Goal: Task Accomplishment & Management: Manage account settings

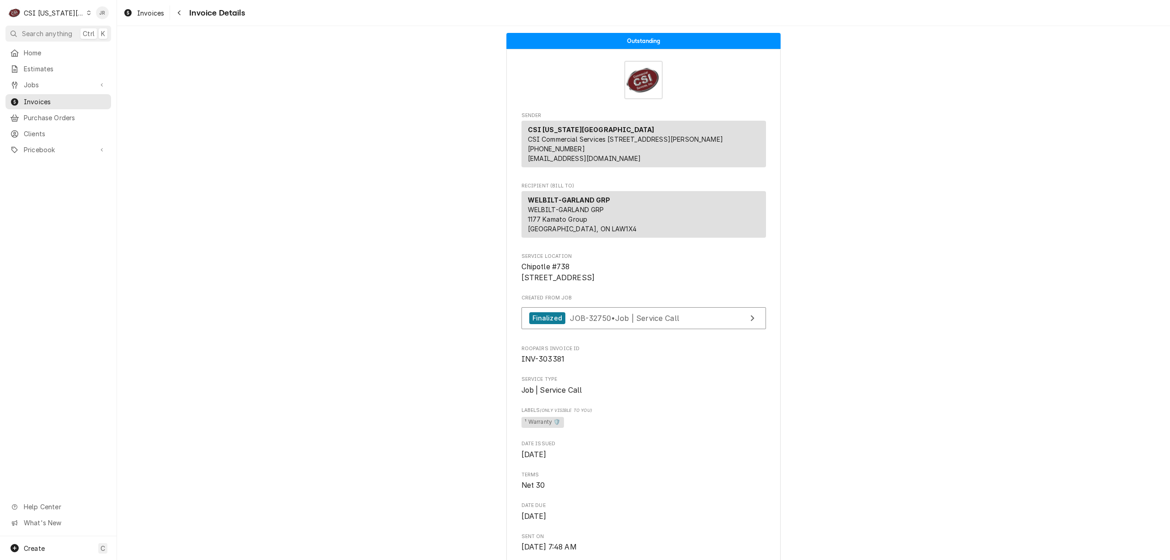
click at [32, 82] on span "Jobs" at bounding box center [58, 85] width 69 height 10
click at [44, 109] on link "Job Series" at bounding box center [58, 116] width 106 height 15
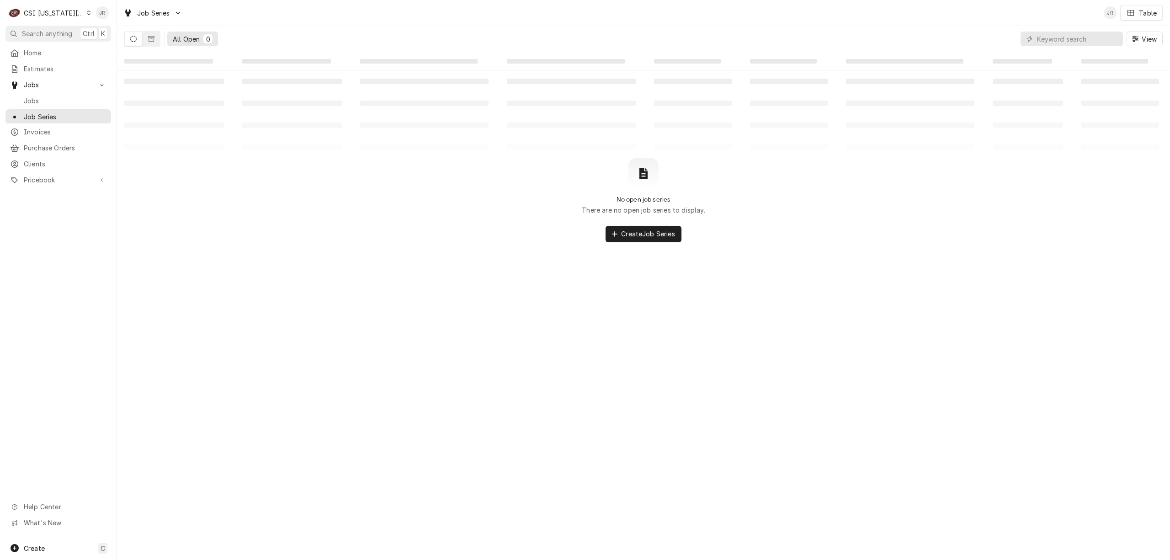
click at [1081, 30] on div "View" at bounding box center [1092, 39] width 142 height 26
click at [1081, 39] on input "Dynamic Content Wrapper" at bounding box center [1077, 39] width 81 height 15
paste input "1683837"
click at [137, 38] on button "Dynamic Content Wrapper" at bounding box center [133, 39] width 17 height 15
click at [138, 38] on button "Dynamic Content Wrapper" at bounding box center [133, 39] width 17 height 15
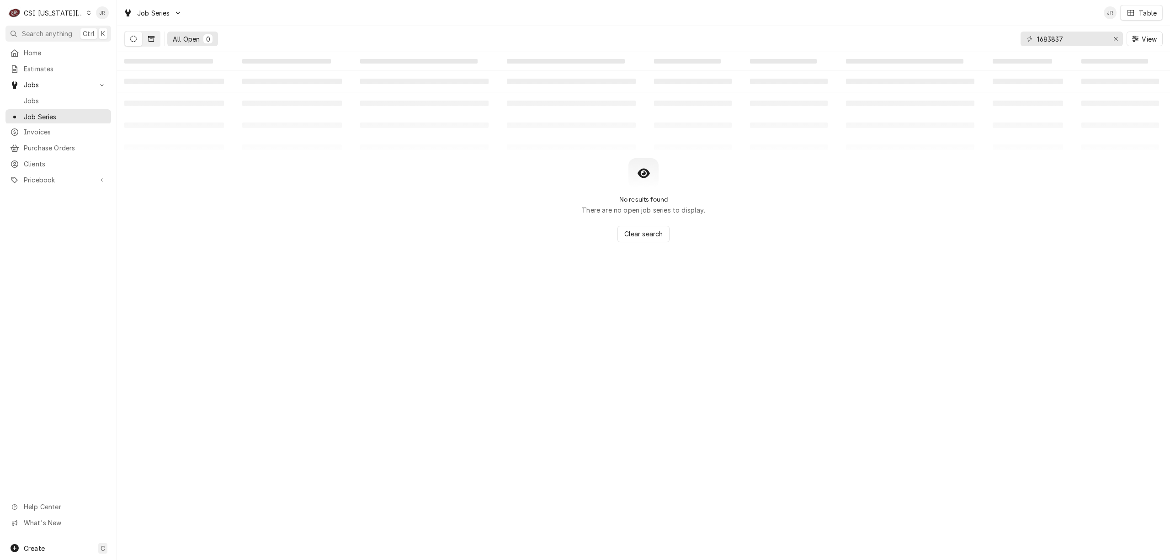
click at [146, 39] on button "Dynamic Content Wrapper" at bounding box center [151, 39] width 17 height 15
drag, startPoint x: 1072, startPoint y: 34, endPoint x: 979, endPoint y: 43, distance: 93.7
click at [979, 43] on div "All Closed 0 1683837 View" at bounding box center [643, 39] width 1039 height 26
type input "223823"
click at [135, 40] on icon "Dynamic Content Wrapper" at bounding box center [133, 39] width 6 height 6
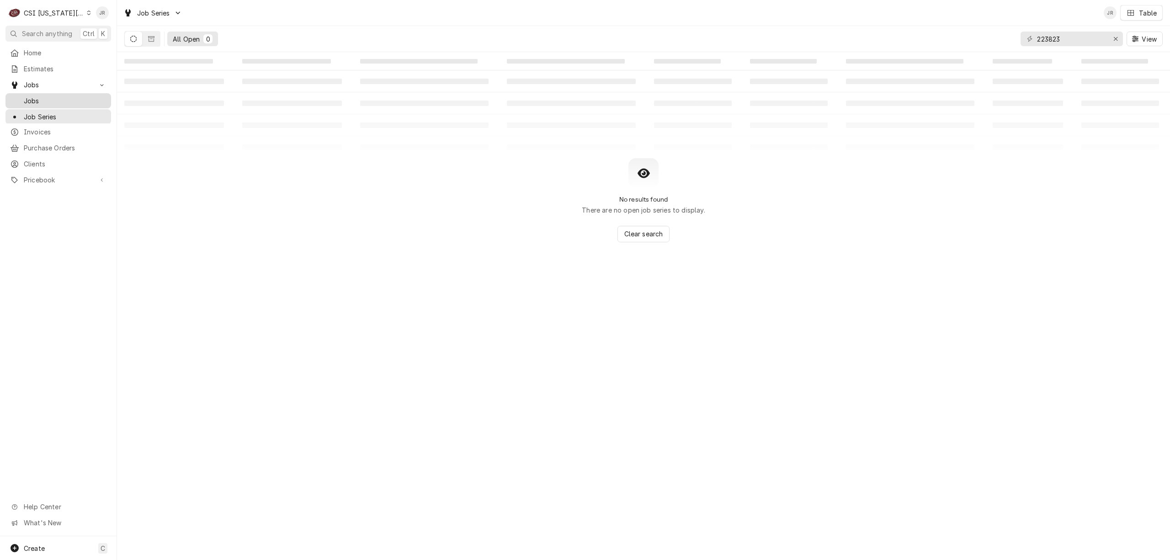
click at [39, 97] on span "Jobs" at bounding box center [65, 101] width 83 height 10
drag, startPoint x: 1086, startPoint y: 38, endPoint x: 928, endPoint y: 41, distance: 158.6
click at [930, 39] on div "All Closed 0 Finalized 0 Cancelled 0 1205 Morton Av View" at bounding box center [643, 39] width 1039 height 26
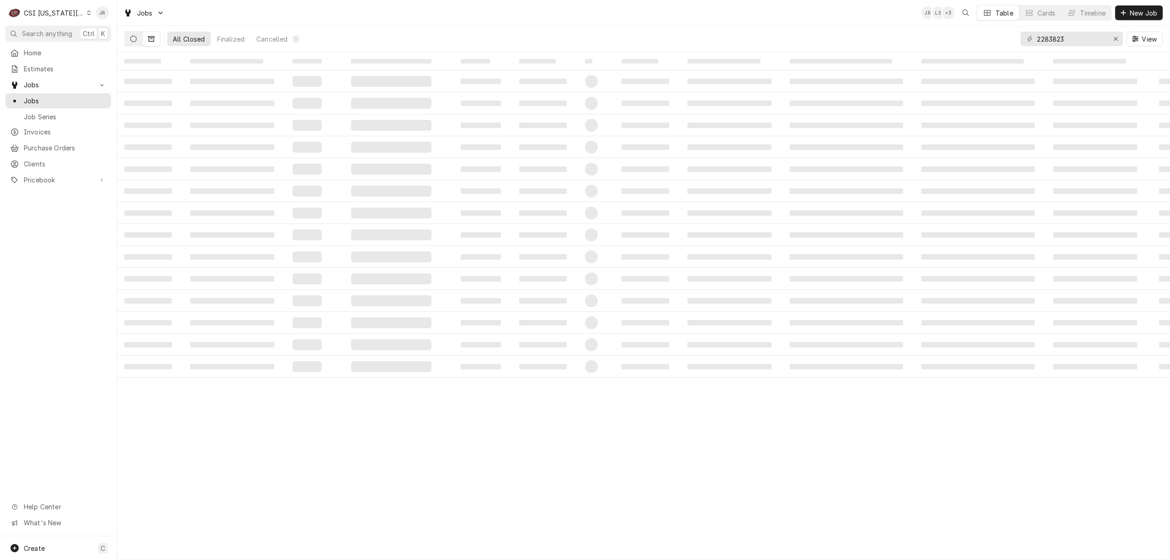
click at [134, 44] on button "Dynamic Content Wrapper" at bounding box center [133, 39] width 17 height 15
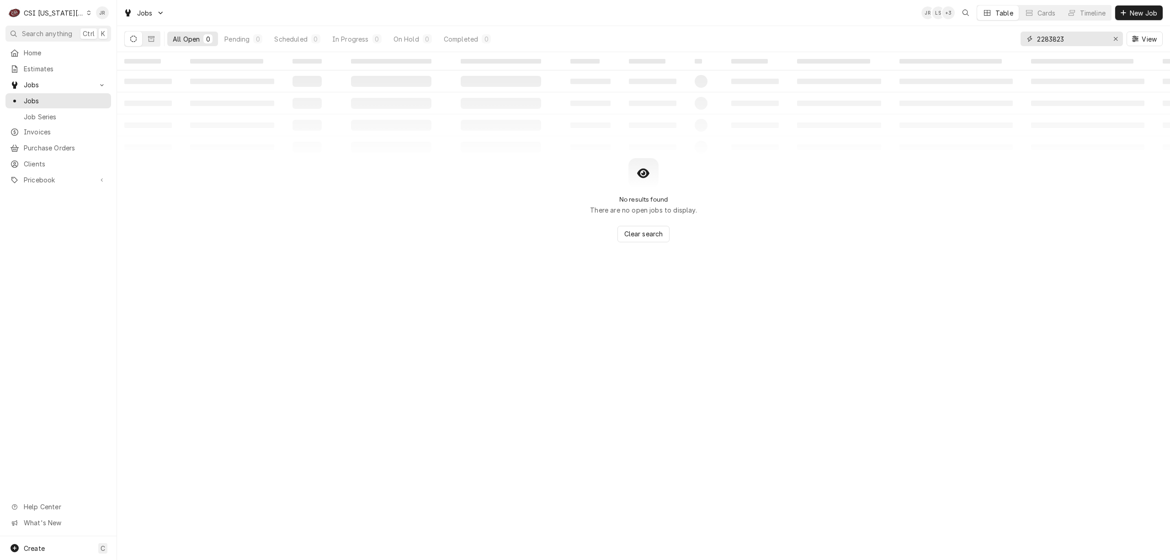
drag, startPoint x: 1077, startPoint y: 41, endPoint x: 979, endPoint y: 37, distance: 98.4
click at [979, 35] on div "All Open 0 Pending 0 Scheduled 0 In Progress 0 On Hold 0 Completed 0 2283823 Vi…" at bounding box center [643, 39] width 1039 height 26
paste input "Dynamic Content Wrapper"
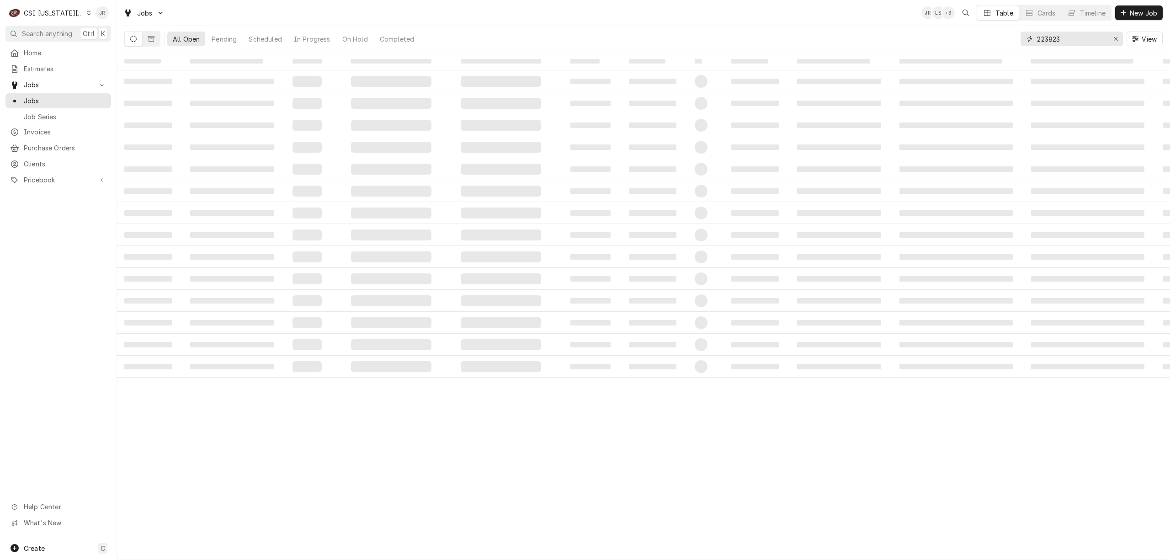
type input "223823"
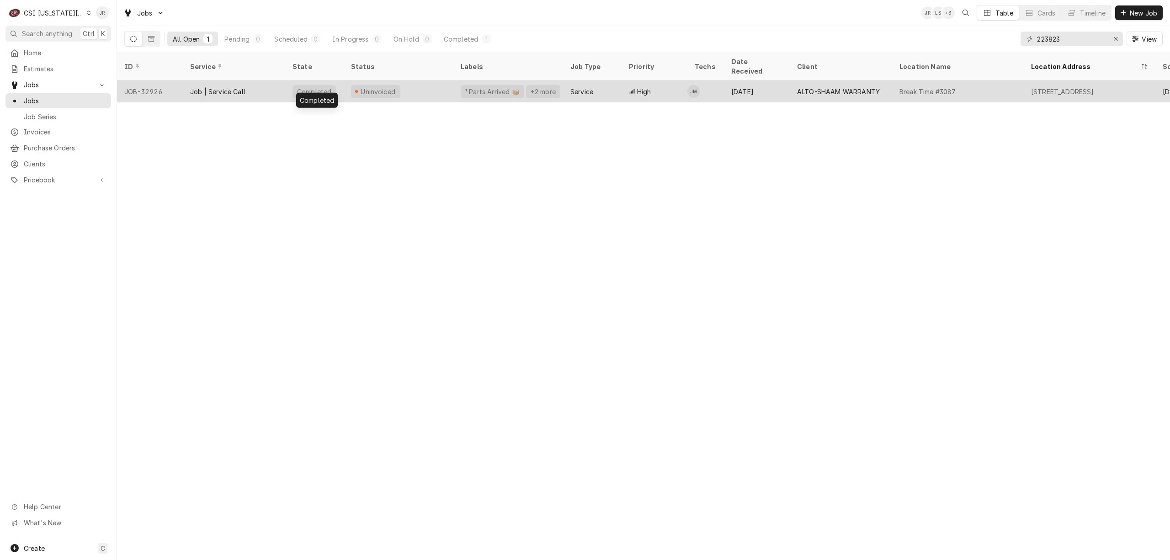
click at [303, 87] on div "Completed" at bounding box center [314, 92] width 36 height 10
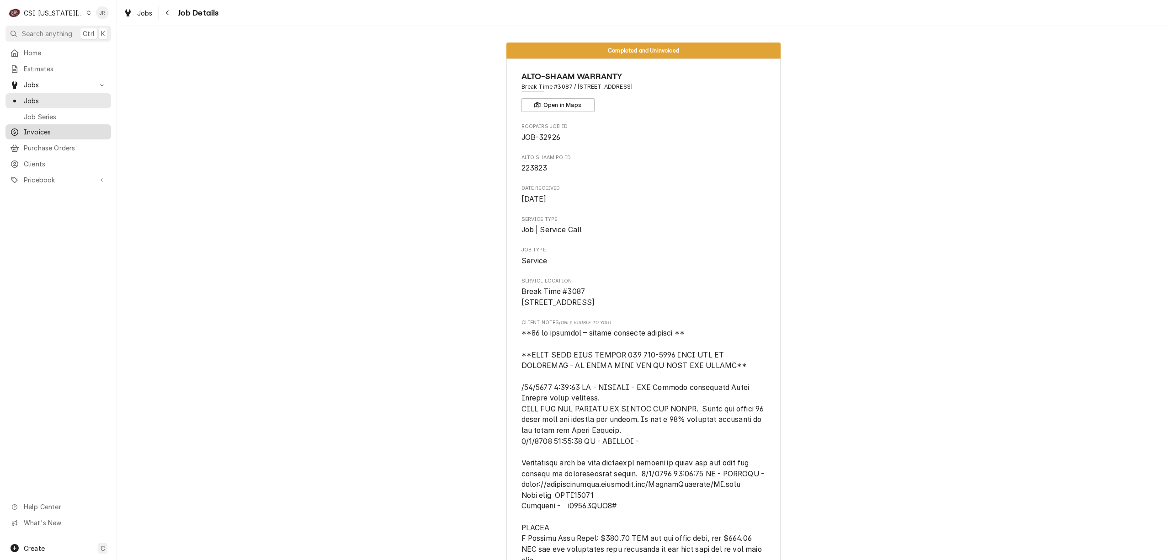
click at [41, 127] on span "Invoices" at bounding box center [65, 132] width 83 height 10
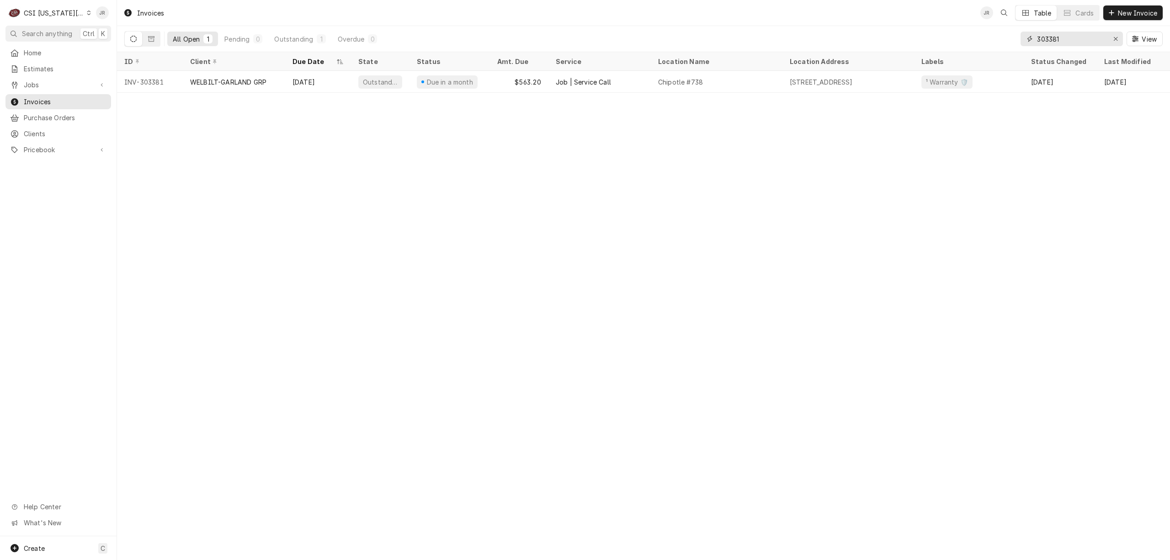
click at [1061, 43] on input "303381" at bounding box center [1071, 39] width 69 height 15
type input "303375"
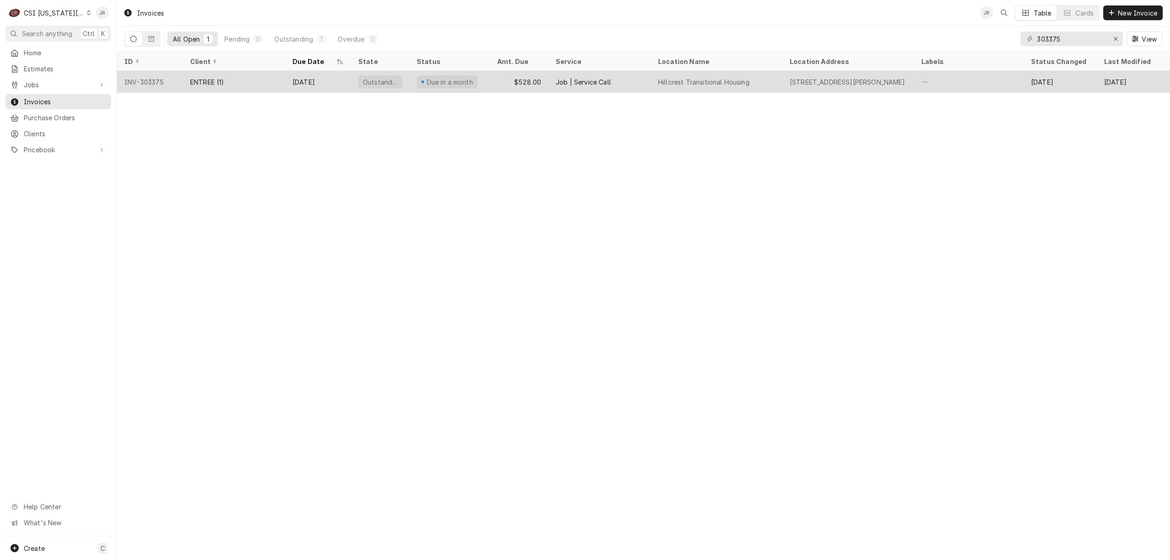
click at [866, 83] on div "[STREET_ADDRESS][PERSON_NAME]" at bounding box center [848, 82] width 116 height 10
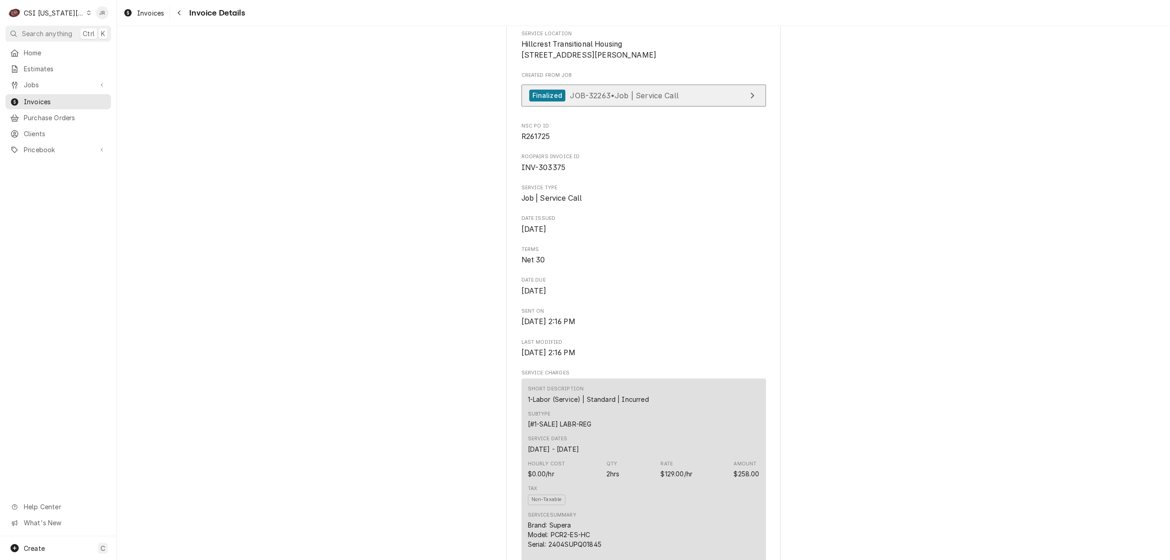
scroll to position [203, 0]
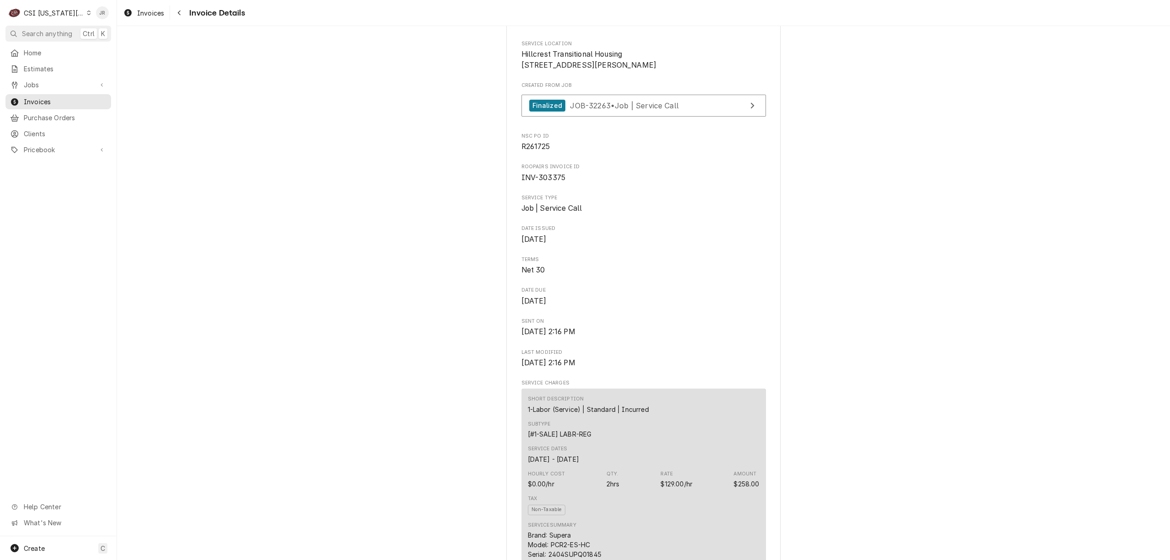
click at [547, 182] on span "INV-303375" at bounding box center [544, 177] width 44 height 9
drag, startPoint x: 547, startPoint y: 206, endPoint x: 542, endPoint y: 206, distance: 5.0
click at [542, 182] on span "INV-303375" at bounding box center [544, 177] width 44 height 9
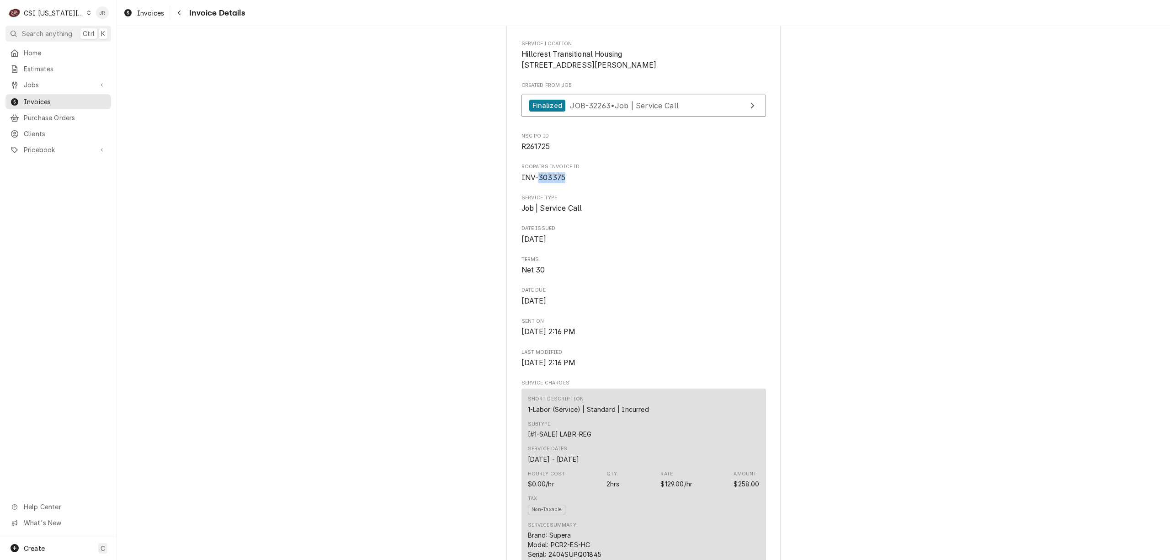
copy span "303375"
drag, startPoint x: 807, startPoint y: 274, endPoint x: 821, endPoint y: 279, distance: 14.9
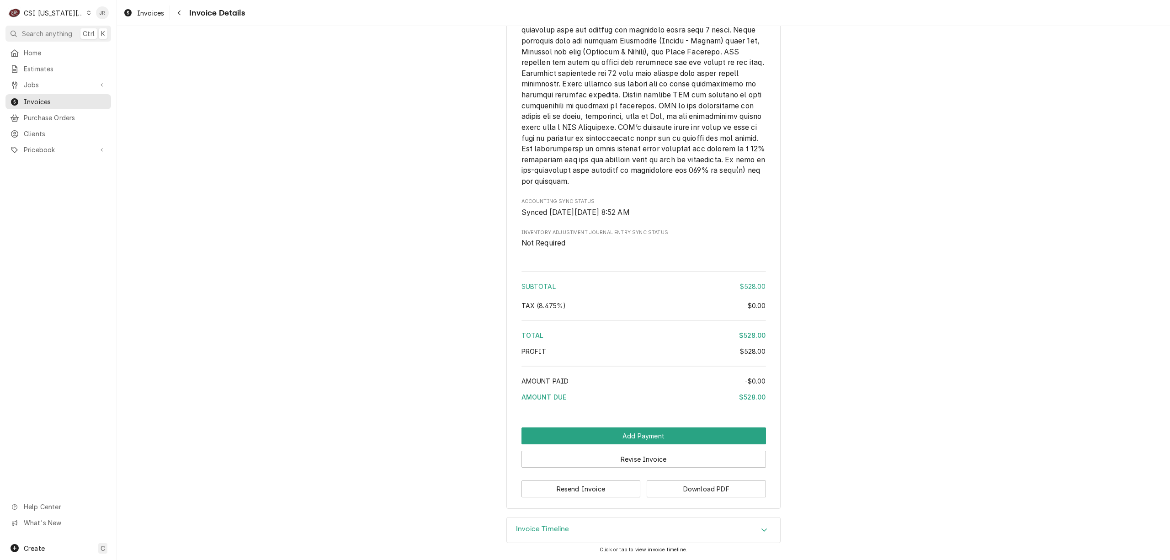
scroll to position [1056, 0]
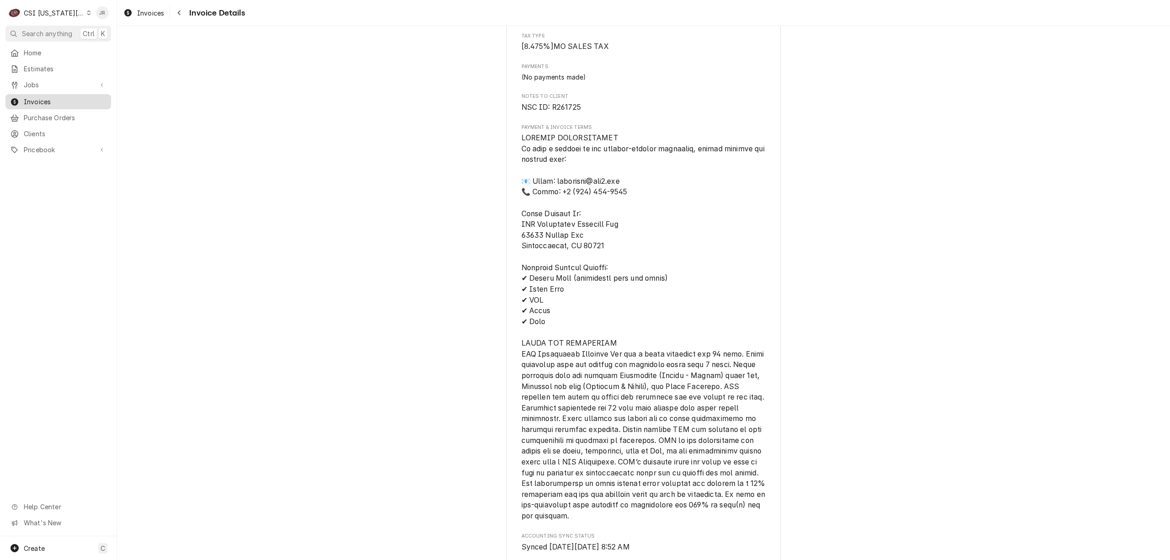
click at [42, 97] on span "Invoices" at bounding box center [65, 102] width 83 height 10
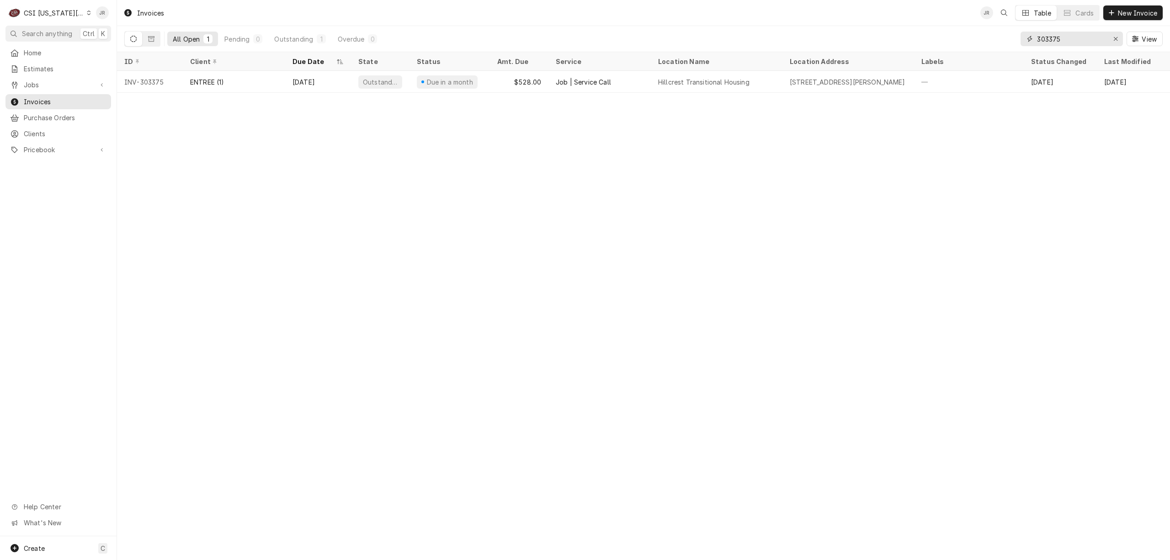
drag, startPoint x: 1082, startPoint y: 45, endPoint x: 917, endPoint y: 21, distance: 167.2
click at [915, 26] on div "Invoices JR Table Cards New Invoice All Open 1 Pending 0 Outstanding 1 Overdue …" at bounding box center [643, 26] width 1053 height 52
type input "303379"
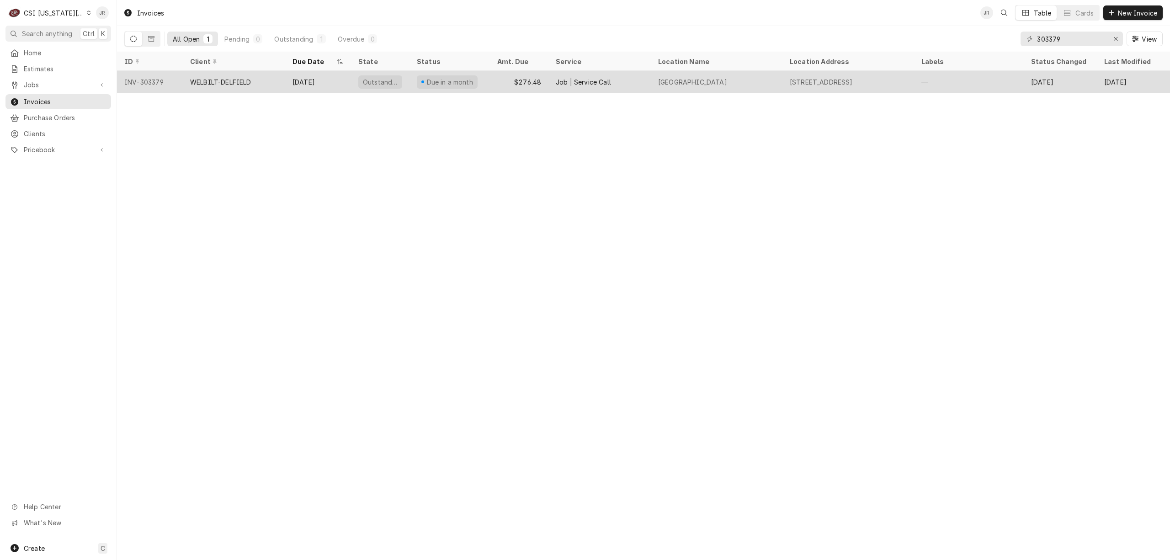
click at [206, 86] on div "WELBILT-DELFIELD" at bounding box center [234, 82] width 102 height 22
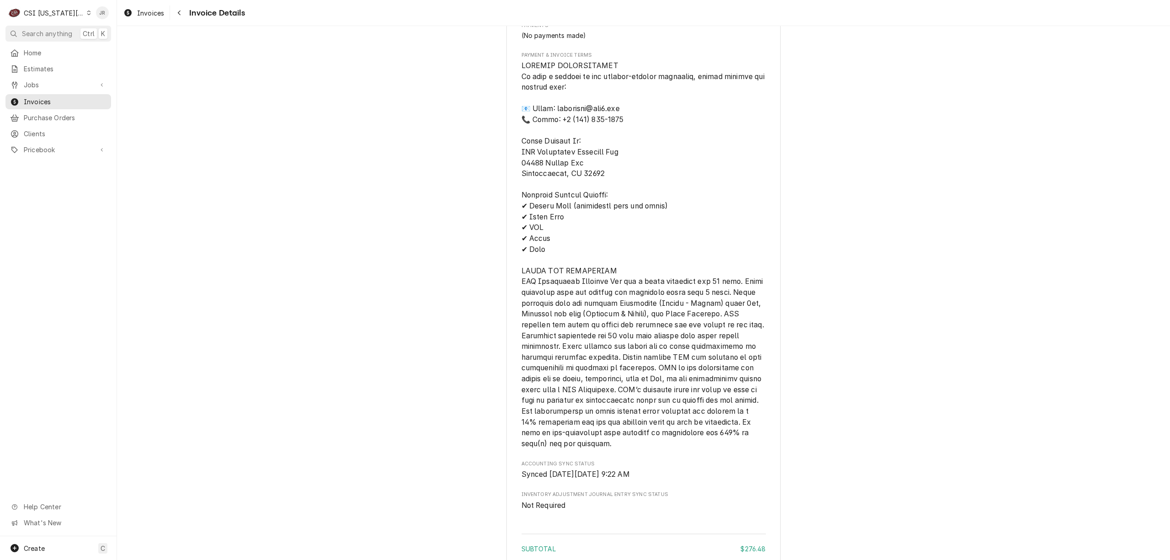
scroll to position [1390, 0]
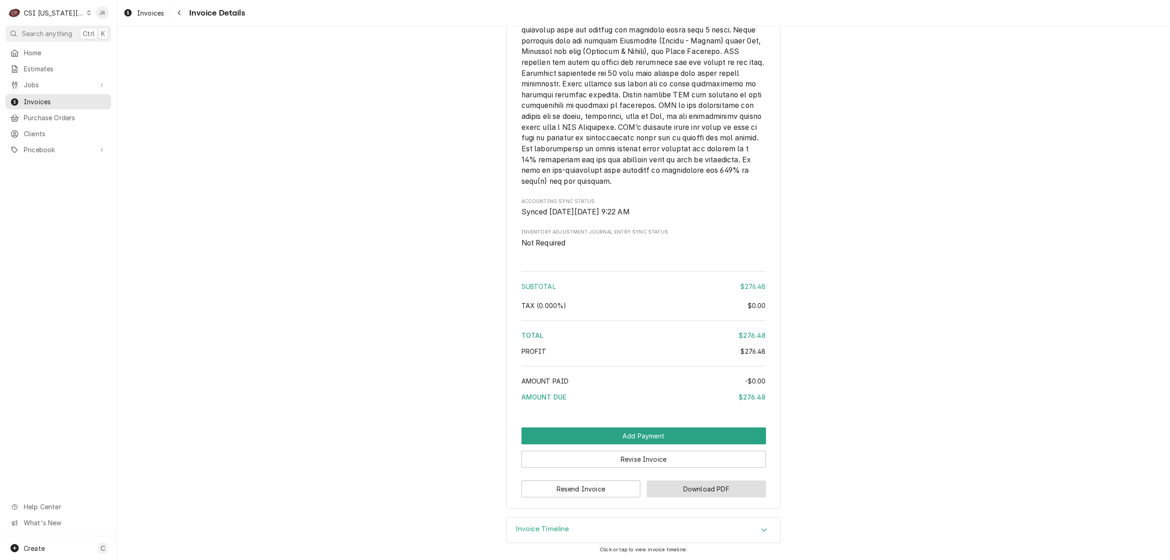
click at [730, 490] on button "Download PDF" at bounding box center [706, 488] width 119 height 17
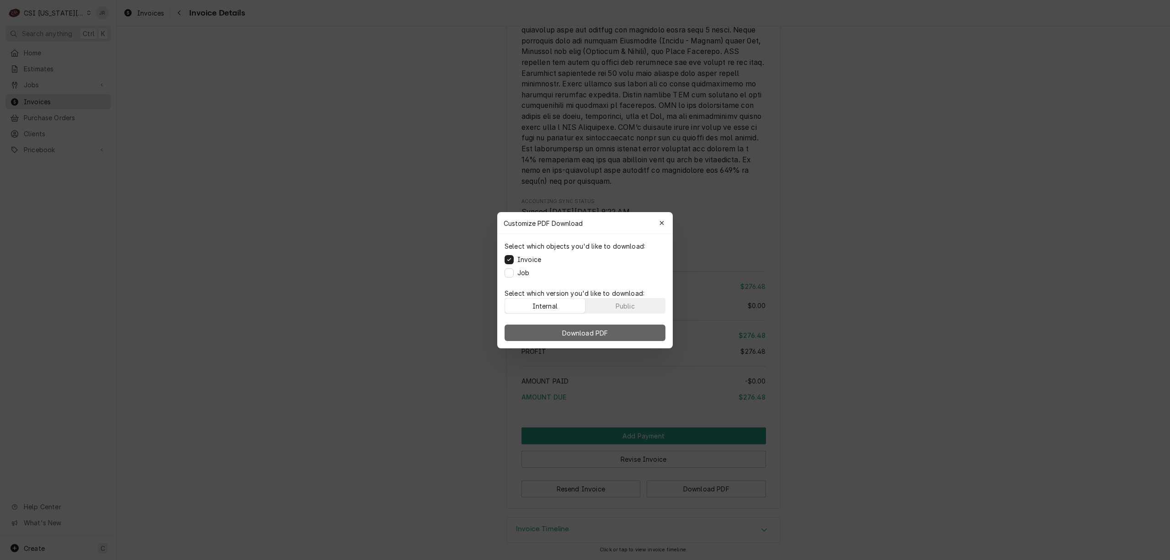
click at [583, 335] on span "Download PDF" at bounding box center [585, 333] width 50 height 10
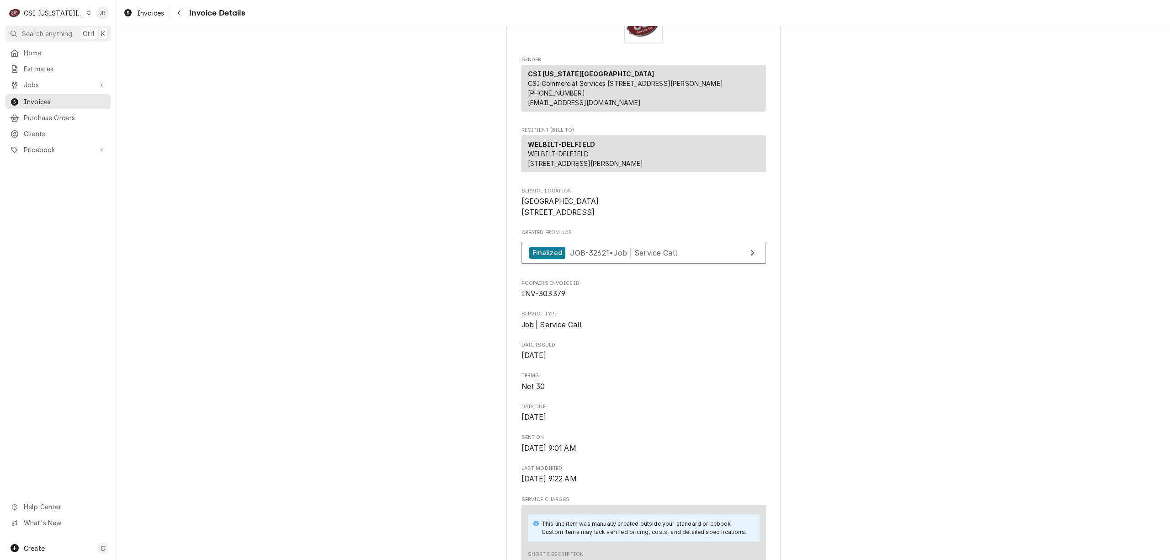
scroll to position [0, 0]
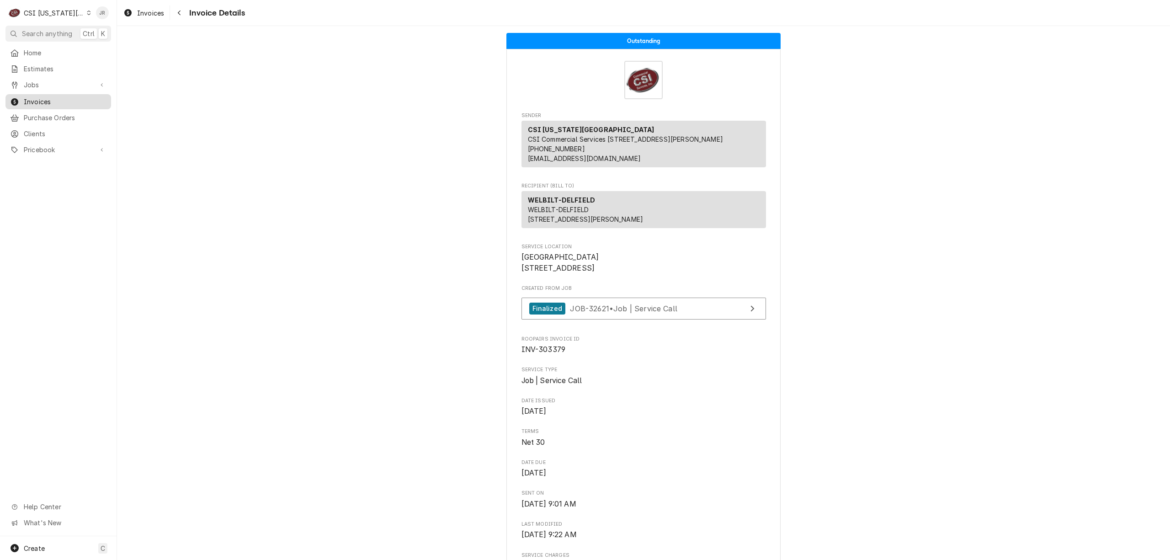
click at [35, 97] on span "Invoices" at bounding box center [65, 102] width 83 height 10
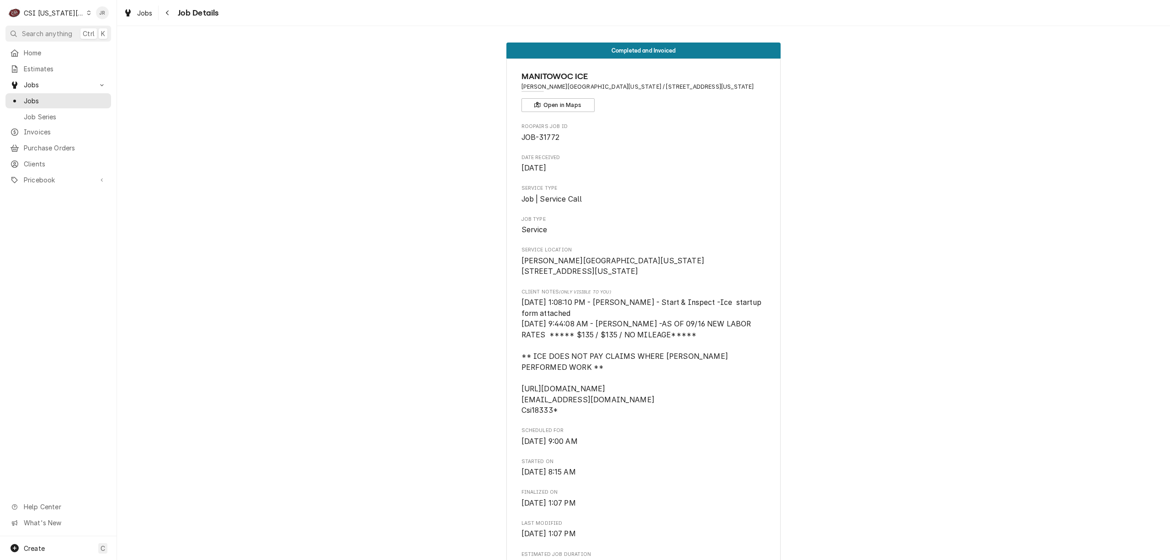
click at [55, 13] on div "CSI Kansas City" at bounding box center [54, 13] width 60 height 10
click at [126, 44] on div "CSI St. [PERSON_NAME]" at bounding box center [156, 49] width 139 height 11
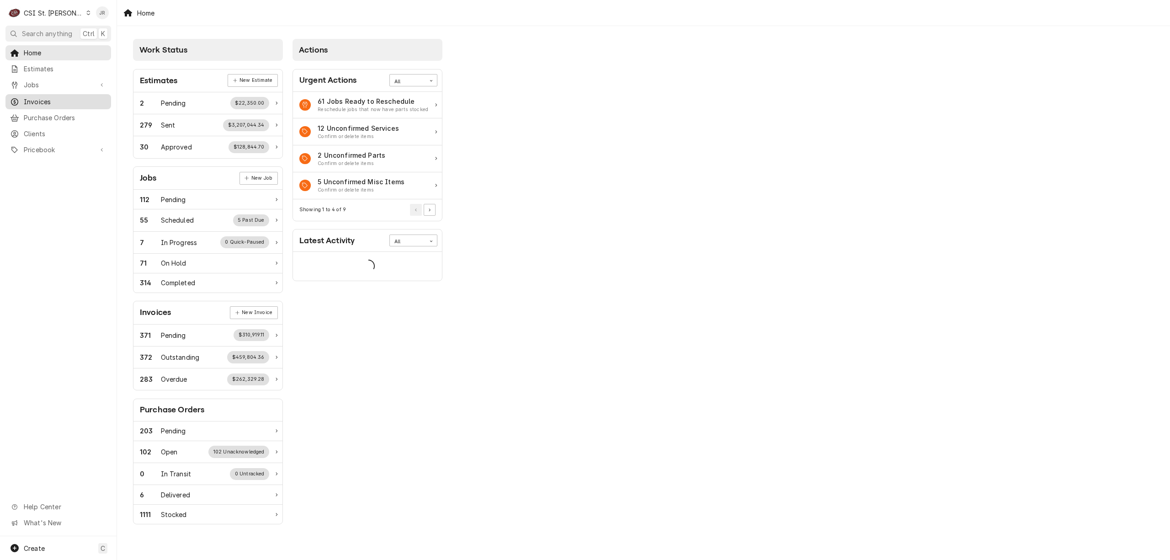
click at [41, 99] on span "Invoices" at bounding box center [65, 102] width 83 height 10
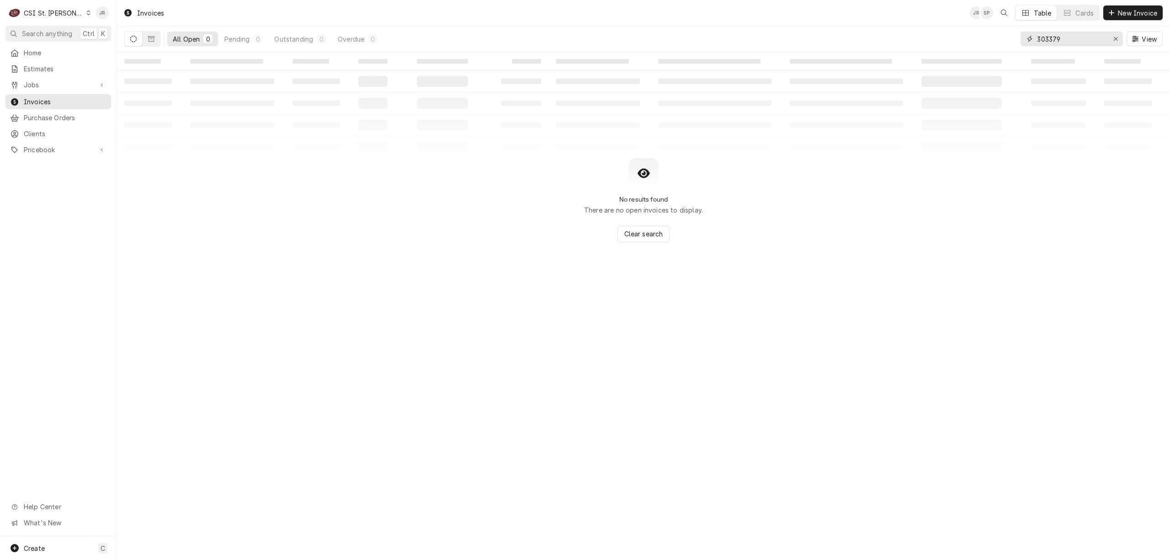
click at [1047, 39] on input "303379" at bounding box center [1071, 39] width 69 height 15
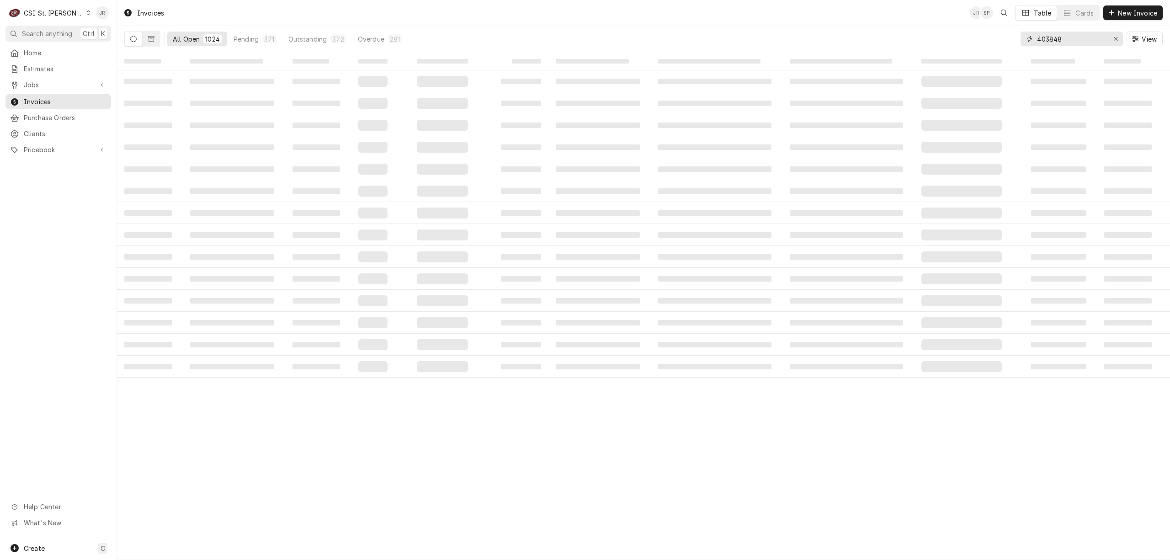
type input "403848"
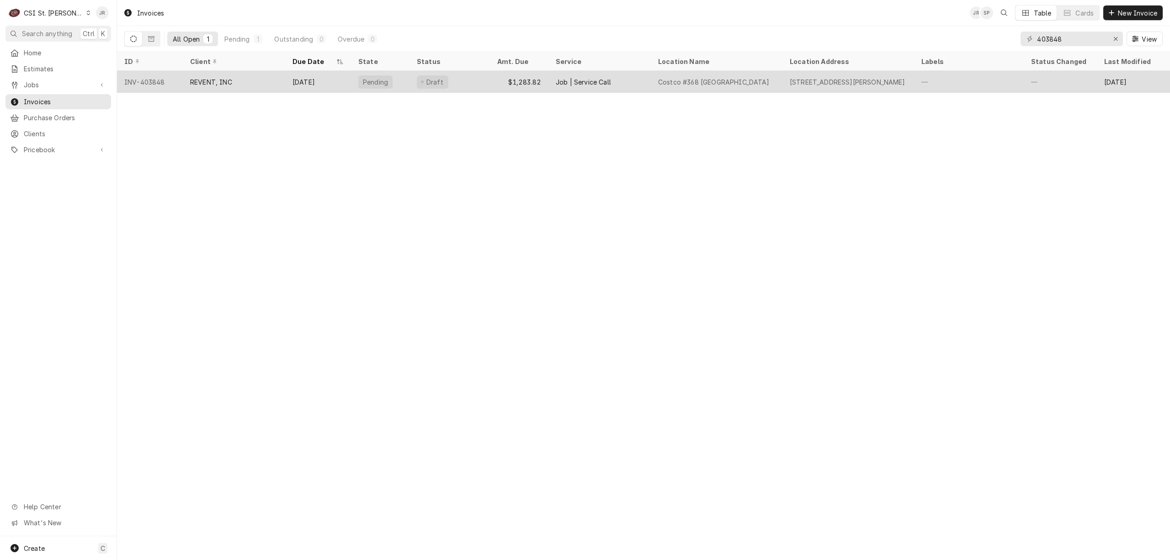
click at [272, 75] on div "REVENT, INC" at bounding box center [234, 82] width 102 height 22
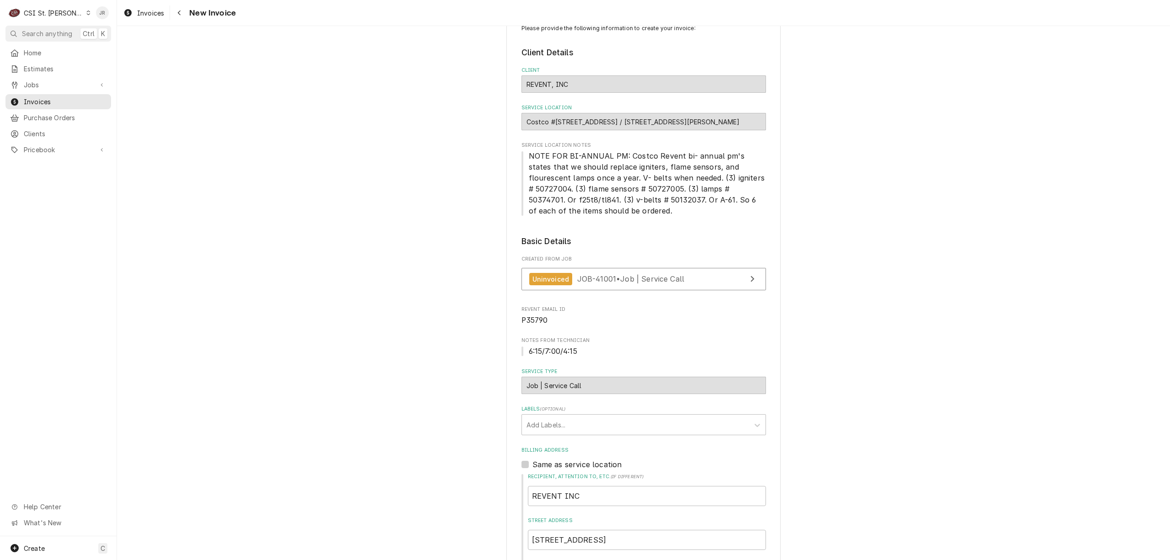
scroll to position [61, 0]
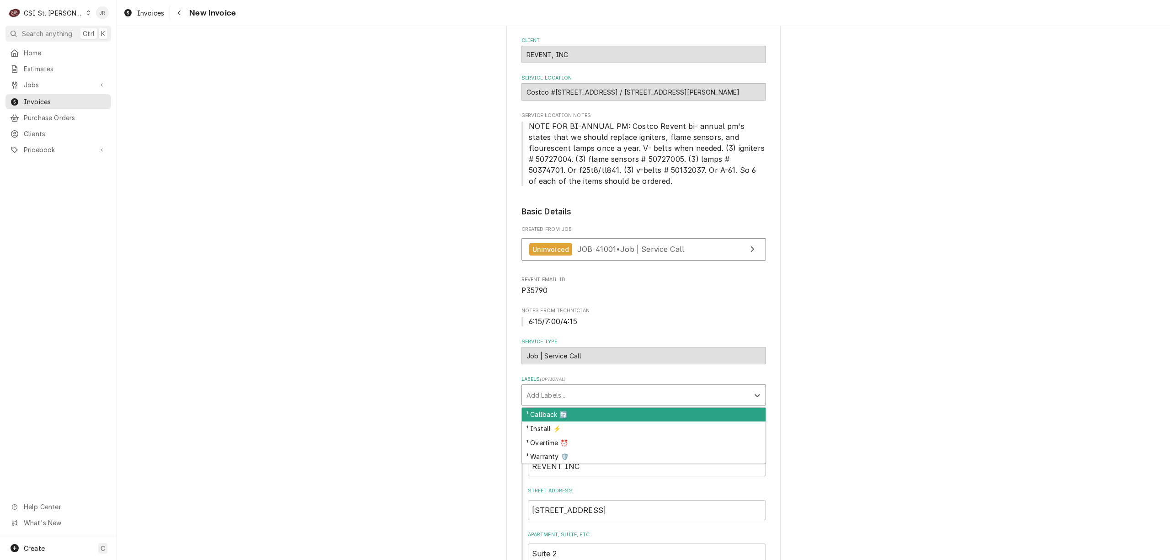
click at [545, 403] on div "Labels" at bounding box center [636, 395] width 218 height 16
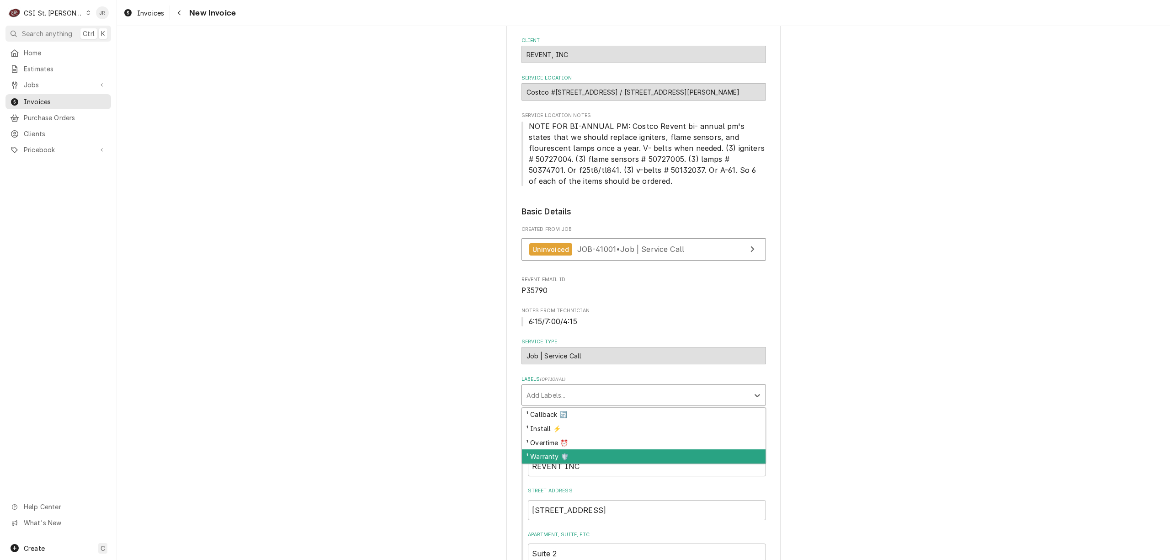
click at [552, 454] on div "¹ Warranty 🛡️" at bounding box center [644, 456] width 244 height 14
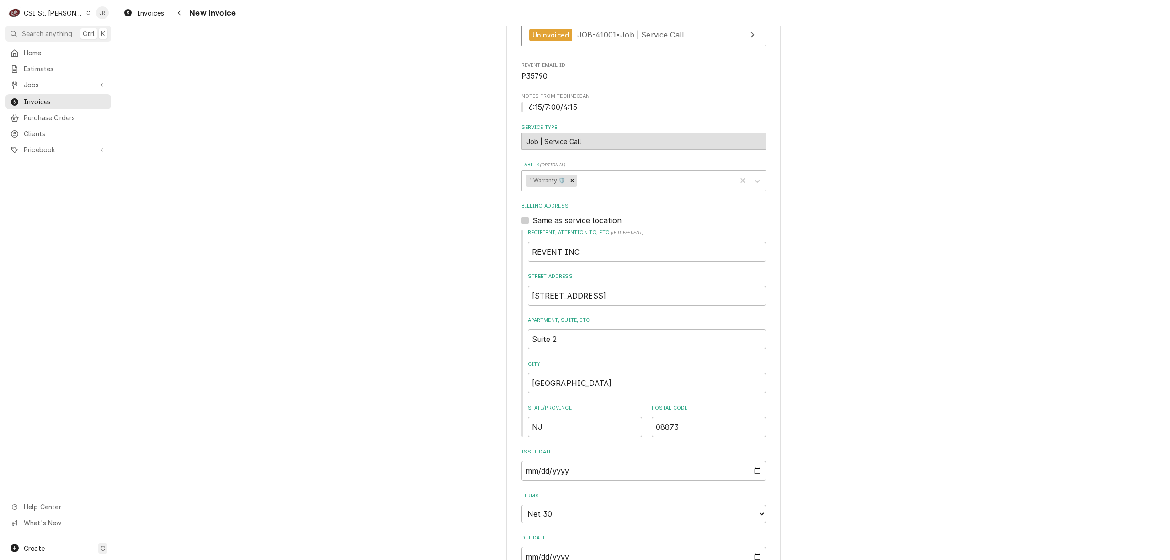
scroll to position [272, 0]
click at [681, 40] on link "Uninvoiced JOB-41001 • Job | Service Call" at bounding box center [644, 38] width 245 height 22
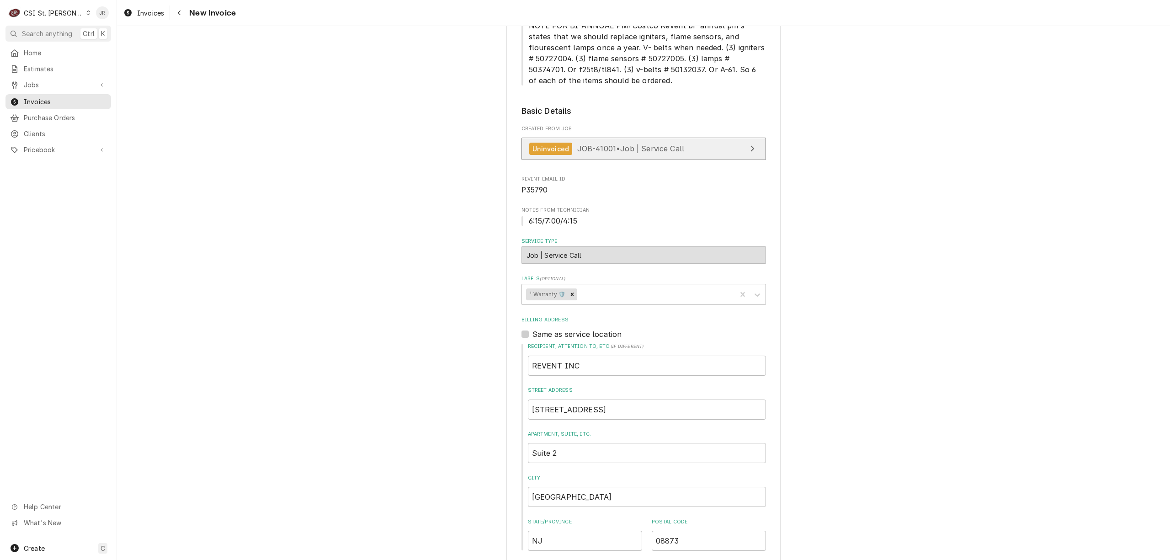
scroll to position [0, 0]
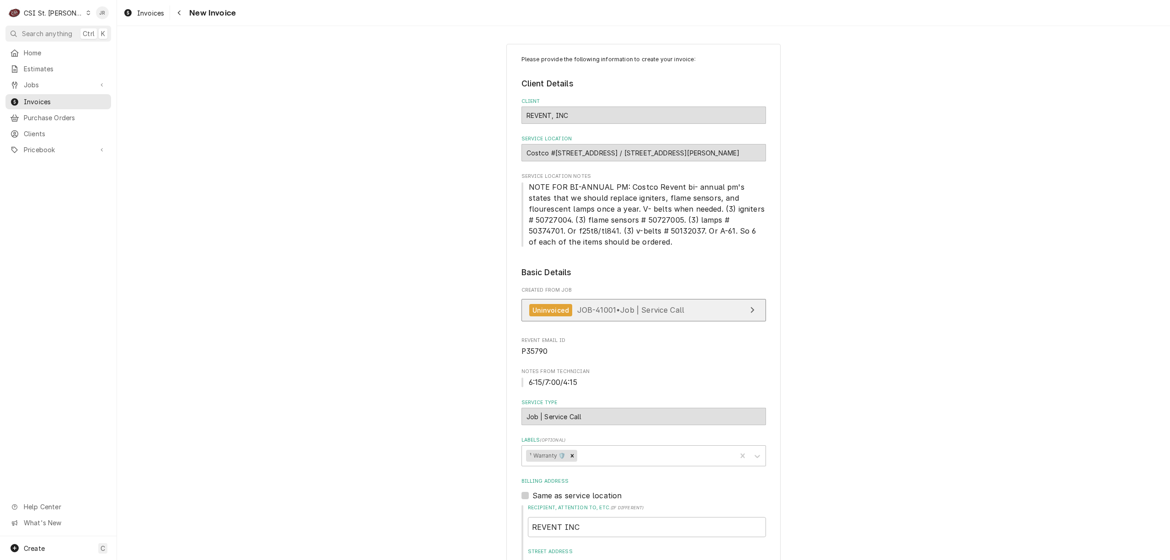
click at [664, 309] on span "JOB-41001 • Job | Service Call" at bounding box center [630, 309] width 107 height 9
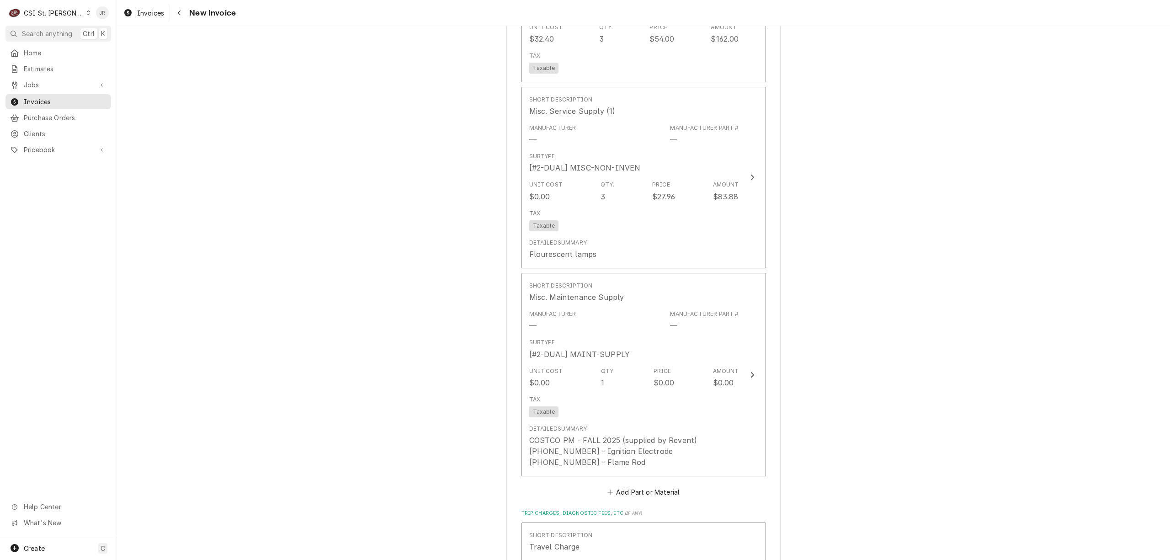
scroll to position [1280, 0]
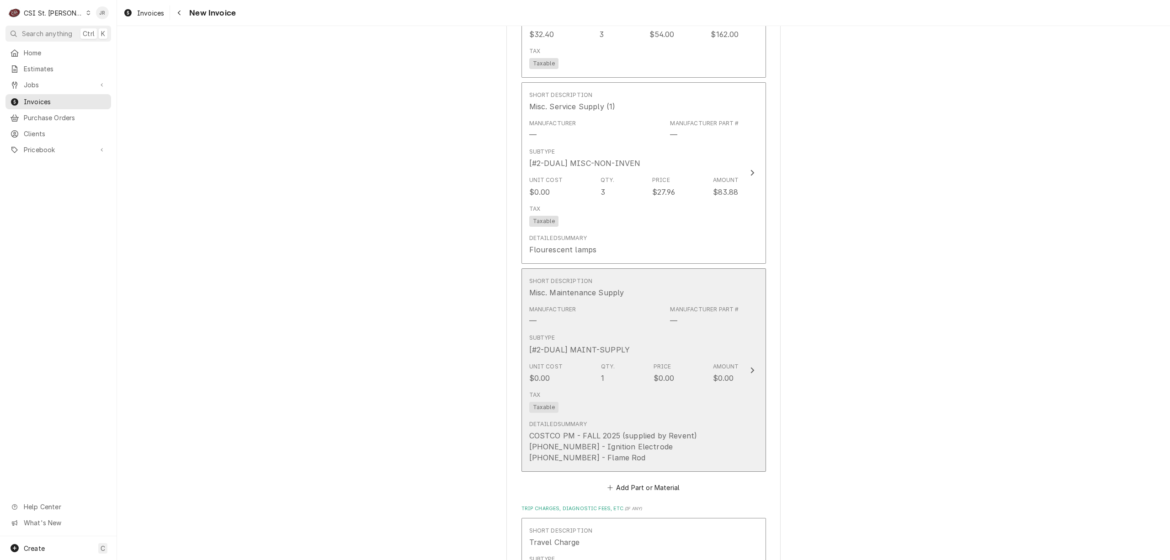
drag, startPoint x: 709, startPoint y: 361, endPoint x: 913, endPoint y: 336, distance: 205.0
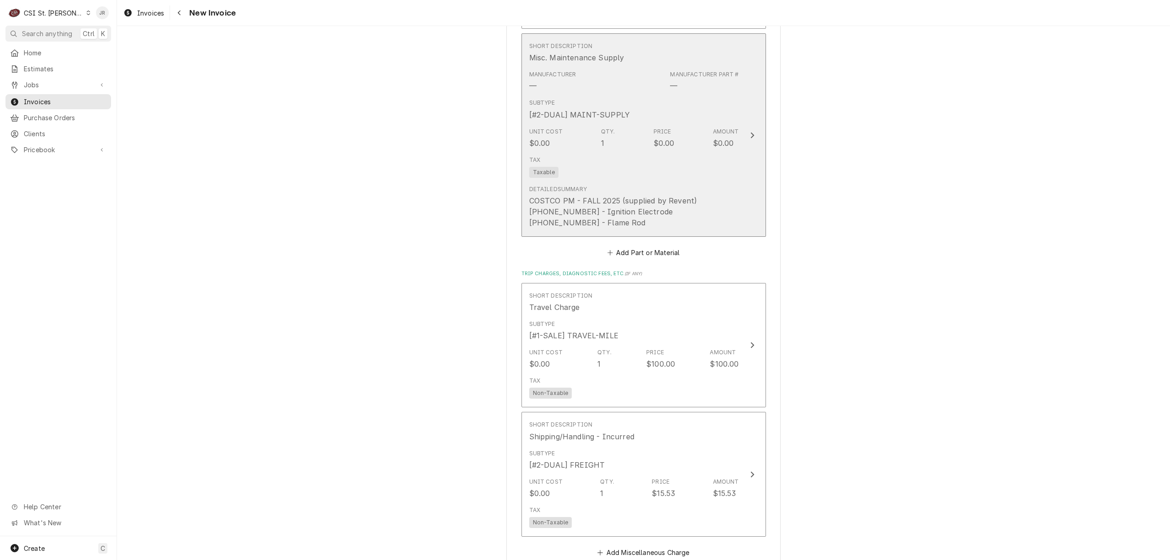
scroll to position [1524, 0]
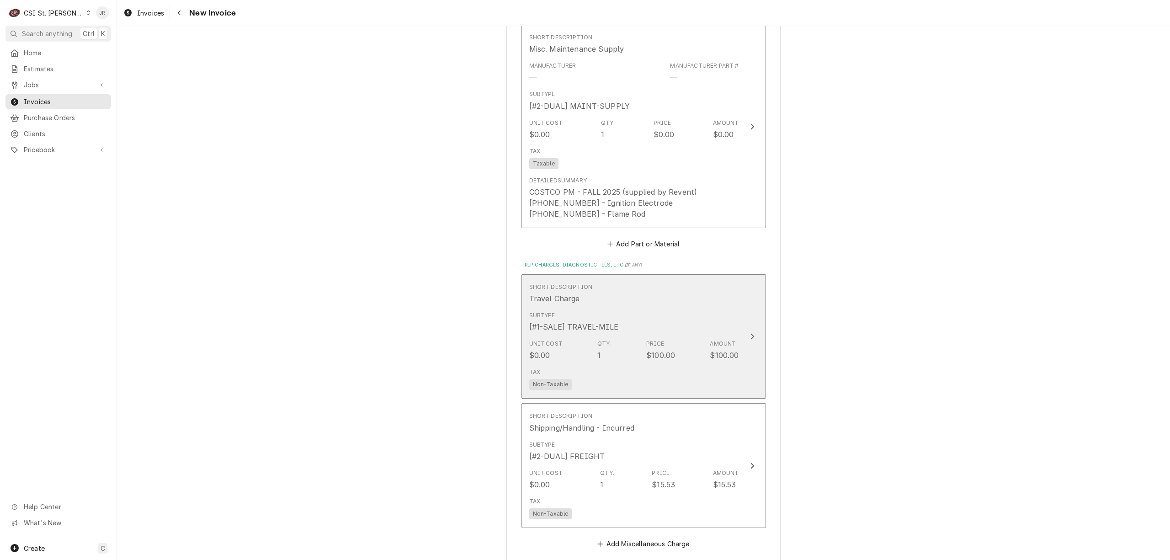
click at [721, 343] on div "Amount" at bounding box center [723, 344] width 26 height 8
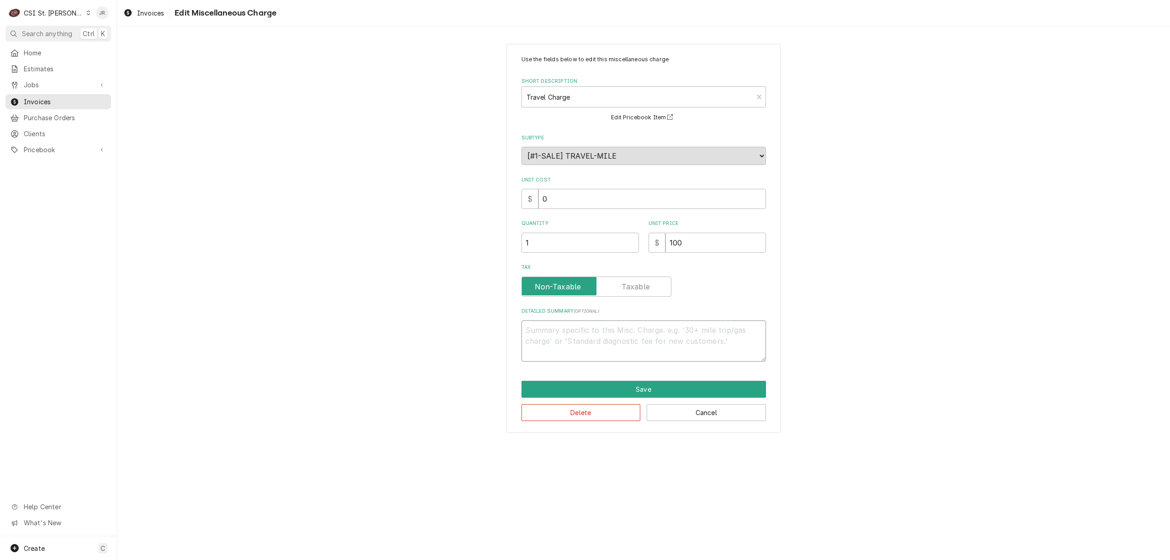
click at [720, 343] on textarea "Detailed Summary ( optional )" at bounding box center [644, 341] width 245 height 42
type textarea "x"
type textarea "F"
type textarea "x"
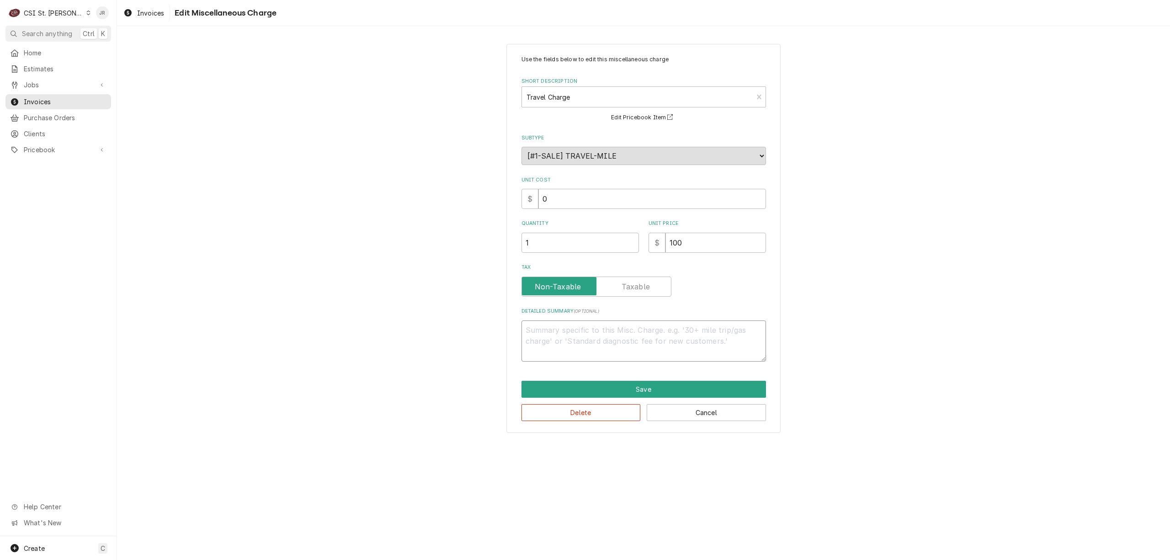
type textarea "G"
type textarea "x"
type textarea "GF"
type textarea "x"
type textarea "G"
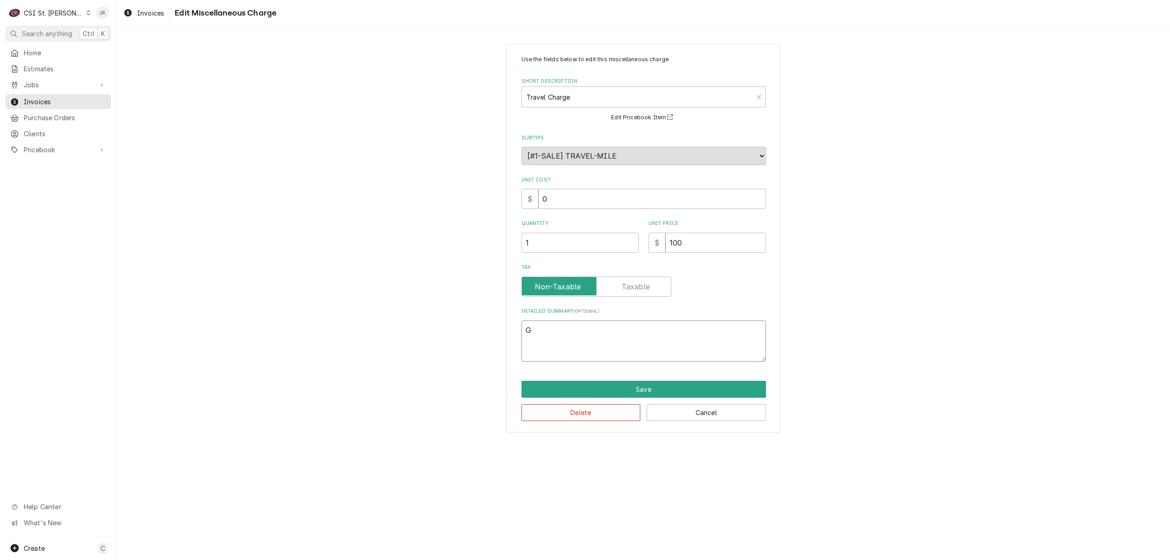
type textarea "x"
type textarea "G"
type textarea "x"
type textarea "GF"
type textarea "x"
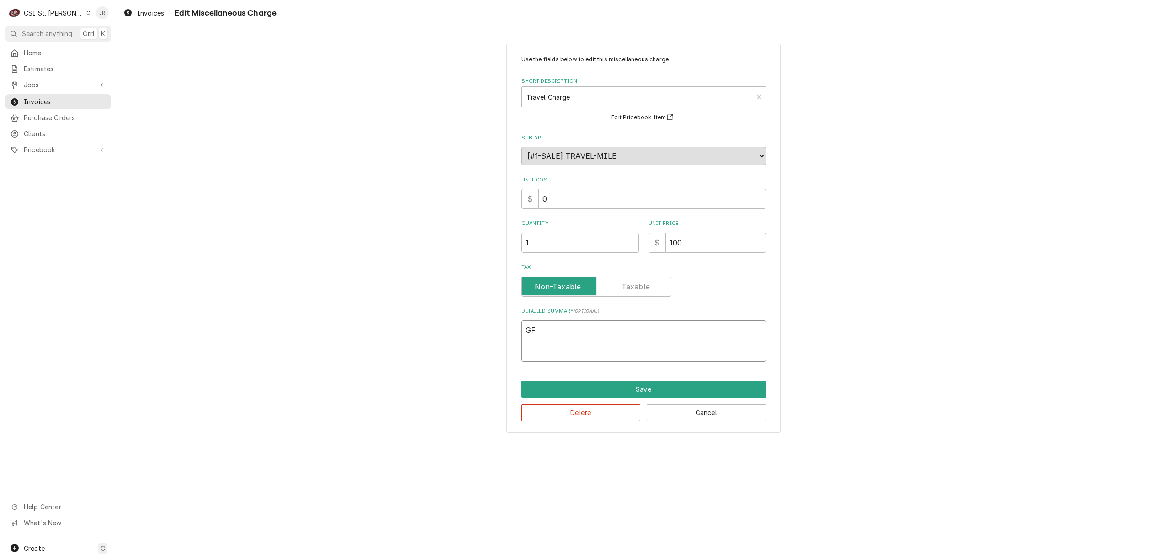
type textarea "G"
type textarea "x"
type textarea "G"
type textarea "x"
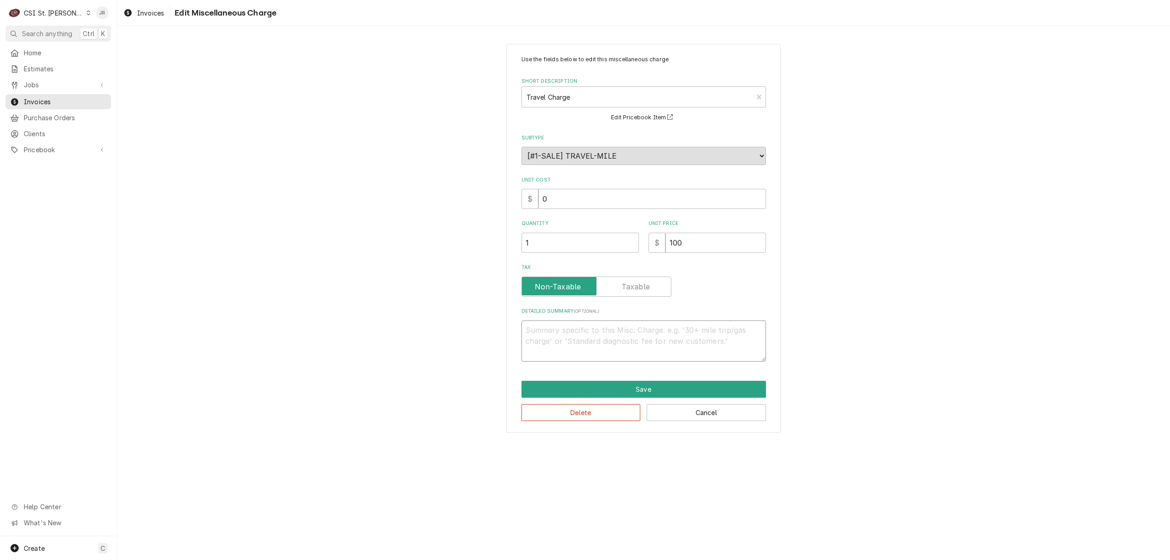
type textarea "x"
type textarea "F"
type textarea "x"
type textarea "Fl"
type textarea "x"
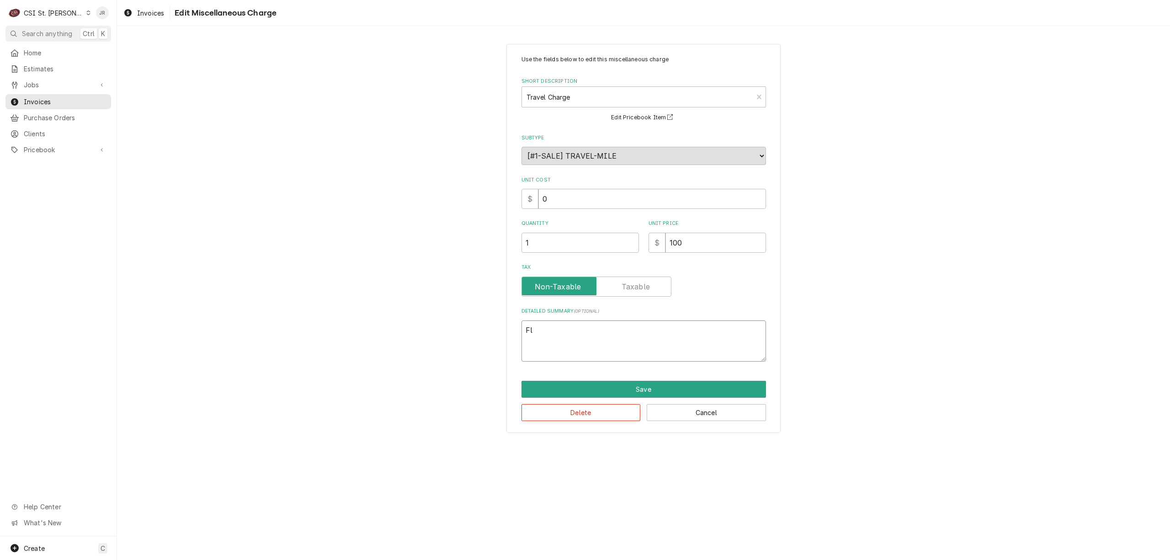
type textarea "Fla"
type textarea "x"
type textarea "Flat"
type textarea "x"
type textarea "Flat"
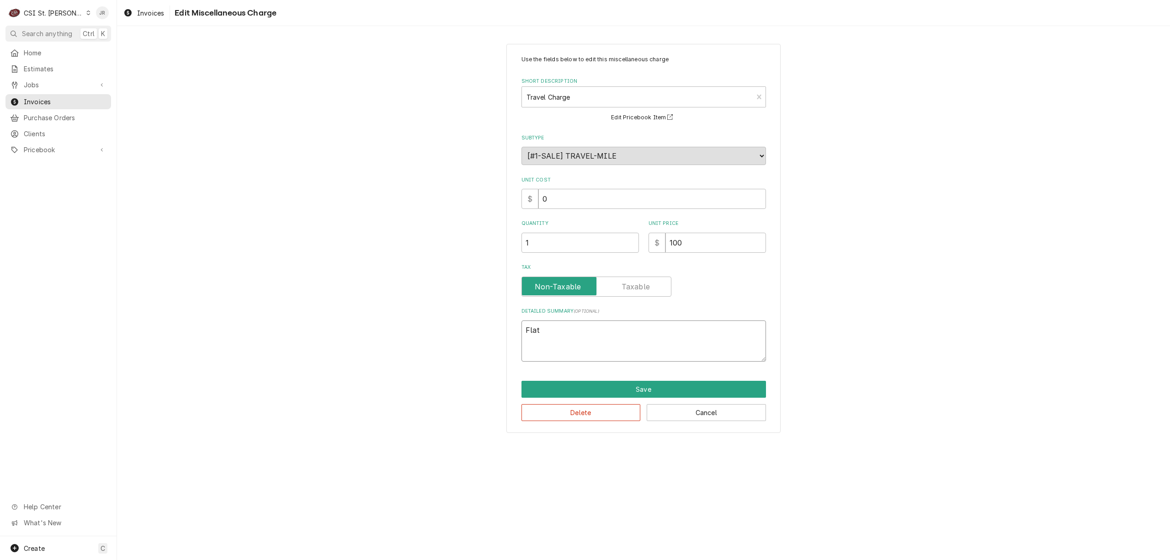
type textarea "x"
type textarea "Flat r"
type textarea "x"
type textarea "Flat ra"
type textarea "x"
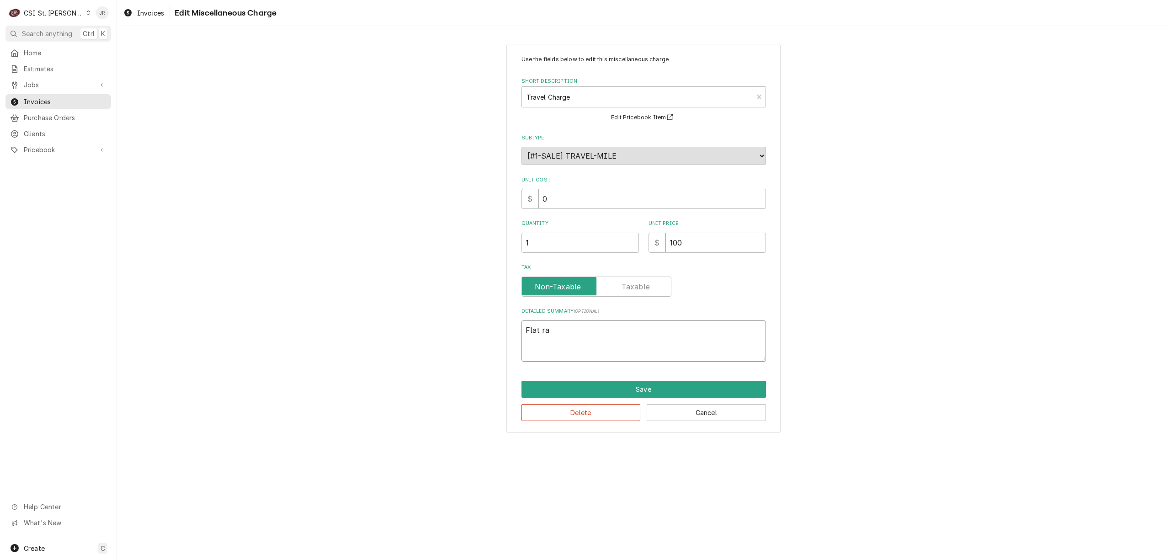
type textarea "Flat rat"
type textarea "x"
type textarea "Flat rate"
click button "Save" at bounding box center [644, 389] width 245 height 17
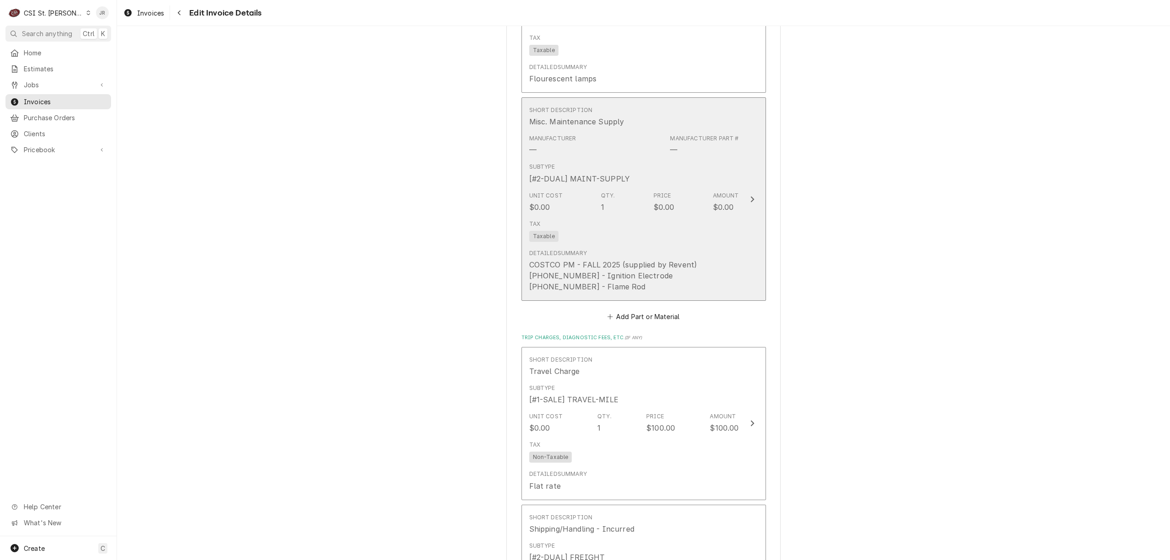
scroll to position [1444, 0]
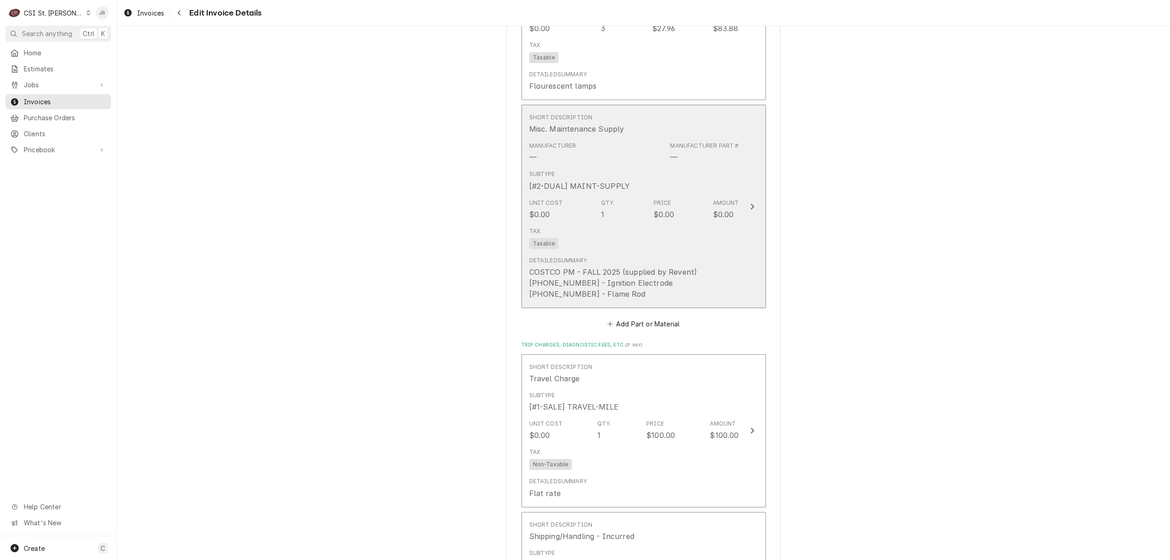
click at [723, 226] on div "Tax Taxable" at bounding box center [634, 238] width 210 height 29
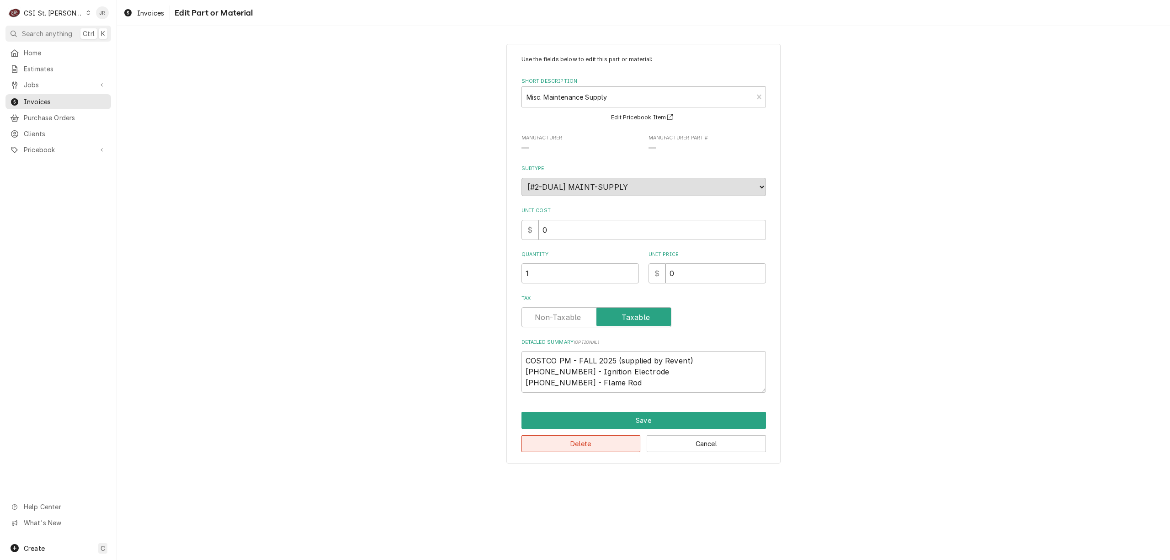
click at [599, 442] on button "Delete" at bounding box center [581, 443] width 119 height 17
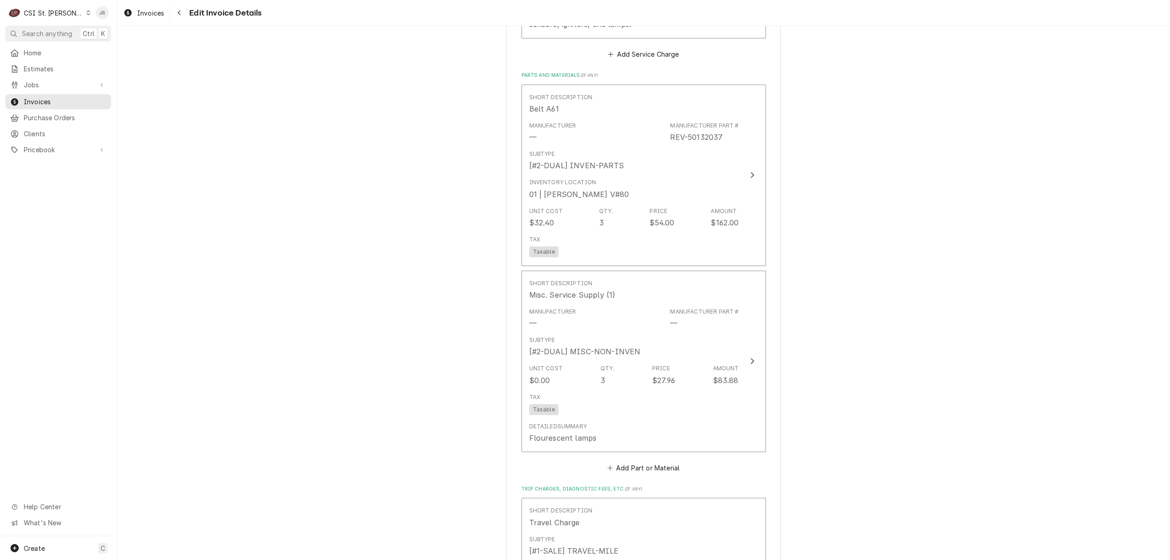
scroll to position [1035, 0]
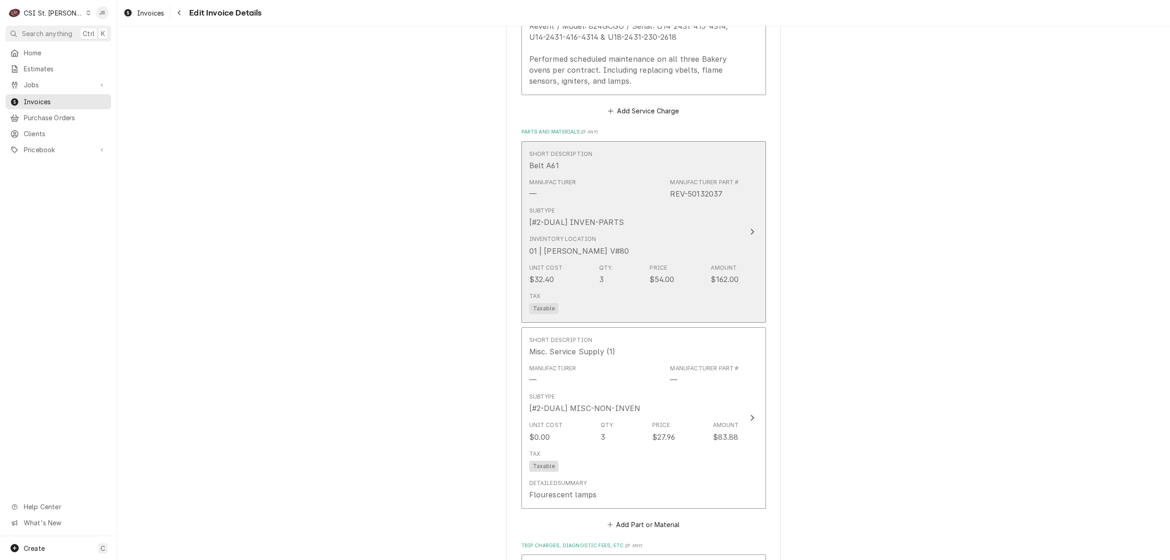
click at [739, 230] on button "Short Description Belt A61 Manufacturer — Manufacturer Part # REV-50132037 Subt…" at bounding box center [644, 231] width 245 height 181
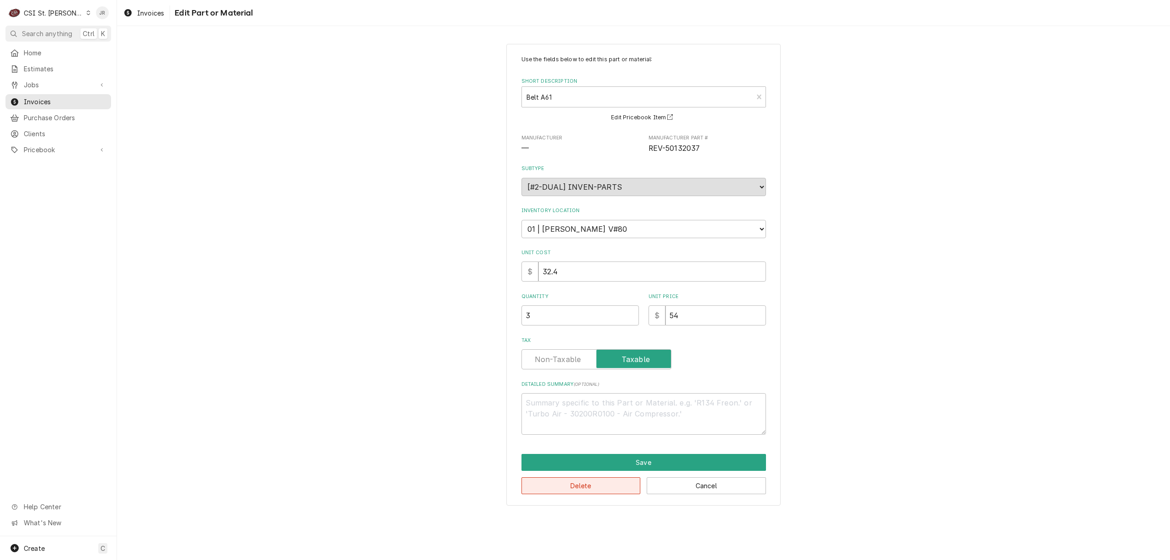
click at [597, 488] on button "Delete" at bounding box center [581, 485] width 119 height 17
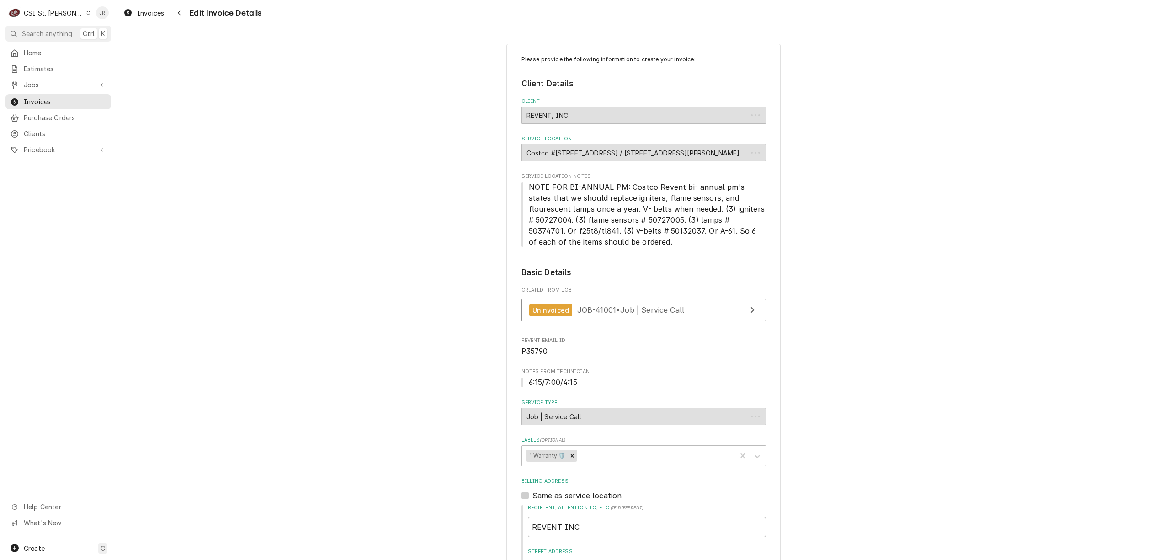
scroll to position [1053, 0]
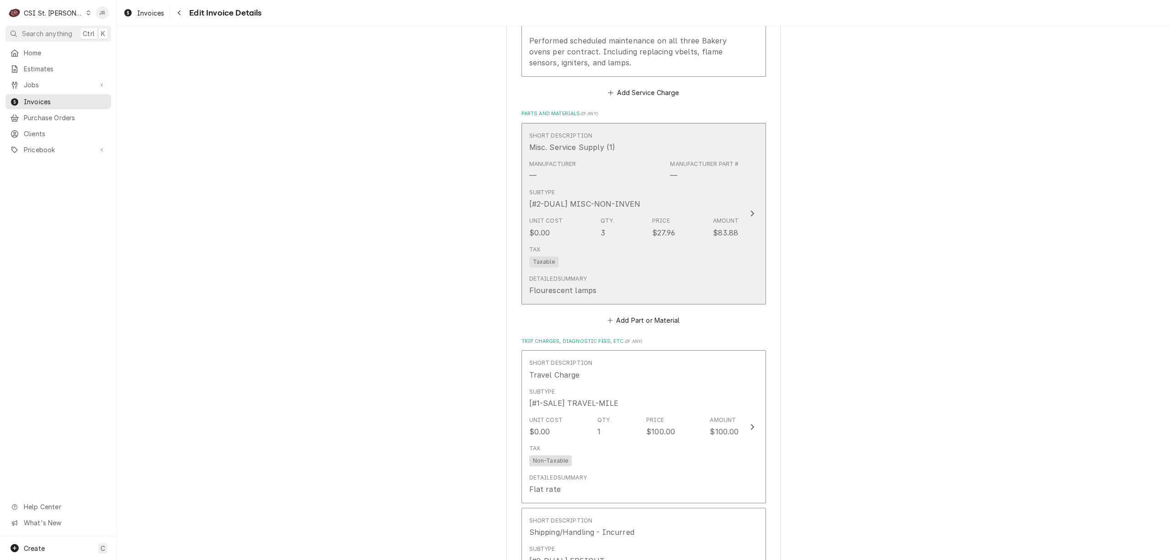
click at [730, 204] on div "Subtype [#2-DUAL] MISC-NON-INVEN" at bounding box center [634, 199] width 210 height 28
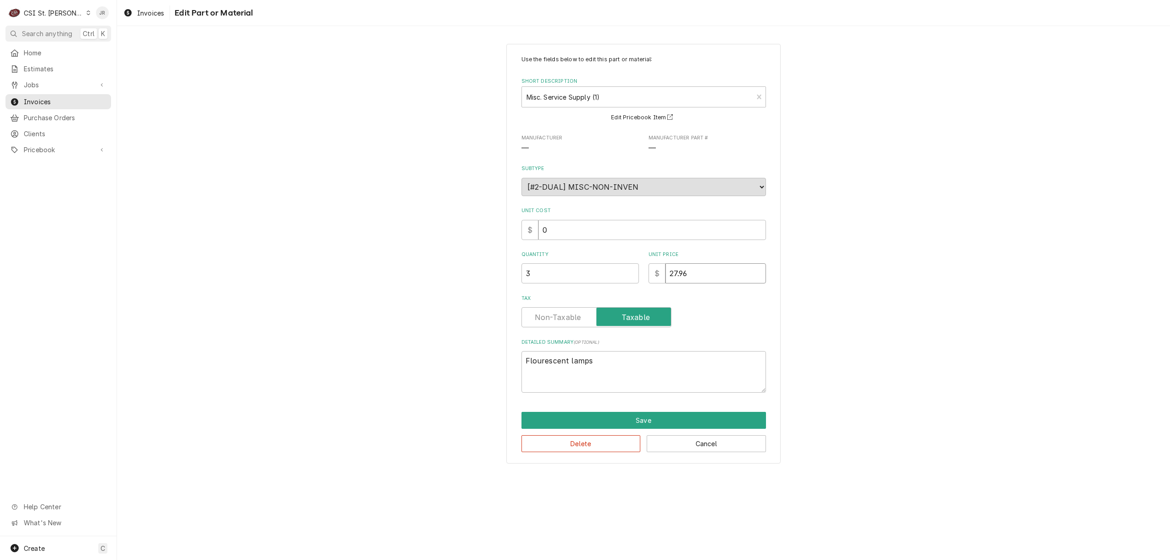
drag, startPoint x: 639, startPoint y: 275, endPoint x: 555, endPoint y: 267, distance: 84.5
click at [553, 267] on div "Quantity 3 Unit Price $ 27.96" at bounding box center [644, 267] width 245 height 32
type textarea "x"
type input "4"
type textarea "x"
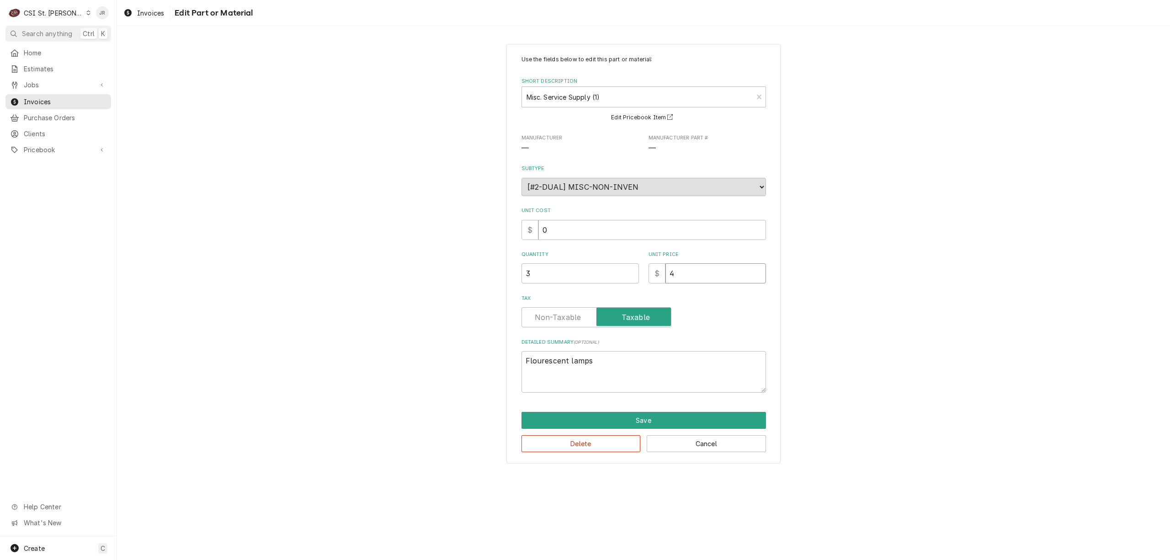
type input "41"
type textarea "x"
type input "41.9"
type textarea "x"
type input "41.94"
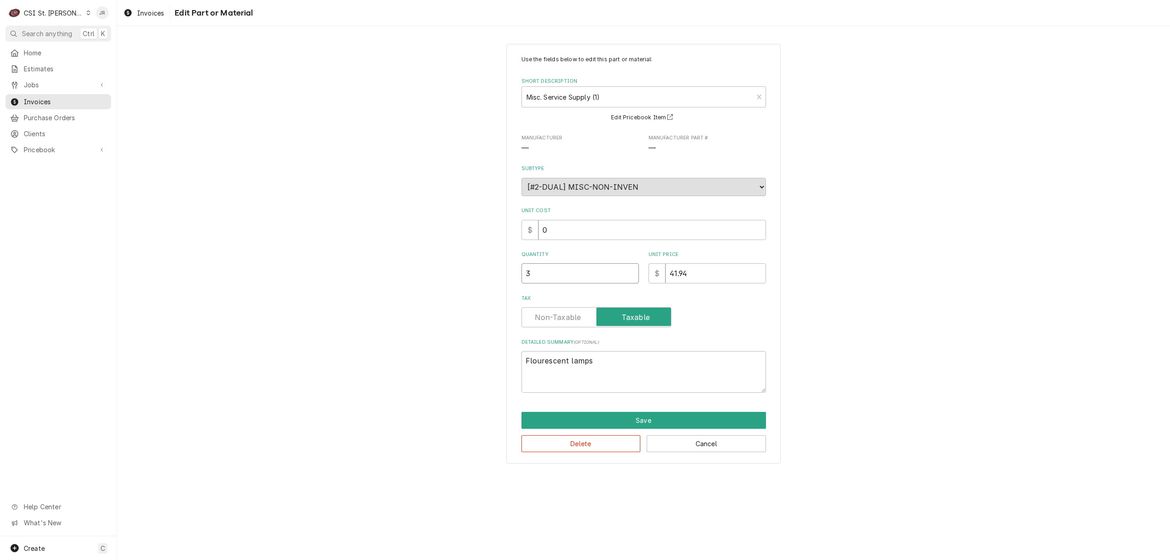
drag, startPoint x: 554, startPoint y: 269, endPoint x: 411, endPoint y: 228, distance: 148.9
click at [411, 228] on div "Use the fields below to edit this part or material: Short Description Misc. Ser…" at bounding box center [643, 254] width 1053 height 436
type textarea "x"
type input "1"
click at [655, 349] on div "Detailed Summary ( optional ) Flourescent lamps" at bounding box center [644, 366] width 245 height 54
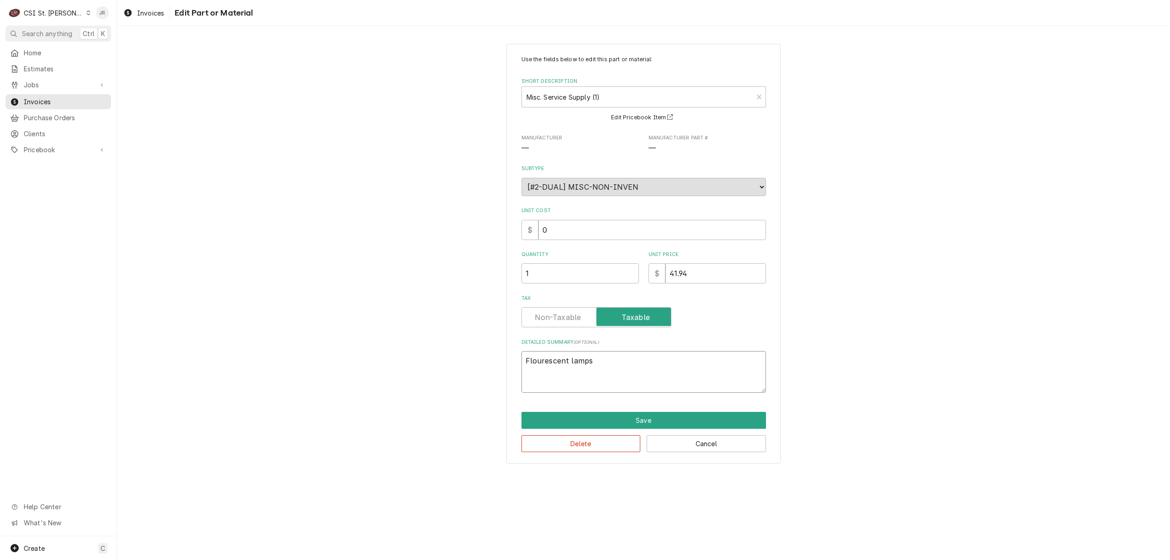
click at [656, 363] on textarea "Flourescent lamps" at bounding box center [644, 372] width 245 height 42
type textarea "x"
type textarea "JFlourescent lamps"
type textarea "x"
type textarea "JpFlourescent lamps"
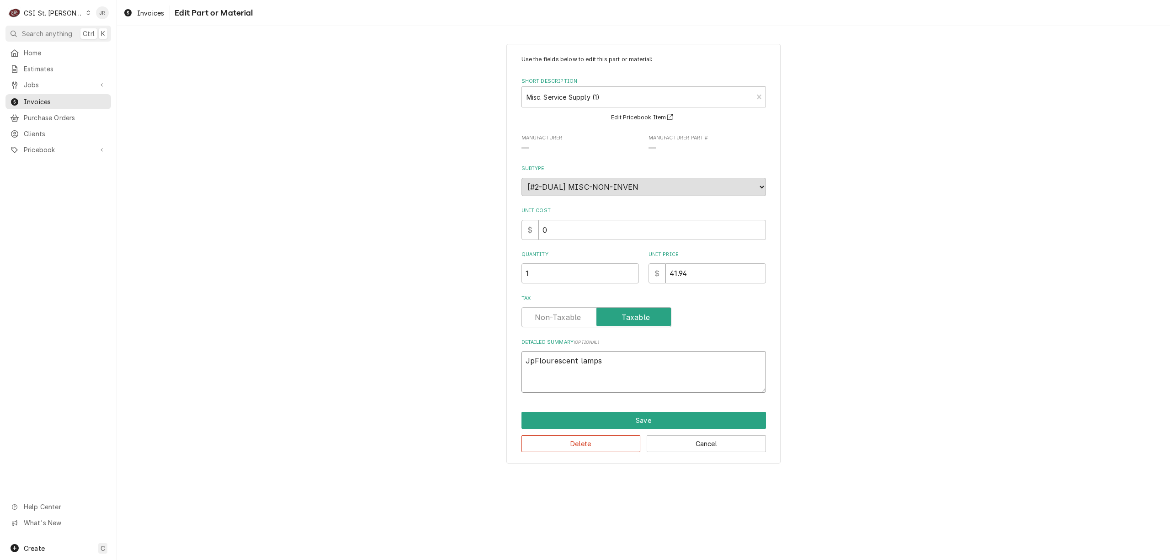
type textarea "x"
type textarea "JFlourescent lamps"
type textarea "x"
type textarea "Flourescent lamps"
type textarea "x"
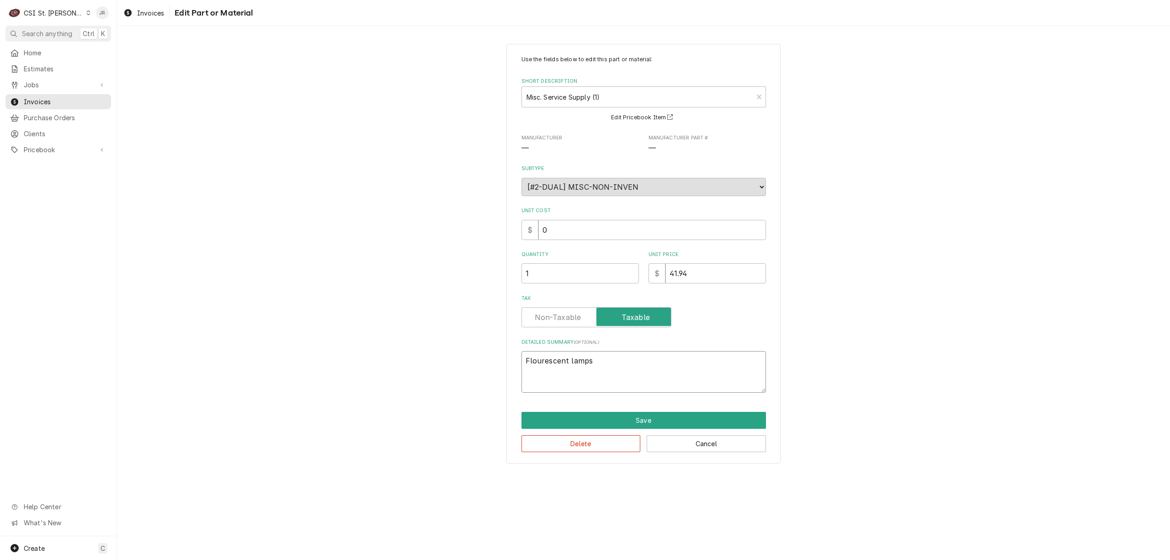
type textarea "HFlourescent lamps"
type textarea "x"
type textarea "HoFlourescent lamps"
type textarea "x"
type textarea "HomFlourescent lamps"
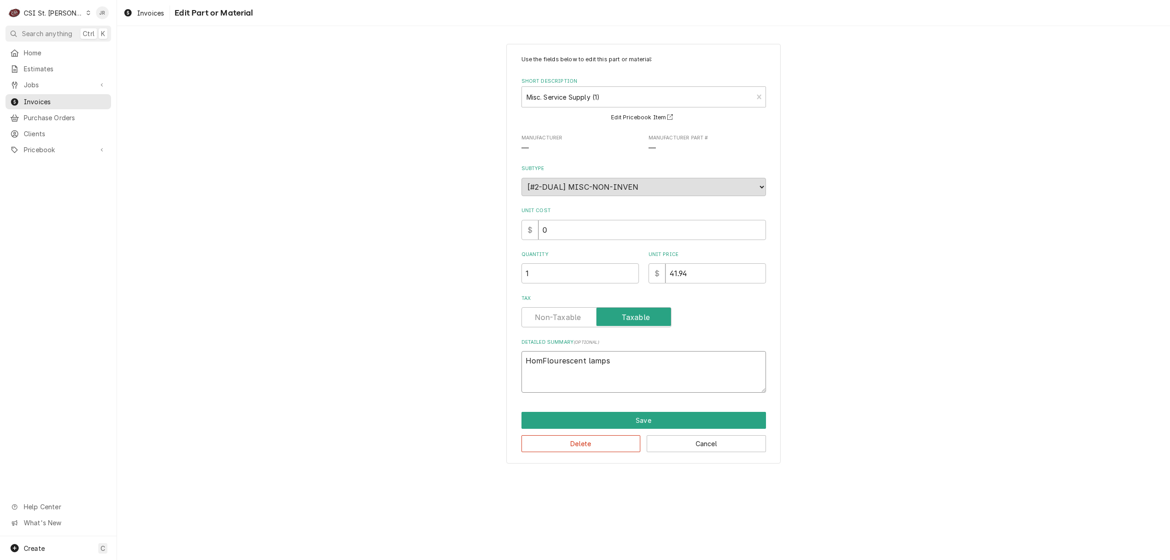
type textarea "x"
type textarea "HomeFlourescent lamps"
type textarea "x"
type textarea "Home Flourescent lamps"
type textarea "x"
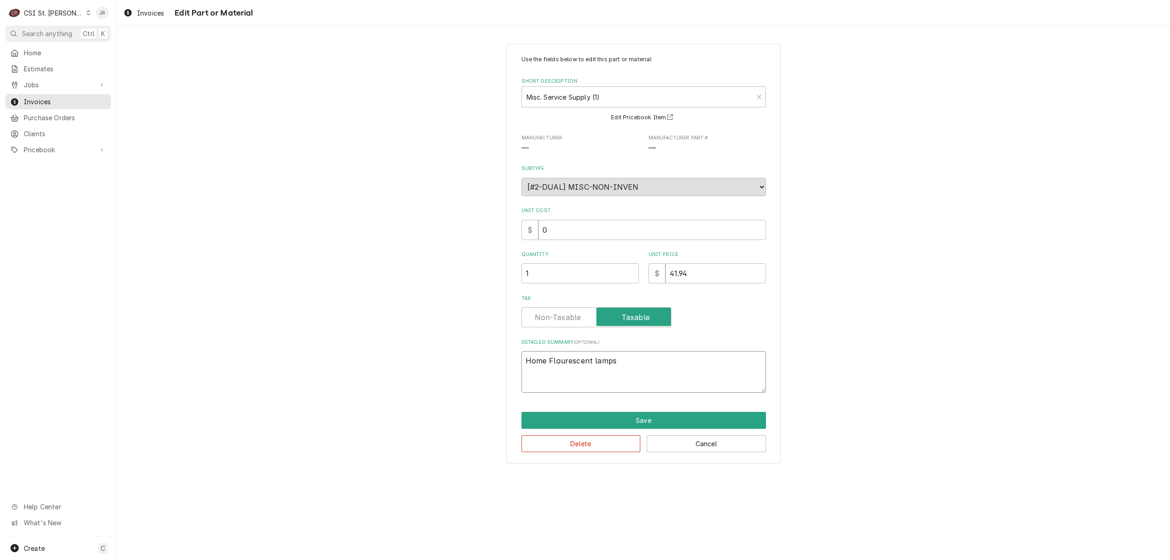
type textarea "Home DFlourescent lamps"
type textarea "x"
type textarea "Home DeFlourescent lamps"
type textarea "x"
type textarea "Home DepFlourescent lamps"
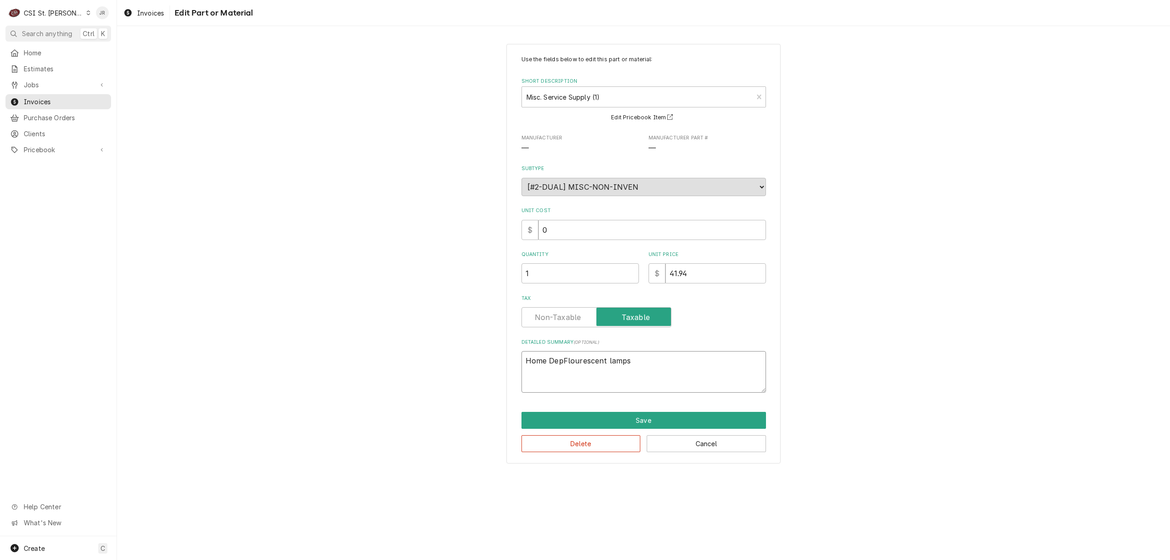
type textarea "x"
type textarea "Home DepoFlourescent lamps"
type textarea "x"
type textarea "Home DepotFlourescent lamps"
type textarea "x"
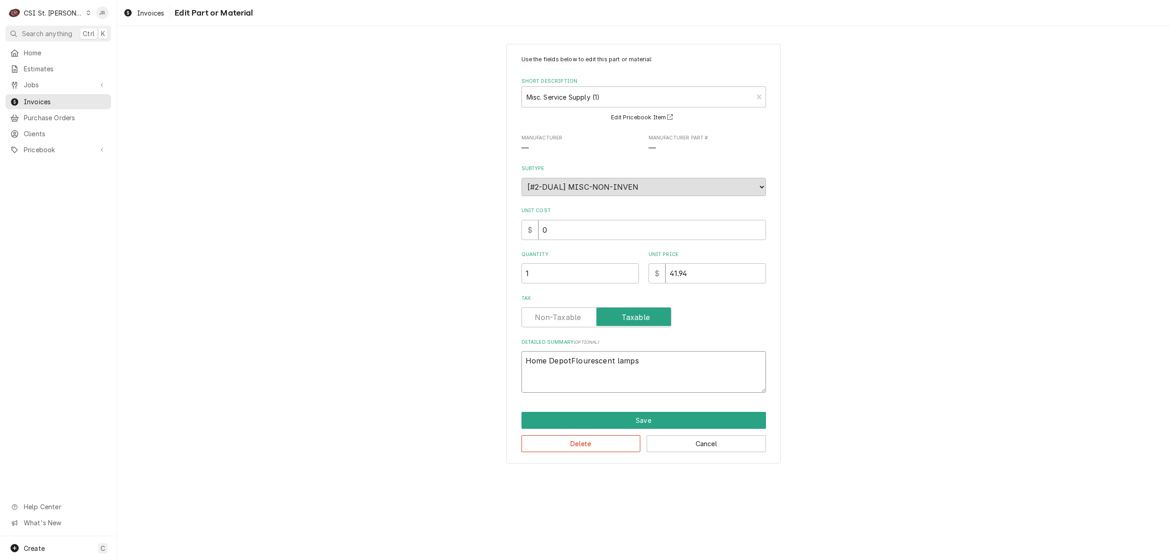
type textarea "Home Depot Flourescent lamps"
type textarea "x"
type textarea "Home Depot PFlourescent lamps"
type textarea "x"
type textarea "Home Depot POFlourescent lamps"
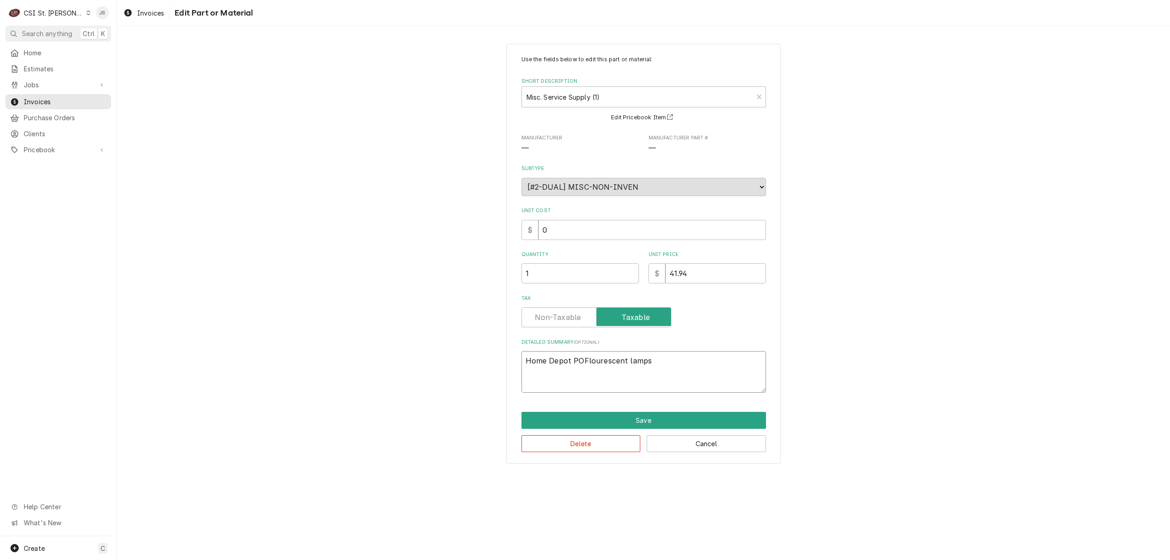
type textarea "x"
type textarea "Home Depot PO Flourescent lamps"
type textarea "x"
type textarea "Home Depot PO 4Flourescent lamps"
type textarea "x"
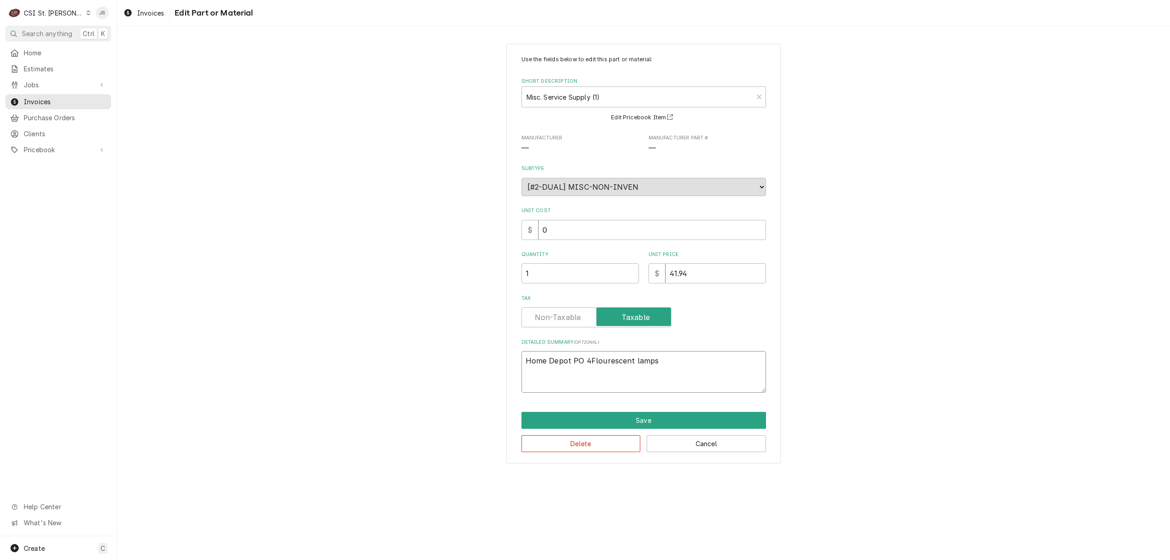
type textarea "Home Depot PO 40Flourescent lamps"
type textarea "x"
type textarea "Home Depot PO 401Flourescent lamps"
type textarea "x"
type textarea "Home Depot PO 4012Flourescent lamps"
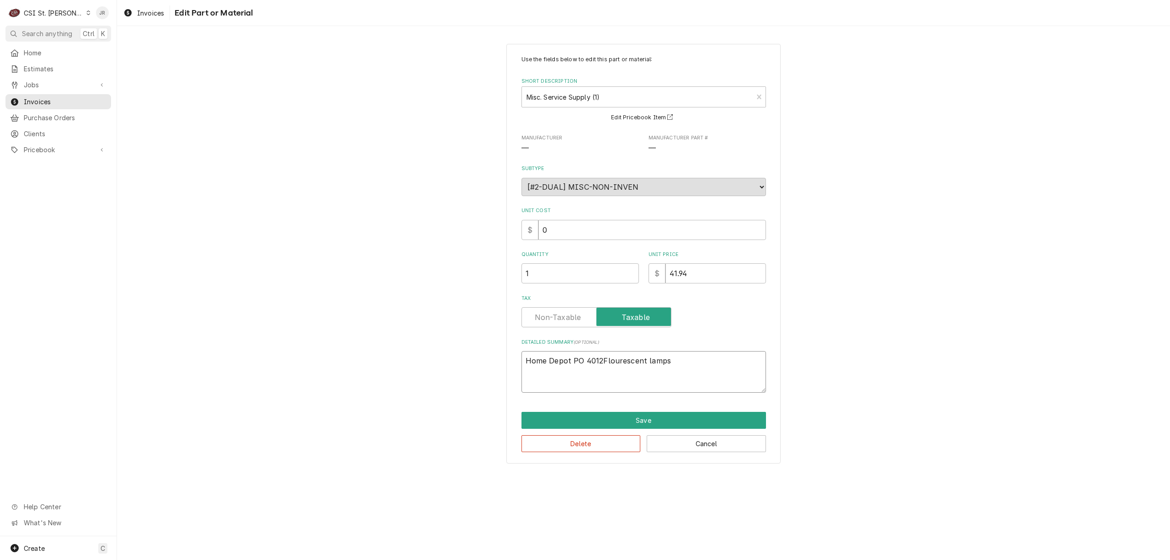
type textarea "x"
type textarea "Home Depot PO 40123Flourescent lamps"
type textarea "x"
type textarea "Home Depot PO 401235Flourescent lamps"
type textarea "x"
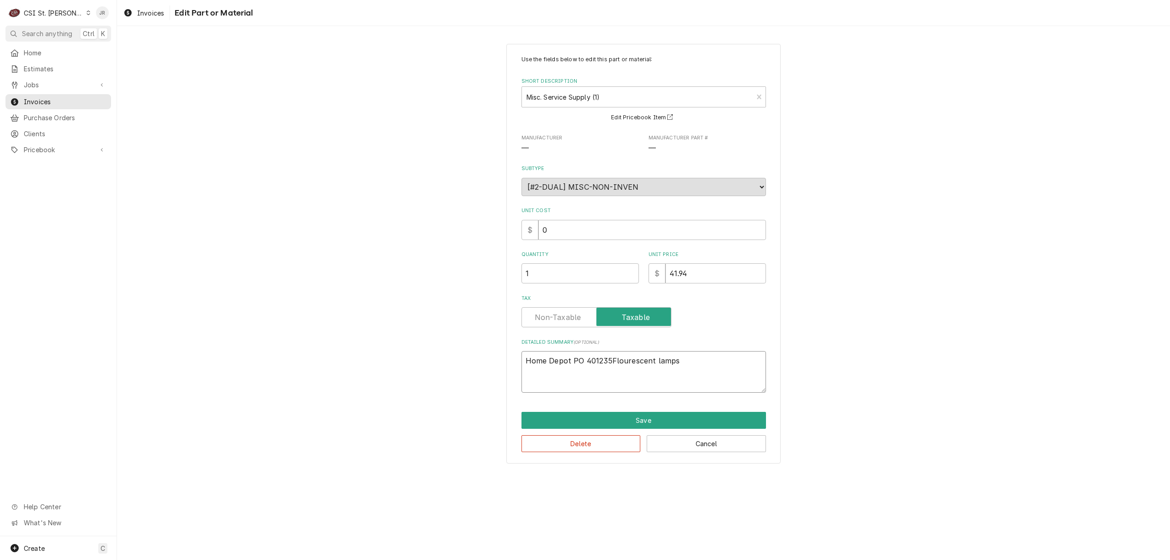
type textarea "Home Depot PO 401235 Flourescent lamps"
type textarea "x"
type textarea "Home Depot PO 401235 -Flourescent lamps"
type textarea "x"
type textarea "Home Depot PO 401235 - Flourescent lamps"
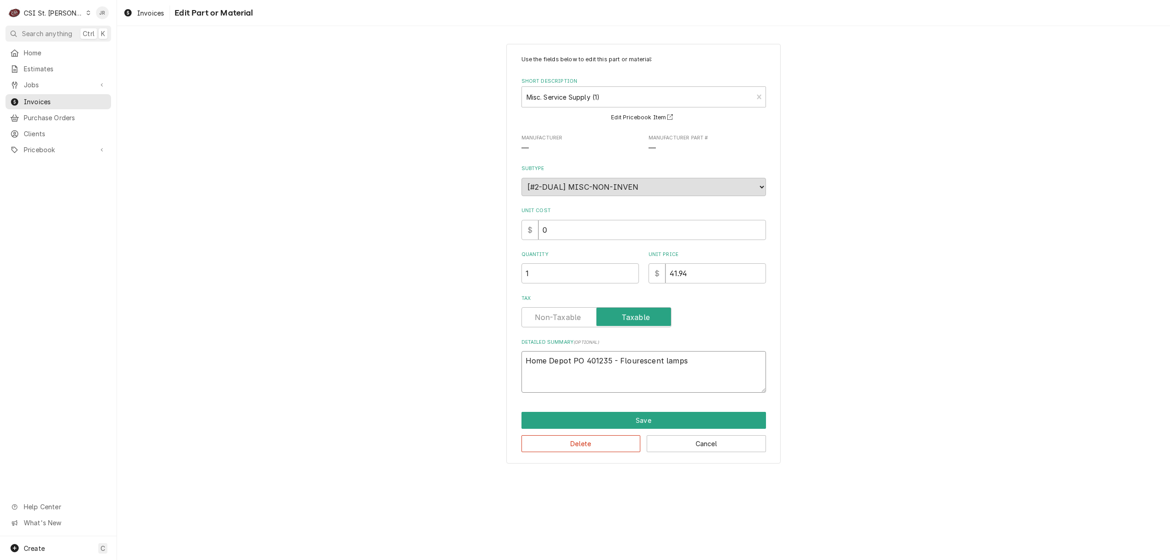
type textarea "x"
type textarea "Home Depot PO 401235 - Flourescent lamps"
drag, startPoint x: 639, startPoint y: 352, endPoint x: 634, endPoint y: 361, distance: 9.8
click at [635, 359] on textarea "Home Depot PO 401235 - Flourescent lamps" at bounding box center [644, 372] width 245 height 42
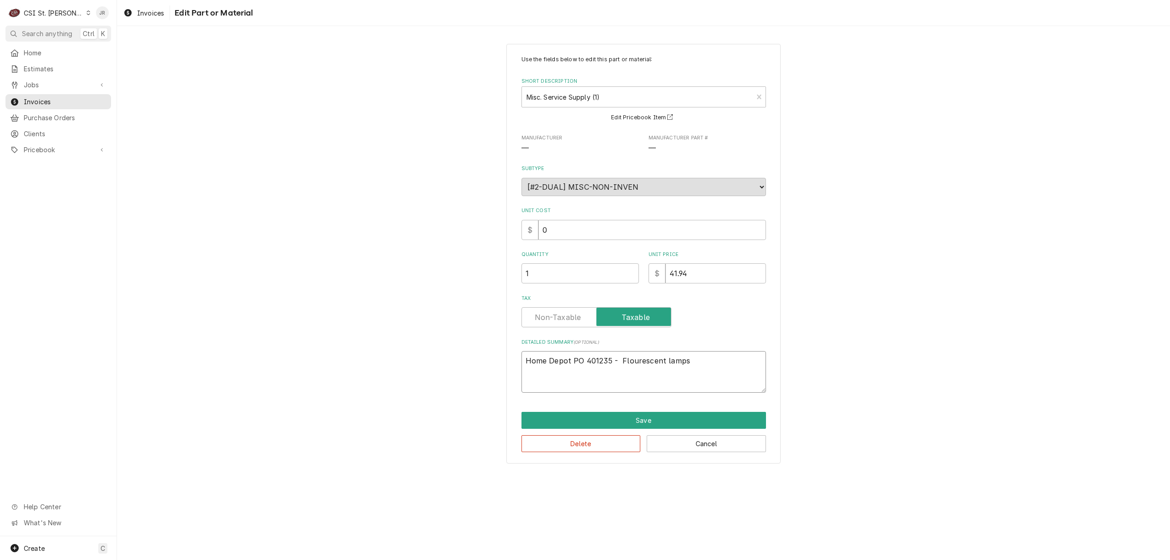
type textarea "x"
type textarea "Home Depot PO 401235 - Fluorescent lamps"
click at [640, 418] on button "Save" at bounding box center [644, 420] width 245 height 17
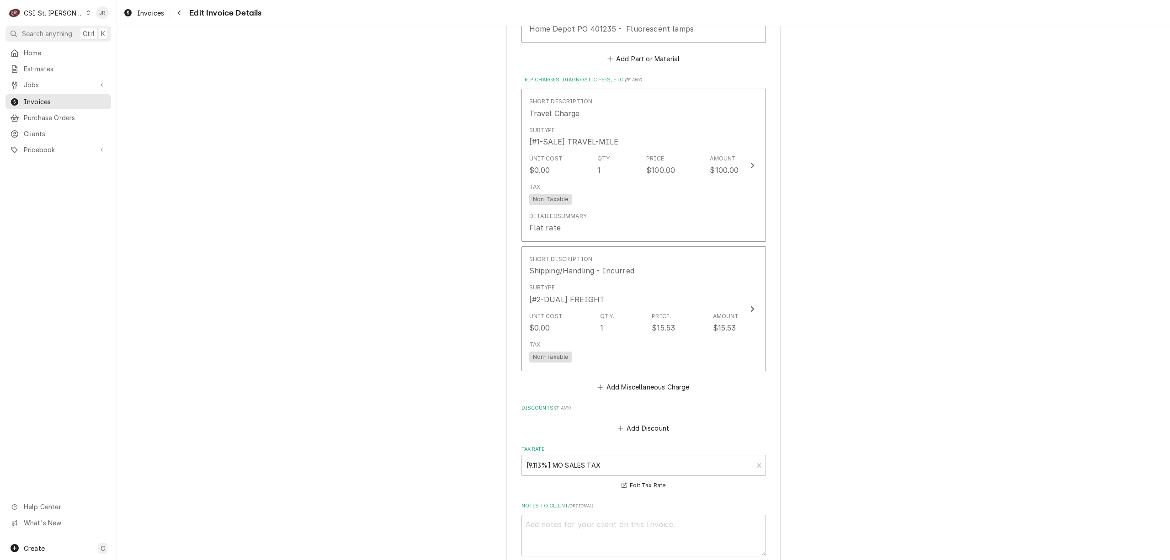
scroll to position [1315, 0]
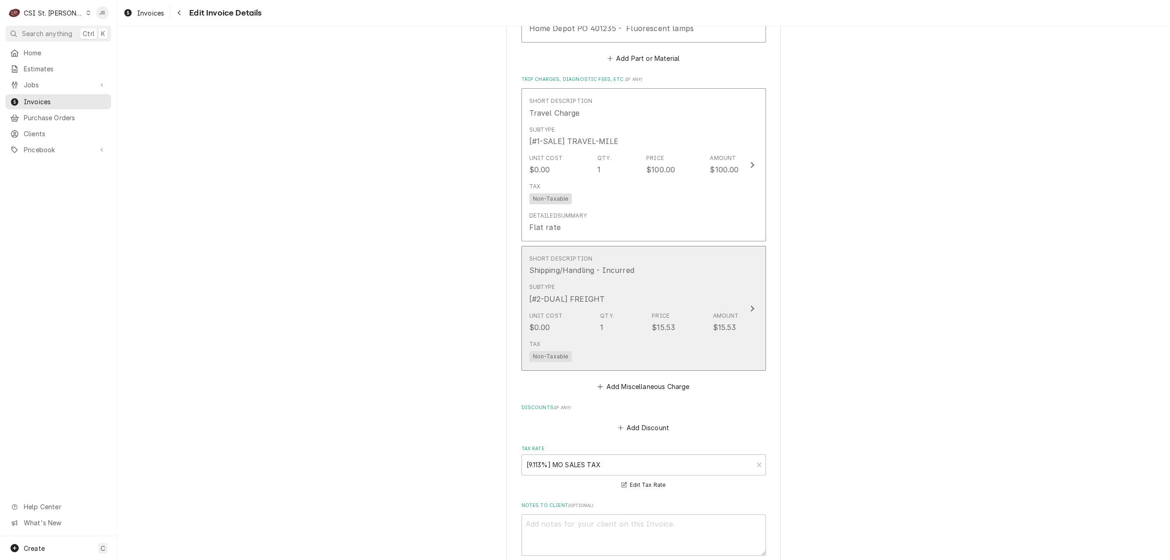
click at [674, 304] on div "Subtype [#2-DUAL] FREIGHT" at bounding box center [634, 293] width 210 height 28
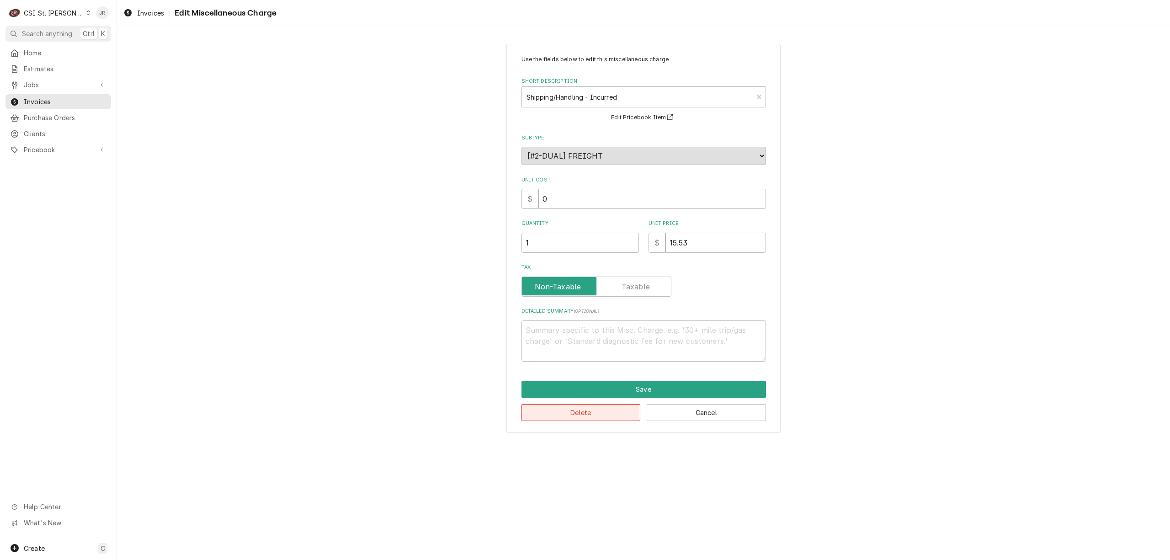
click at [588, 407] on button "Delete" at bounding box center [581, 412] width 119 height 17
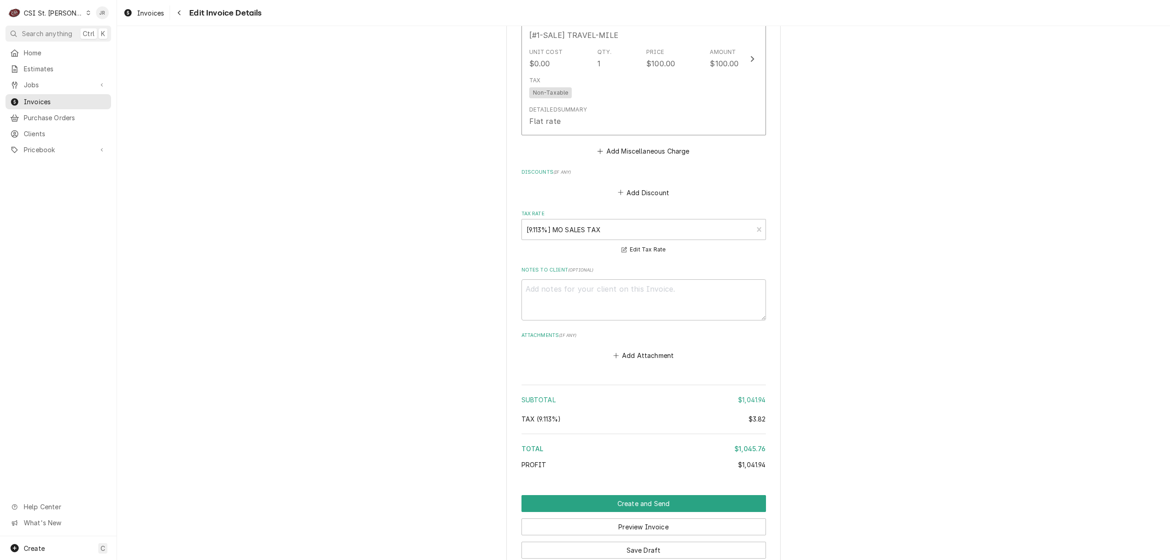
scroll to position [1485, 0]
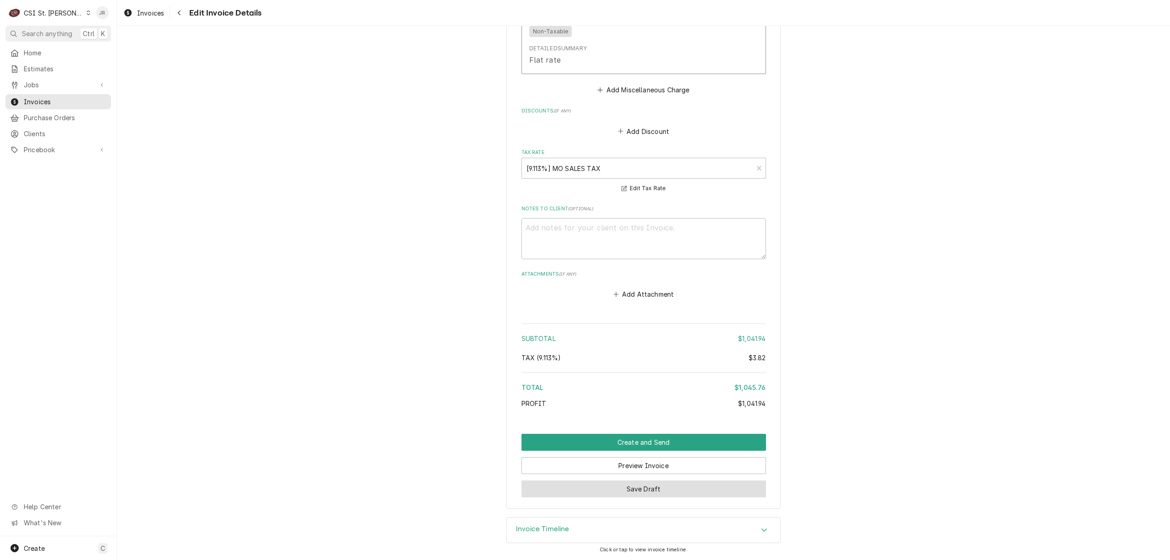
click at [660, 490] on button "Save Draft" at bounding box center [644, 488] width 245 height 17
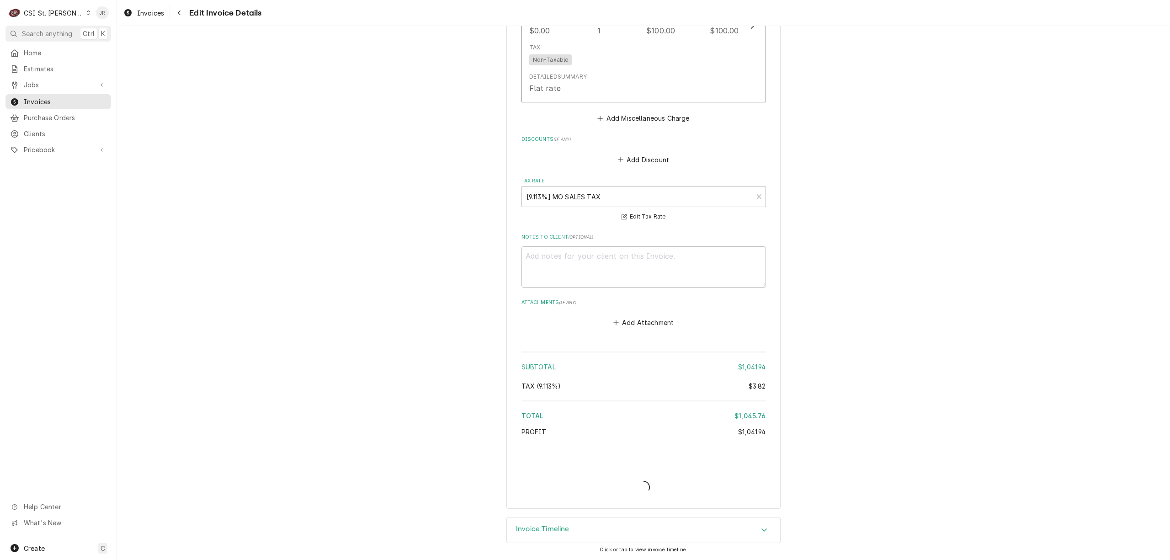
scroll to position [1455, 0]
type textarea "x"
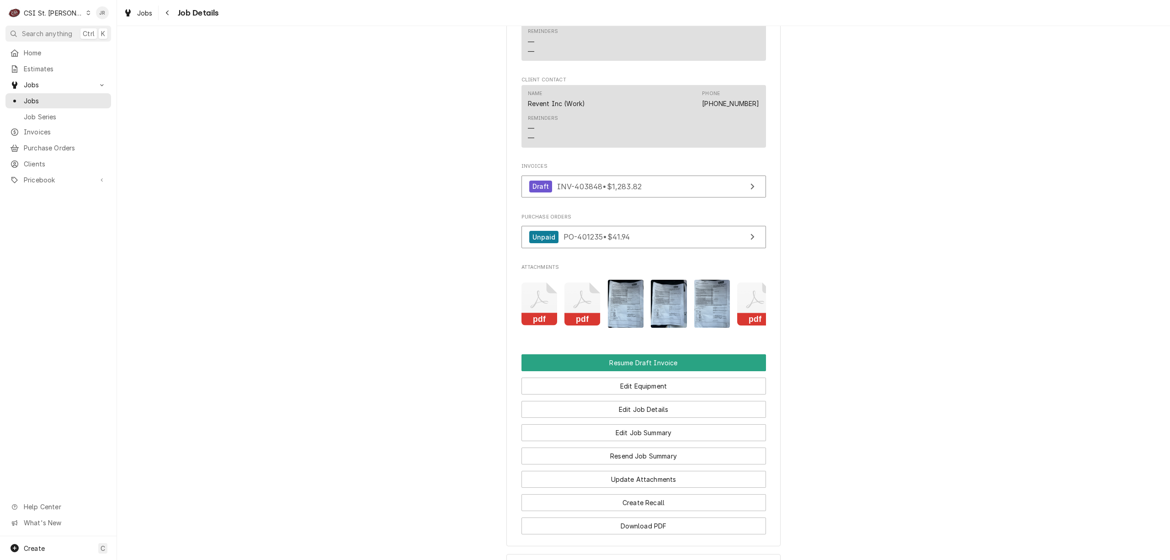
scroll to position [975, 0]
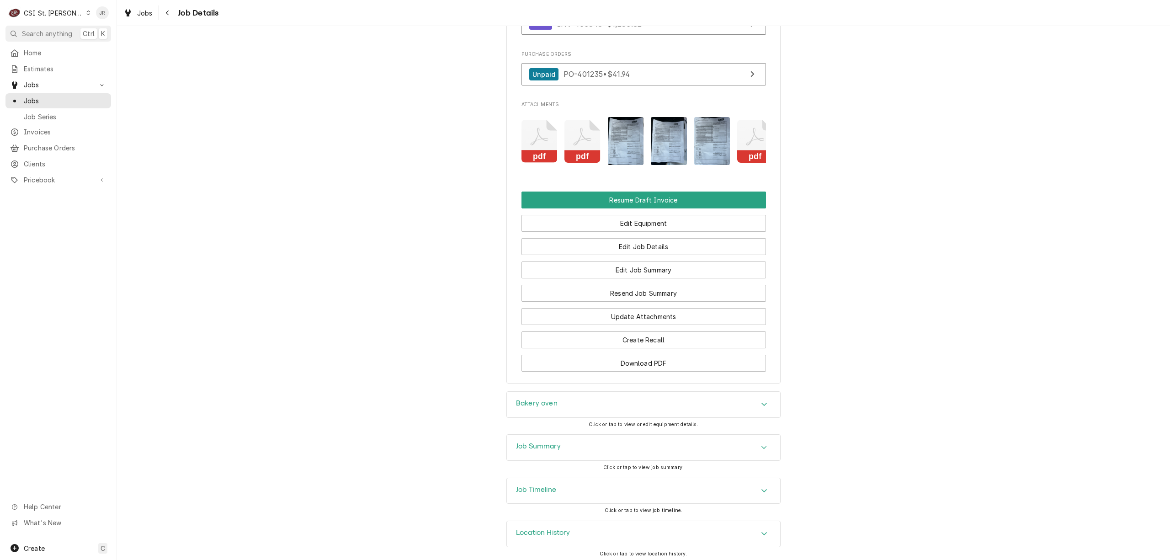
click at [570, 163] on icon "Attachments" at bounding box center [583, 141] width 36 height 43
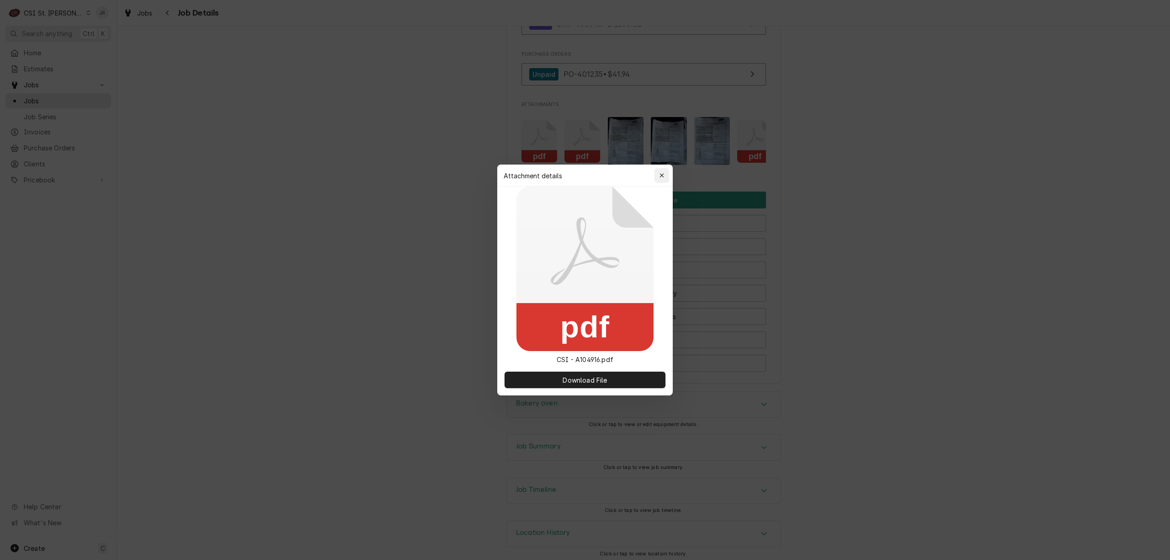
click at [661, 180] on div "button" at bounding box center [661, 175] width 9 height 9
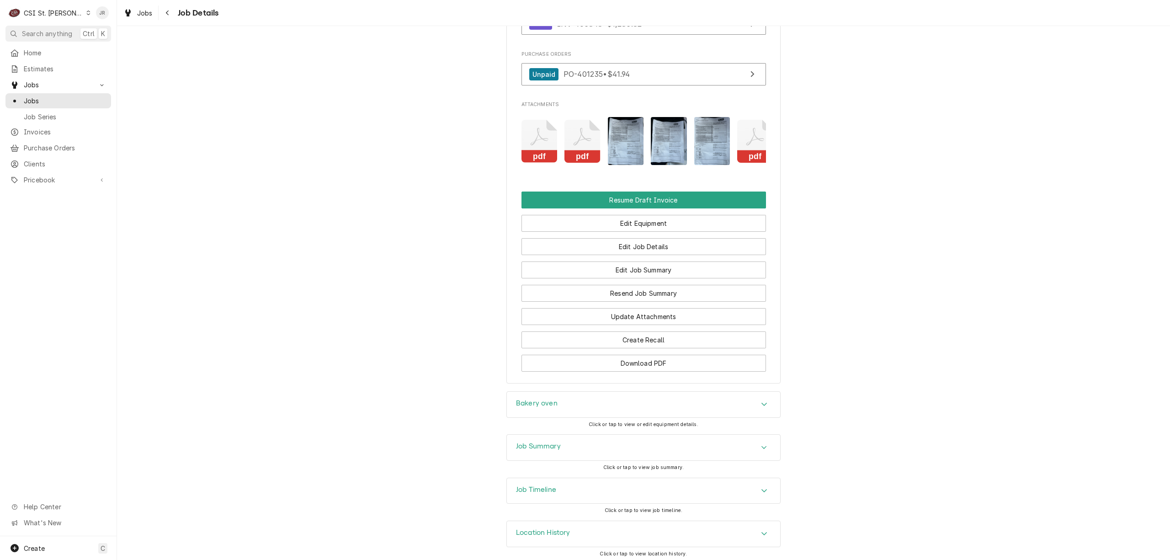
click at [532, 163] on rect "Attachments" at bounding box center [540, 156] width 36 height 13
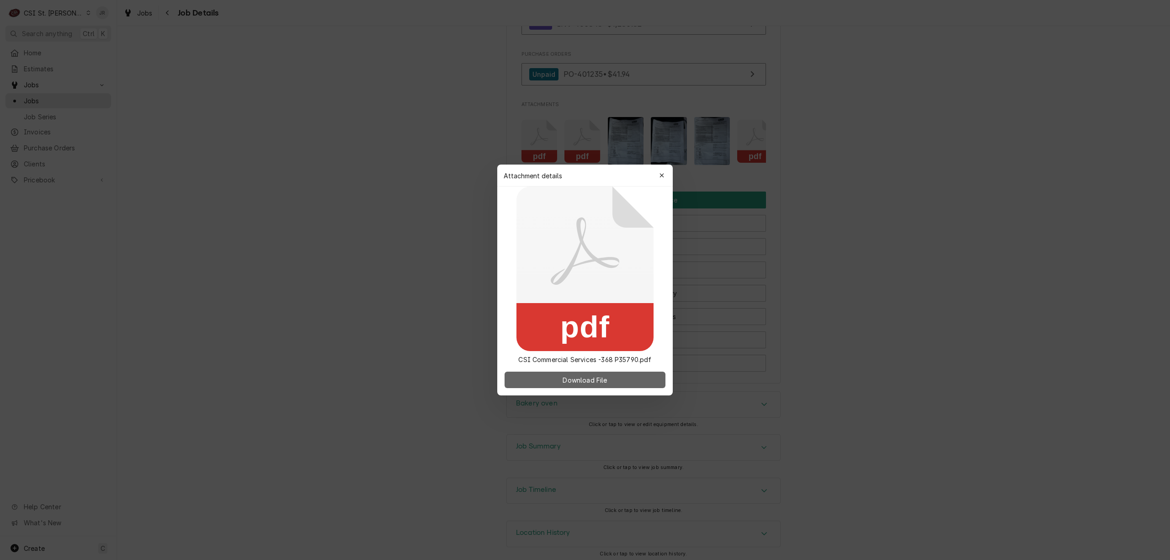
click at [600, 372] on button "Download File" at bounding box center [585, 380] width 161 height 16
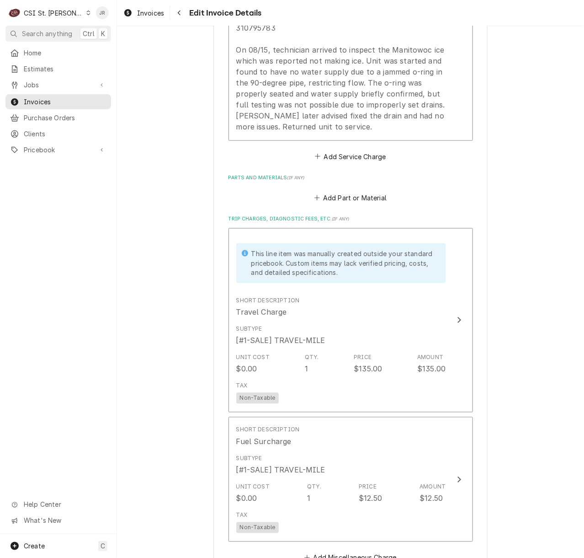
scroll to position [1131, 0]
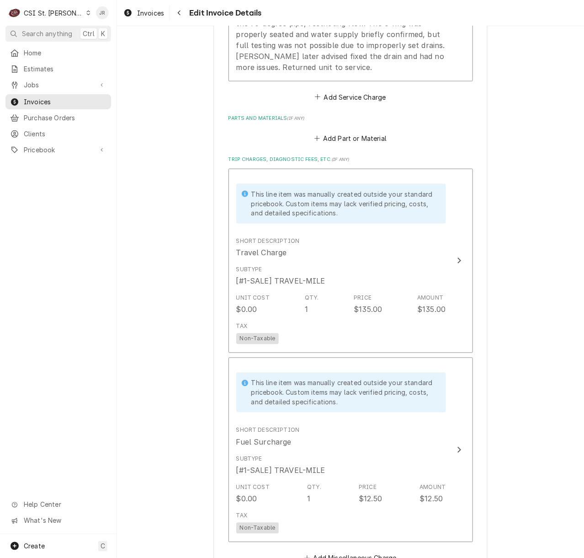
type textarea "x"
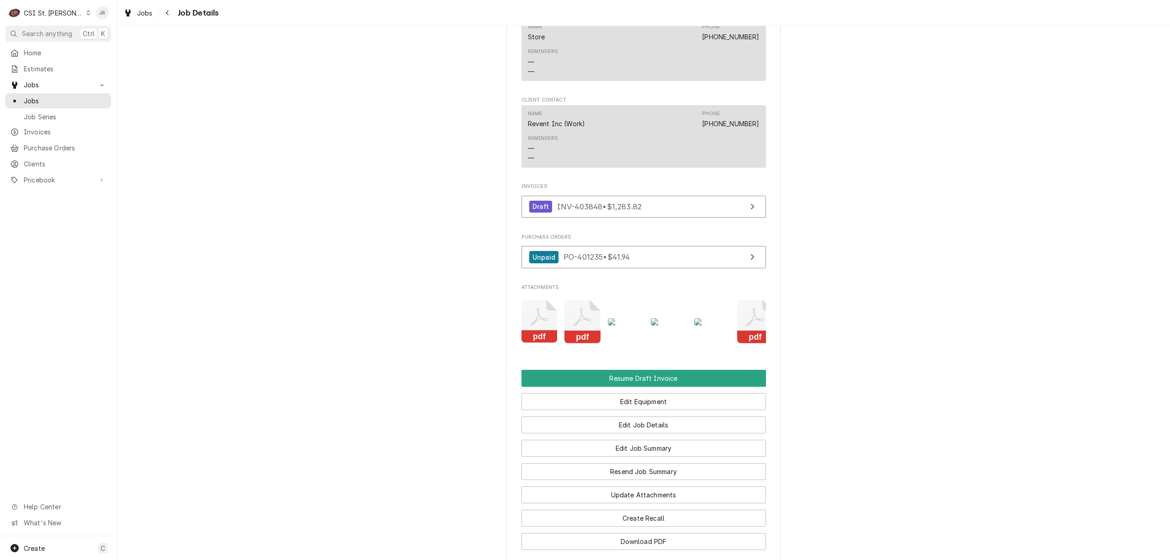
scroll to position [0, 15]
click at [745, 343] on rect "Attachments" at bounding box center [741, 337] width 36 height 13
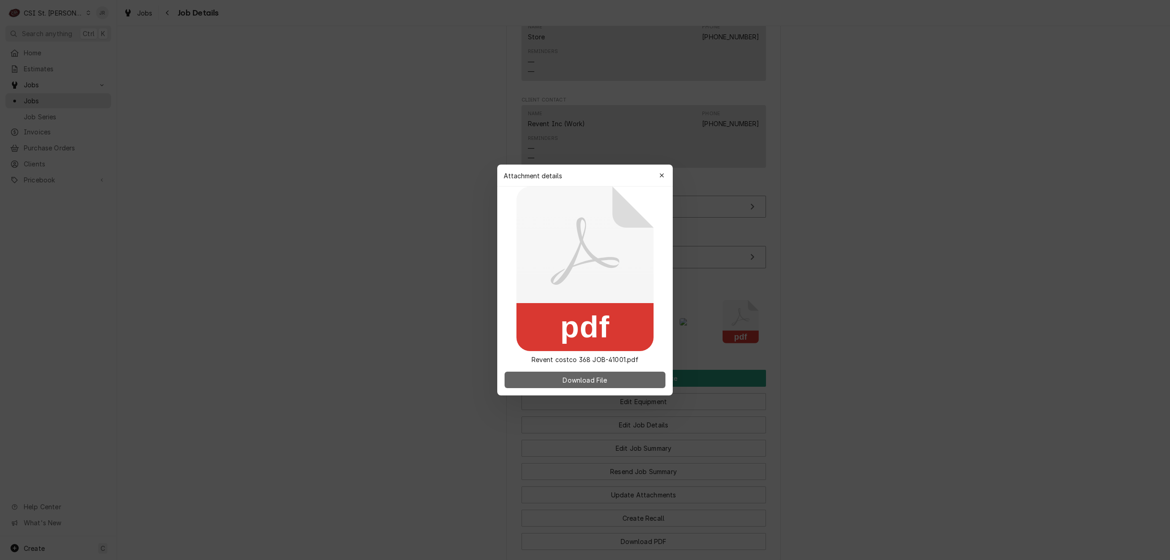
click at [593, 376] on span "Download File" at bounding box center [585, 380] width 48 height 10
drag, startPoint x: 655, startPoint y: 176, endPoint x: 658, endPoint y: 172, distance: 4.9
click at [658, 172] on button "button" at bounding box center [662, 175] width 15 height 15
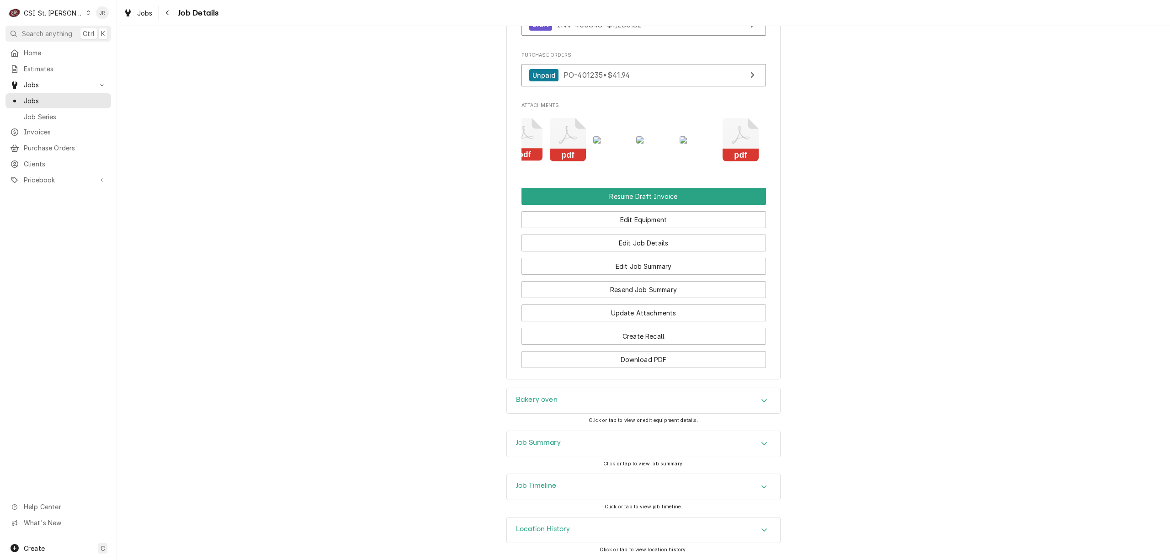
scroll to position [1014, 0]
click at [694, 64] on link "Unpaid PO-401235 • $41.94" at bounding box center [644, 75] width 245 height 22
click at [688, 136] on img "Attachments" at bounding box center [698, 139] width 36 height 7
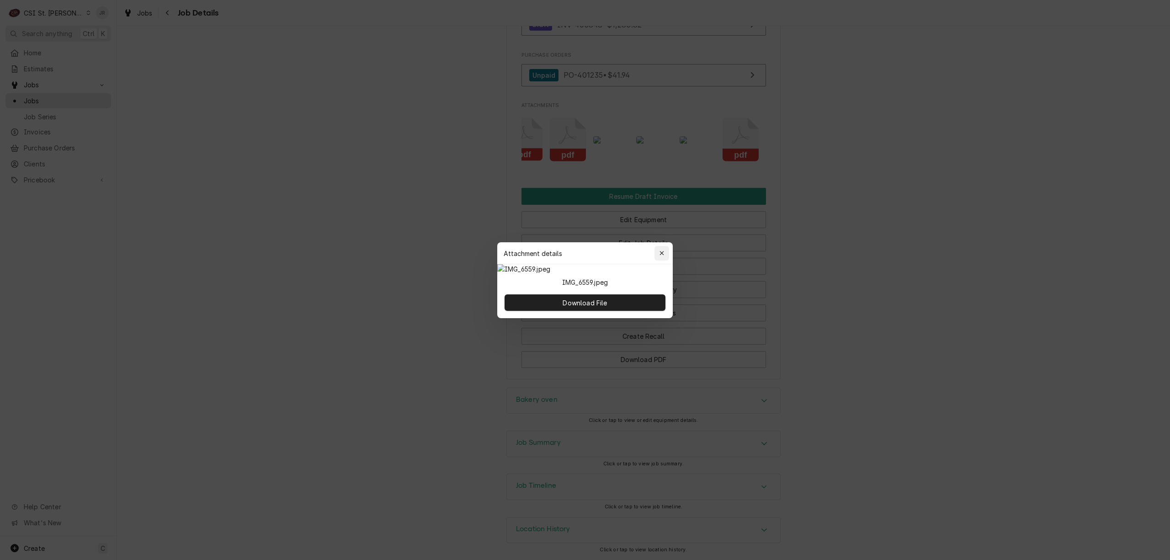
click at [662, 250] on icon "button" at bounding box center [662, 253] width 5 height 6
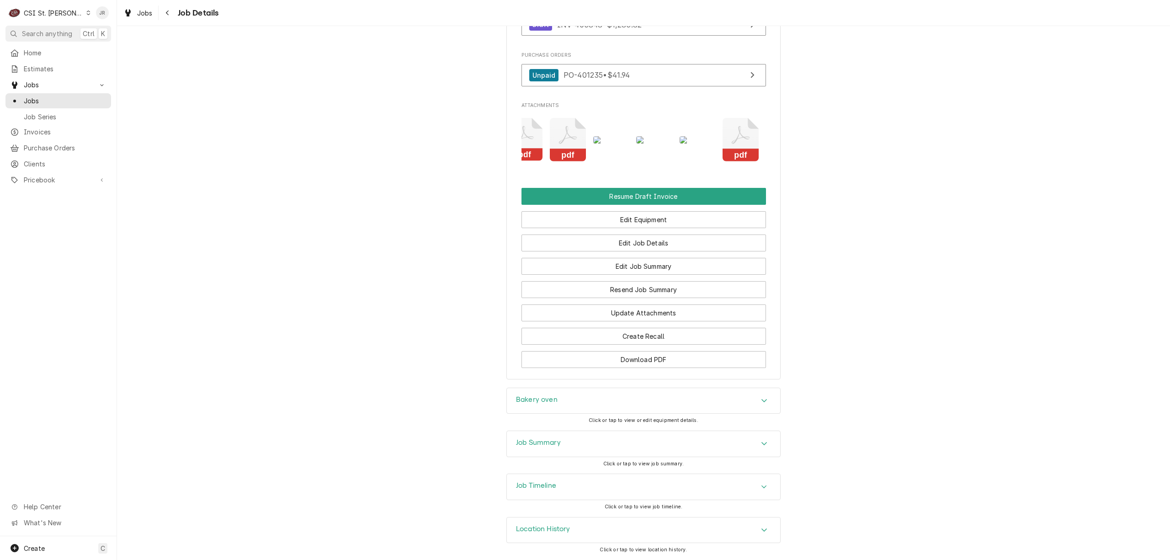
click at [593, 431] on div "Job Summary" at bounding box center [643, 444] width 274 height 27
drag, startPoint x: 549, startPoint y: 459, endPoint x: 553, endPoint y: 436, distance: 23.8
click at [553, 436] on div "Job Summary Click or tap to view job summary." at bounding box center [643, 452] width 274 height 43
click at [553, 436] on div "Job Summary" at bounding box center [643, 444] width 273 height 26
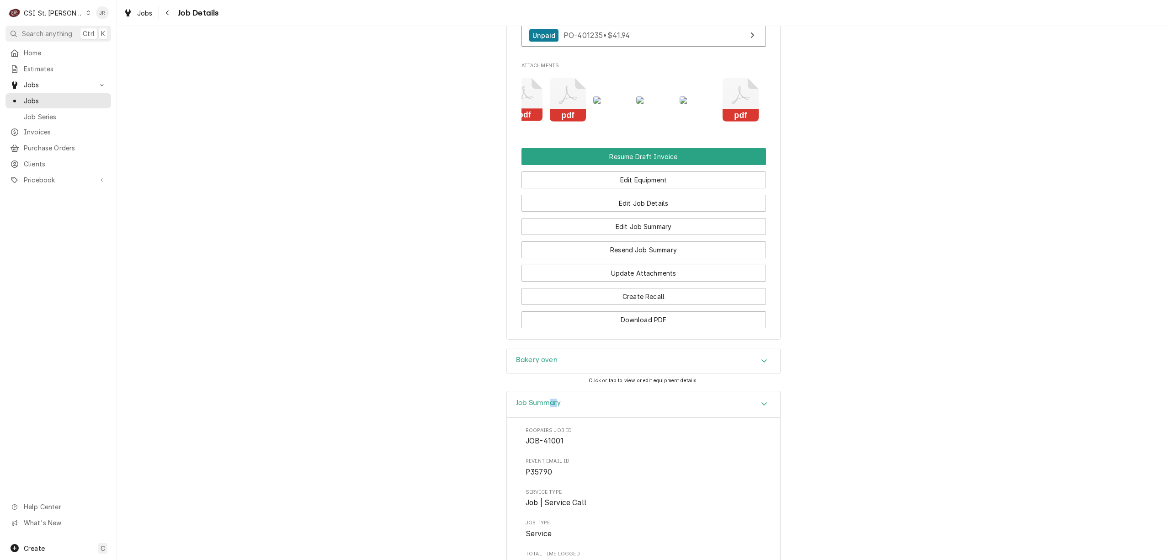
click at [560, 417] on div "Job Summary" at bounding box center [643, 404] width 273 height 26
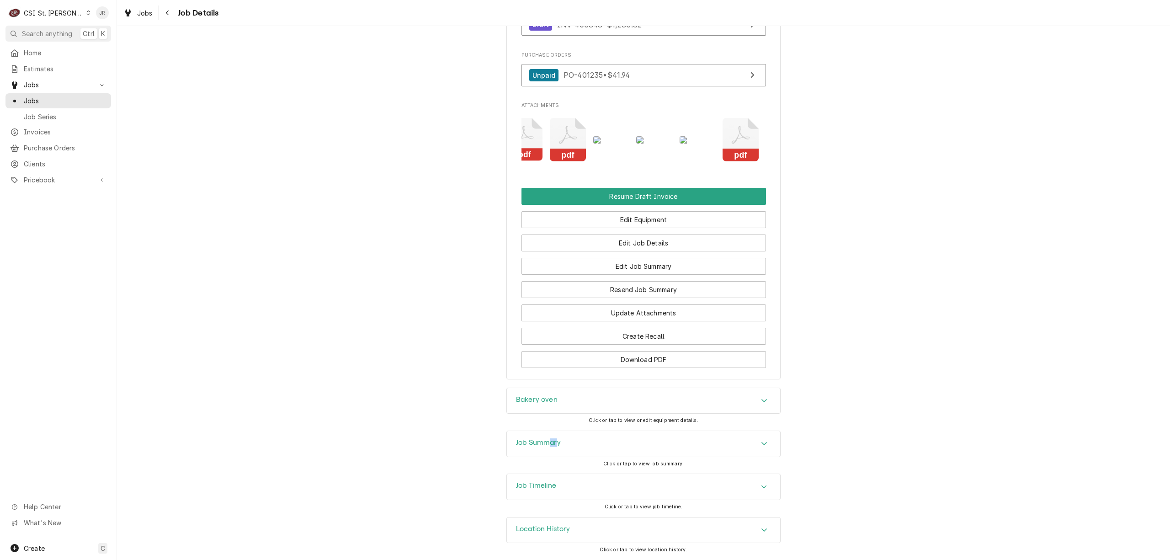
click at [560, 436] on div "Job Summary" at bounding box center [643, 444] width 273 height 26
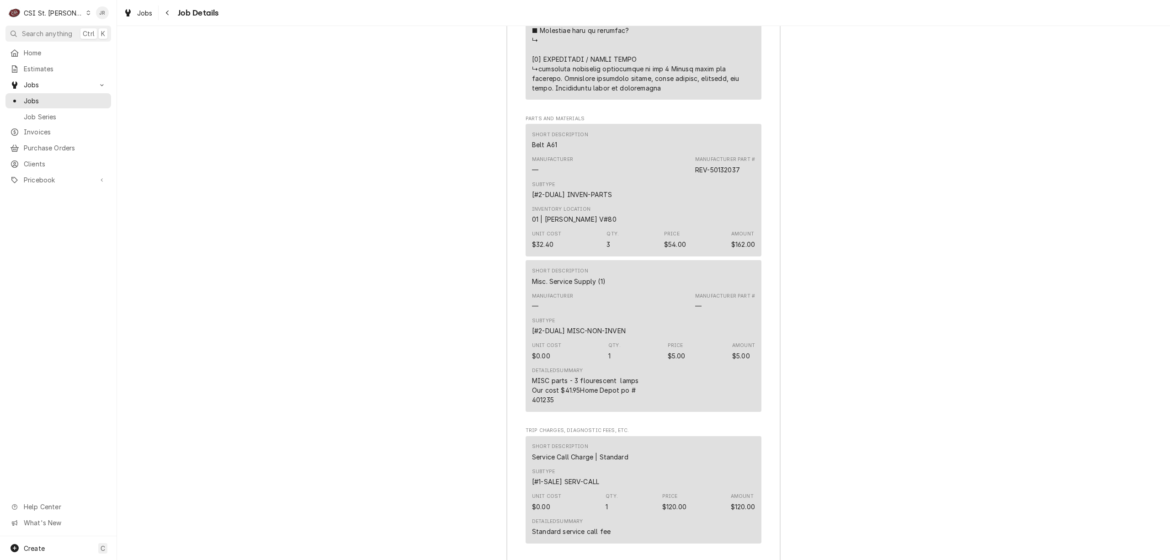
scroll to position [2106, 0]
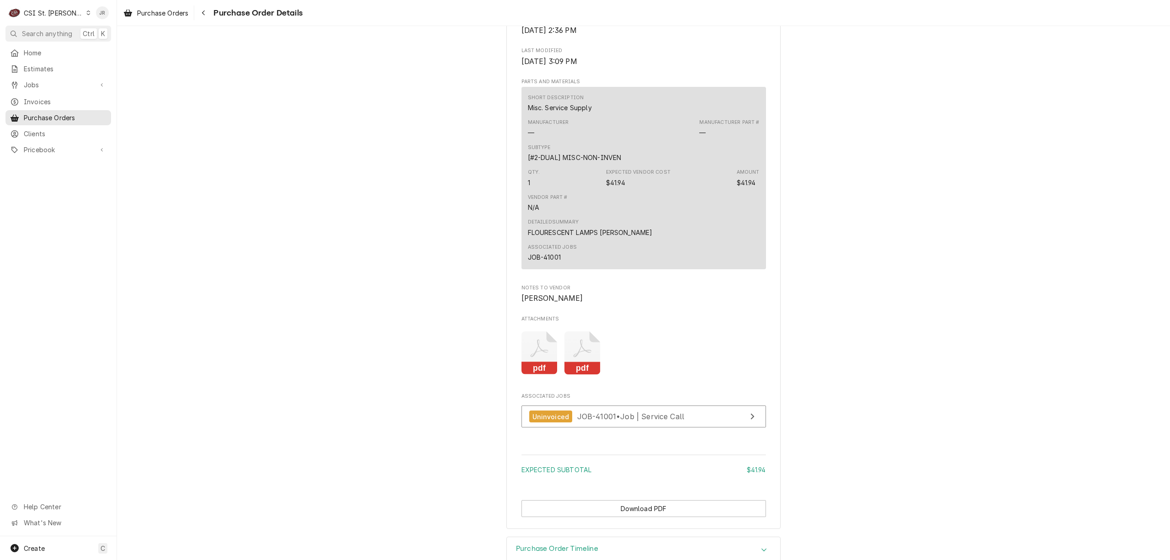
scroll to position [609, 0]
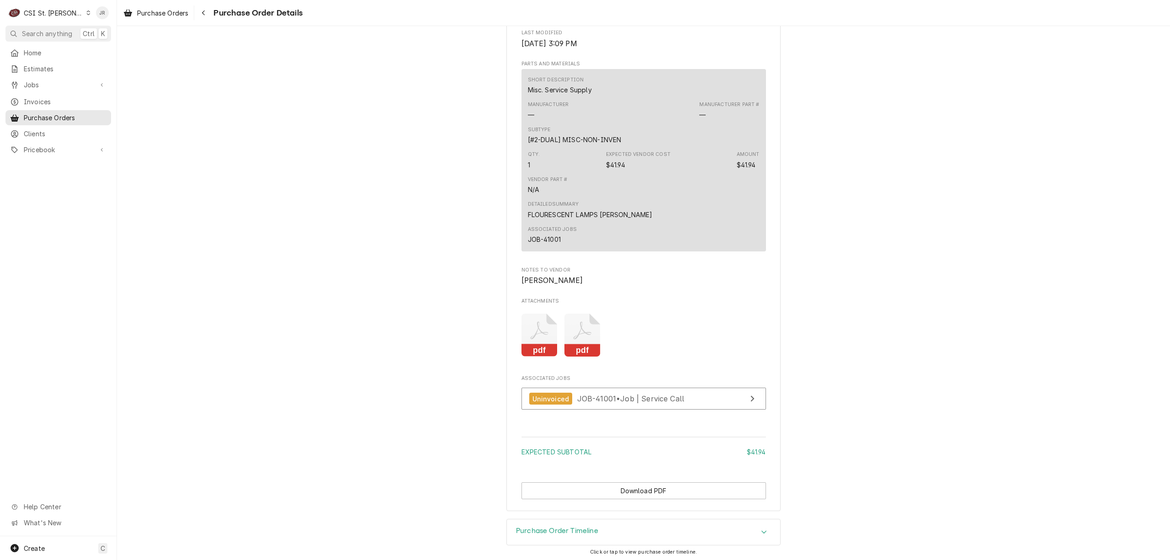
click at [591, 357] on rect "Attachments" at bounding box center [583, 350] width 36 height 13
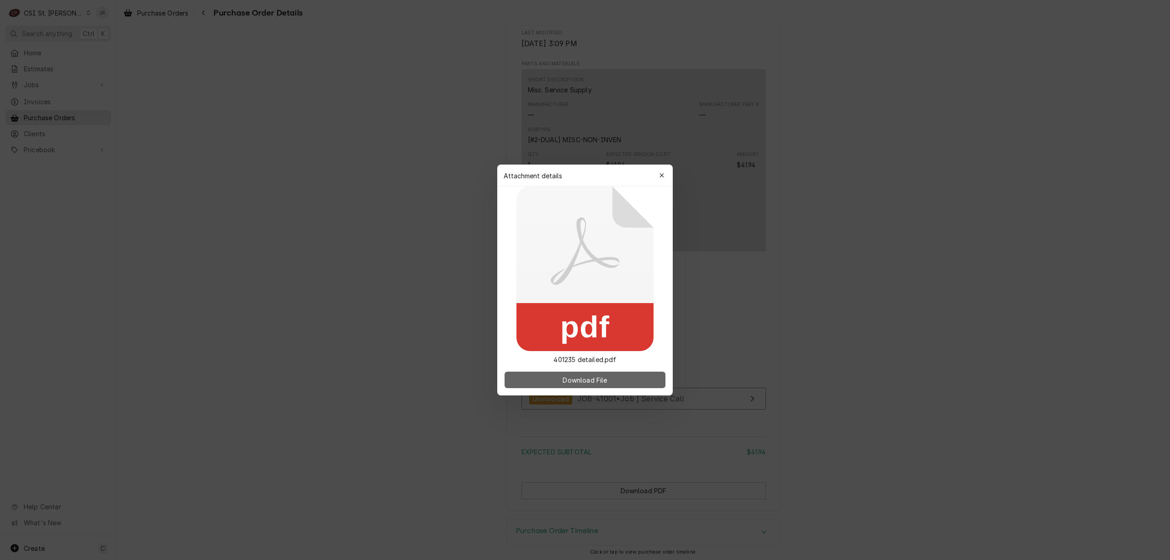
click at [589, 377] on span "Download File" at bounding box center [585, 380] width 48 height 10
click at [662, 174] on icon "button" at bounding box center [662, 175] width 5 height 6
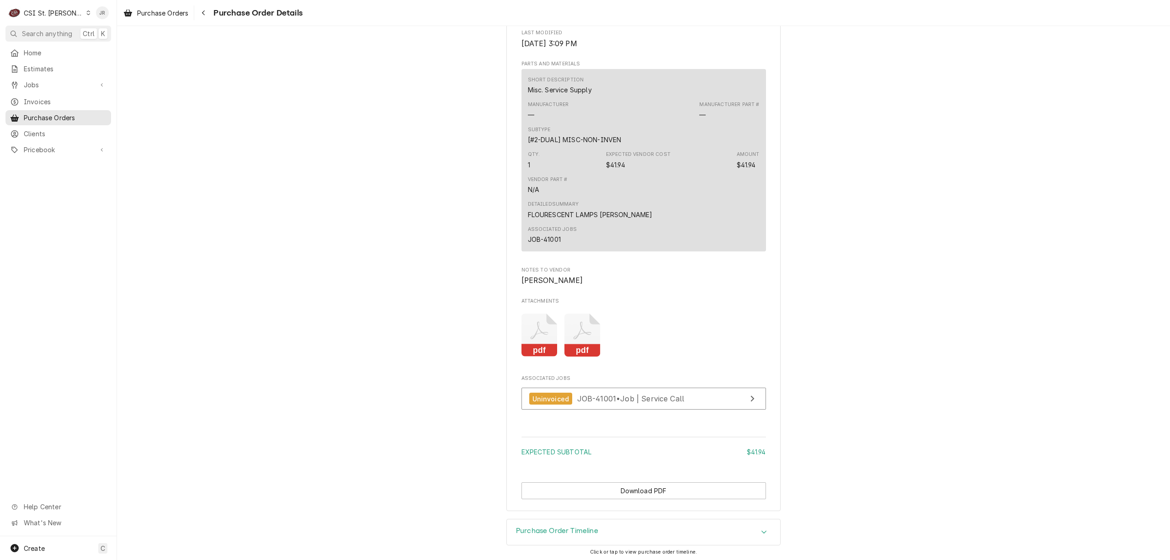
drag, startPoint x: 547, startPoint y: 386, endPoint x: 545, endPoint y: 381, distance: 5.4
click at [546, 364] on div "pdf pdf" at bounding box center [644, 335] width 245 height 58
click at [537, 357] on icon "Attachments" at bounding box center [540, 335] width 36 height 43
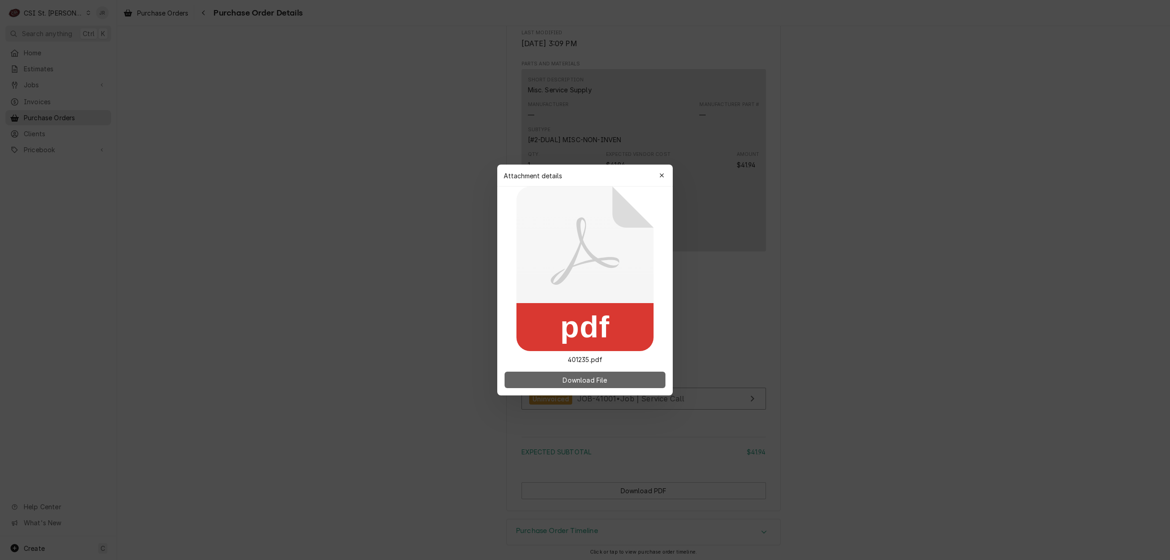
click at [569, 375] on span "Download File" at bounding box center [585, 380] width 48 height 10
click at [657, 176] on div "button" at bounding box center [661, 175] width 9 height 9
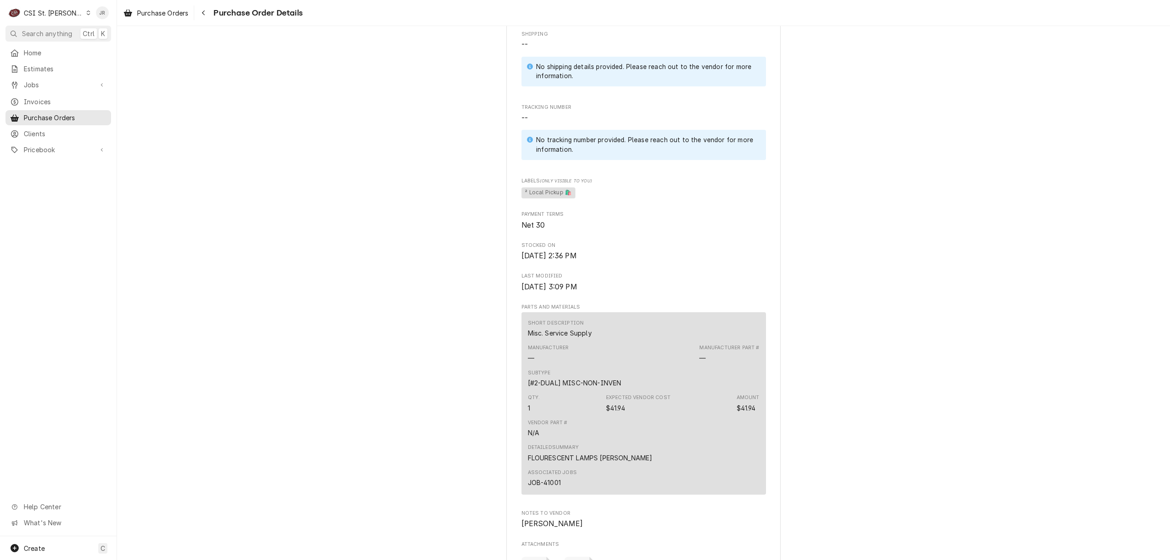
scroll to position [366, 0]
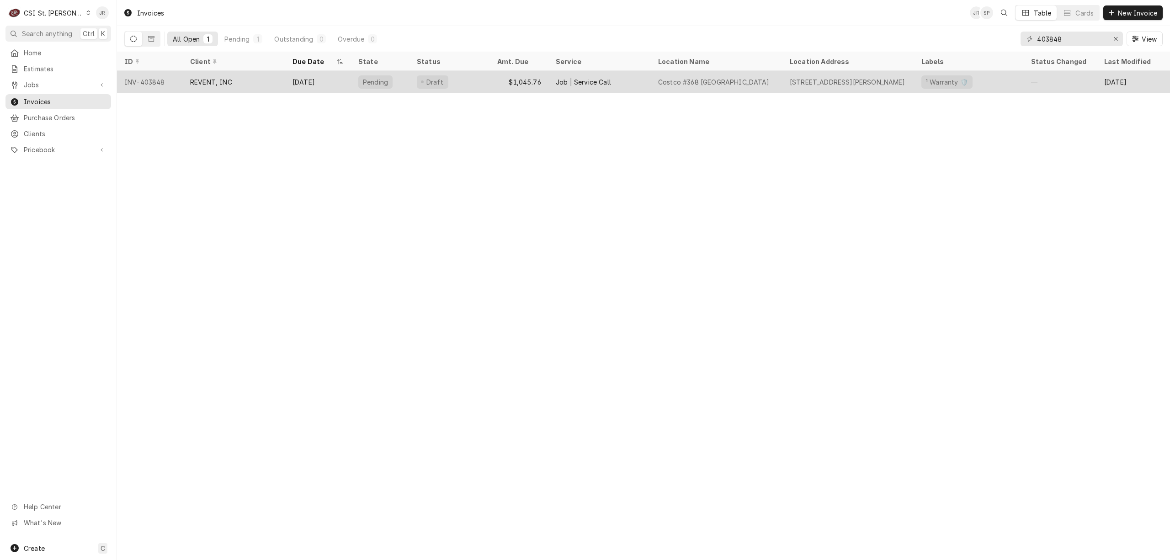
click at [344, 89] on div "[DATE]" at bounding box center [318, 82] width 66 height 22
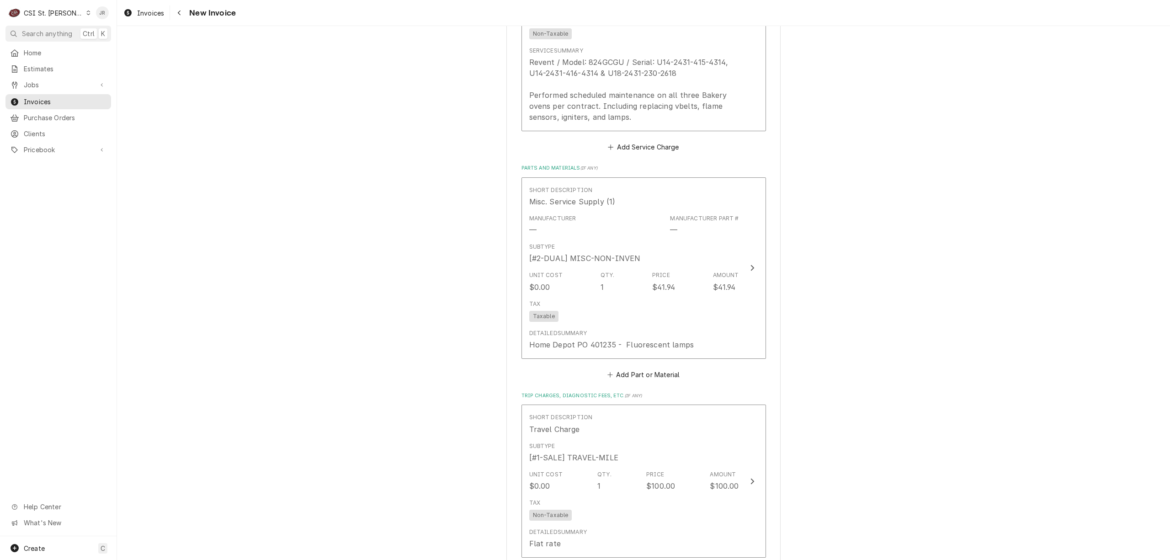
scroll to position [1036, 0]
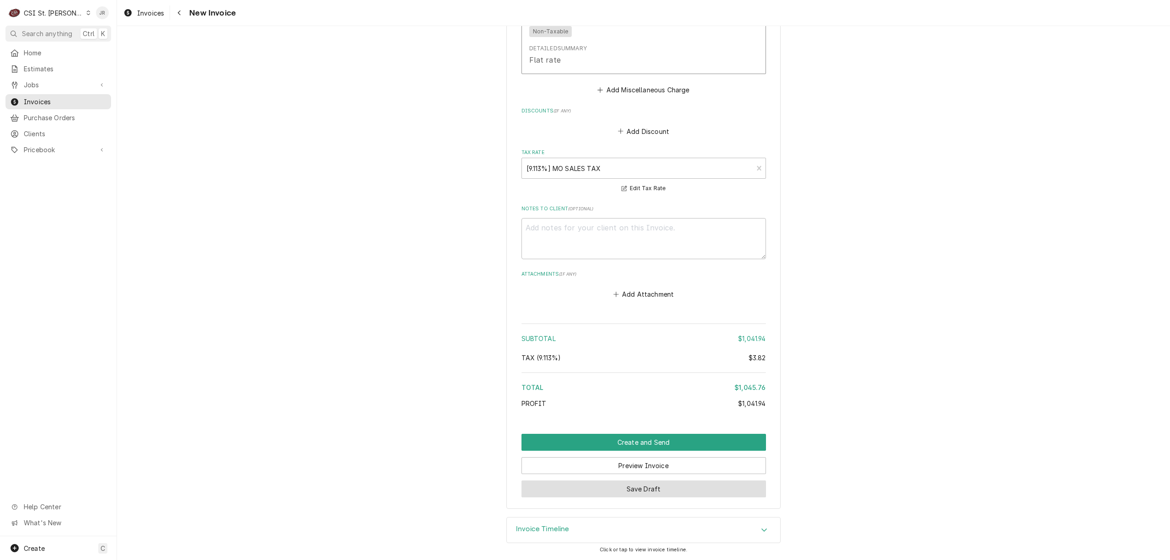
click at [679, 486] on button "Save Draft" at bounding box center [644, 488] width 245 height 17
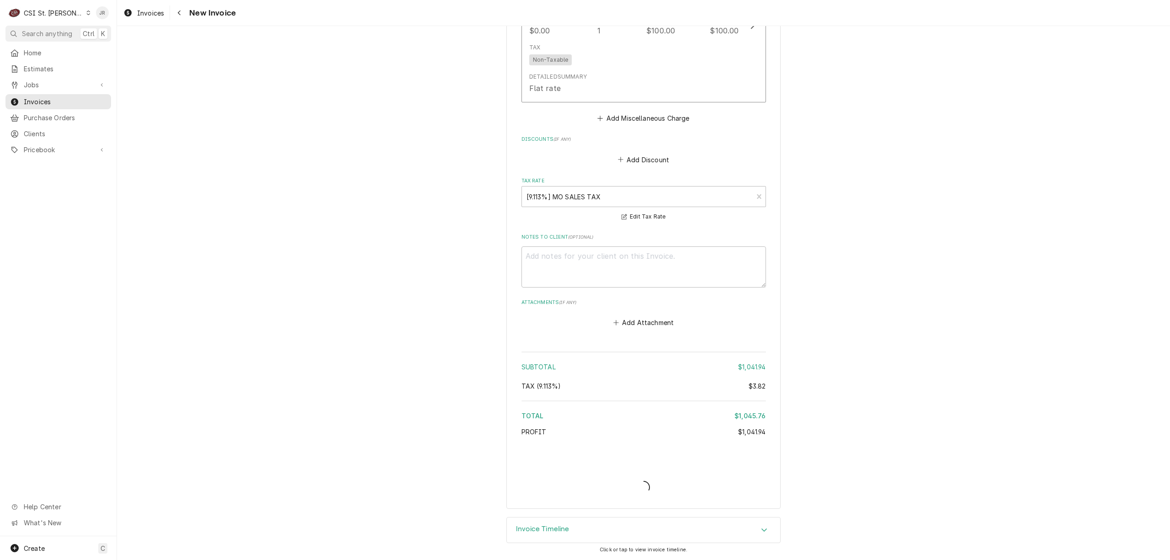
type textarea "x"
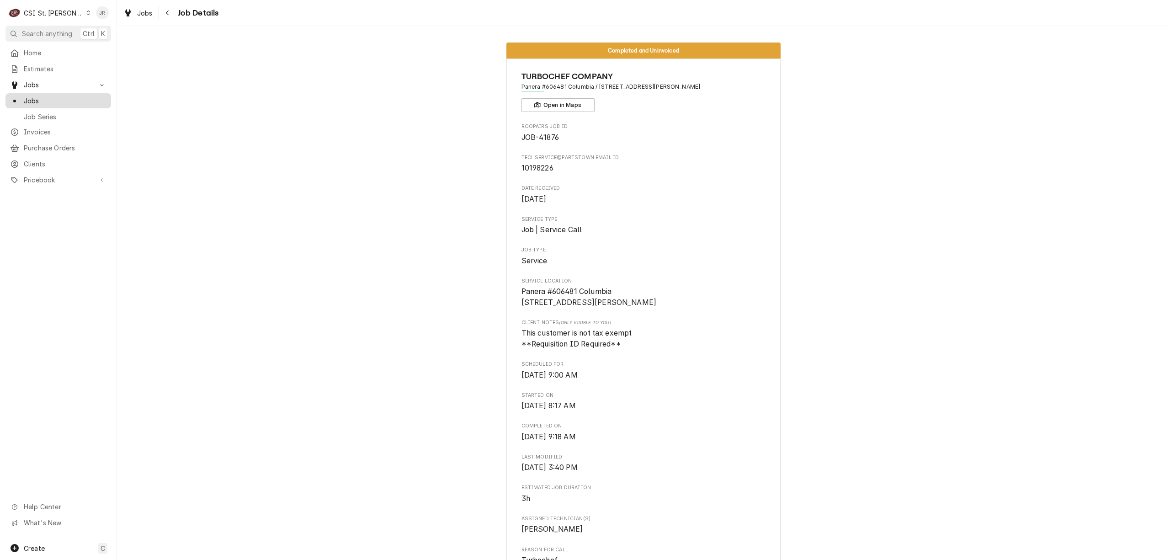
scroll to position [1219, 0]
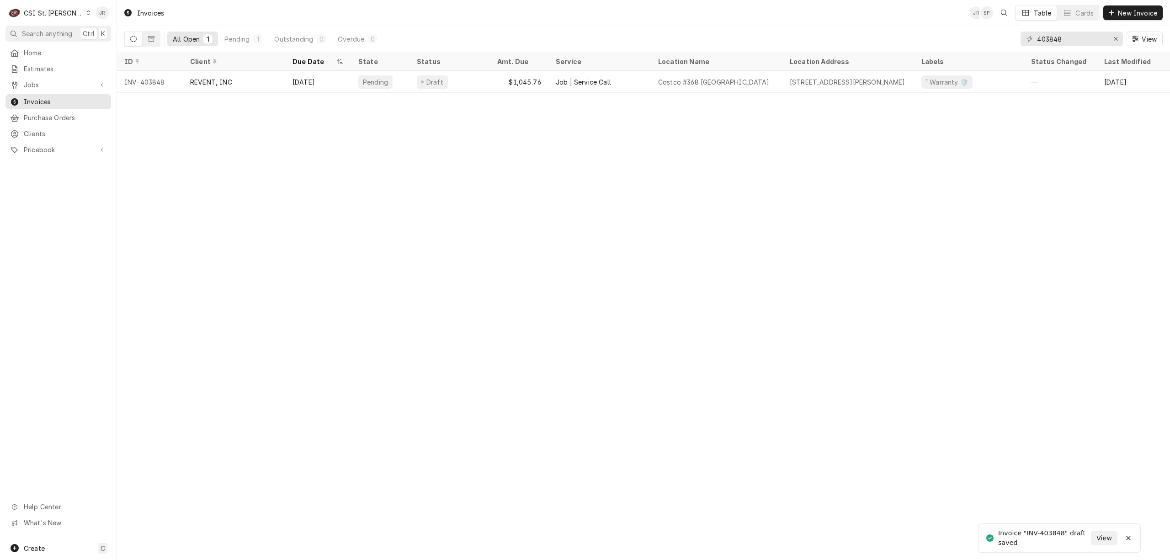
click at [44, 16] on div "CSI St. Louis" at bounding box center [53, 13] width 59 height 10
click at [83, 19] on div "CSI Kansas City" at bounding box center [140, 18] width 121 height 10
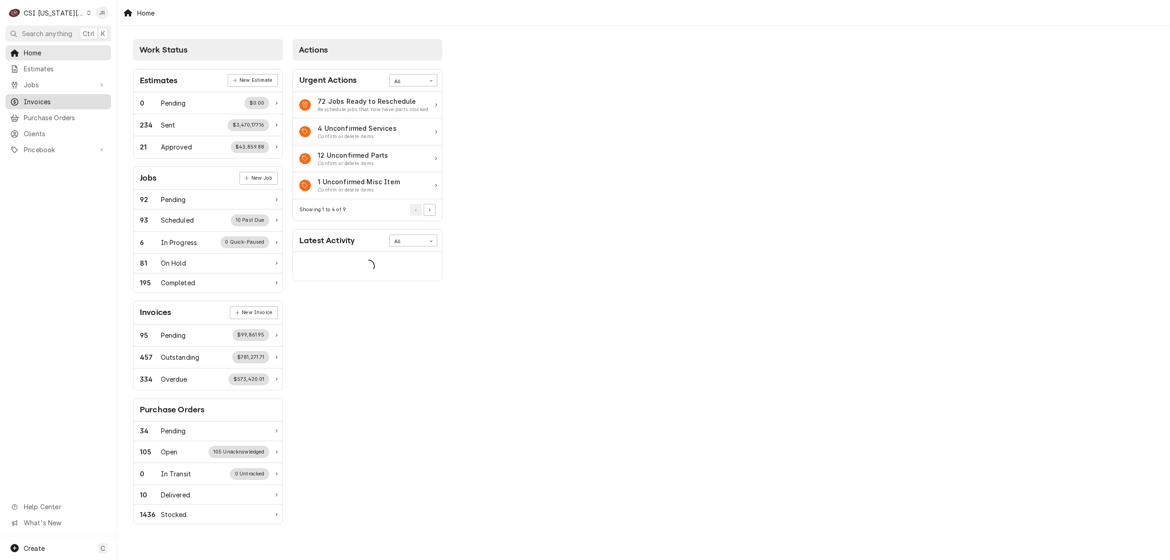
click at [45, 97] on span "Invoices" at bounding box center [65, 102] width 83 height 10
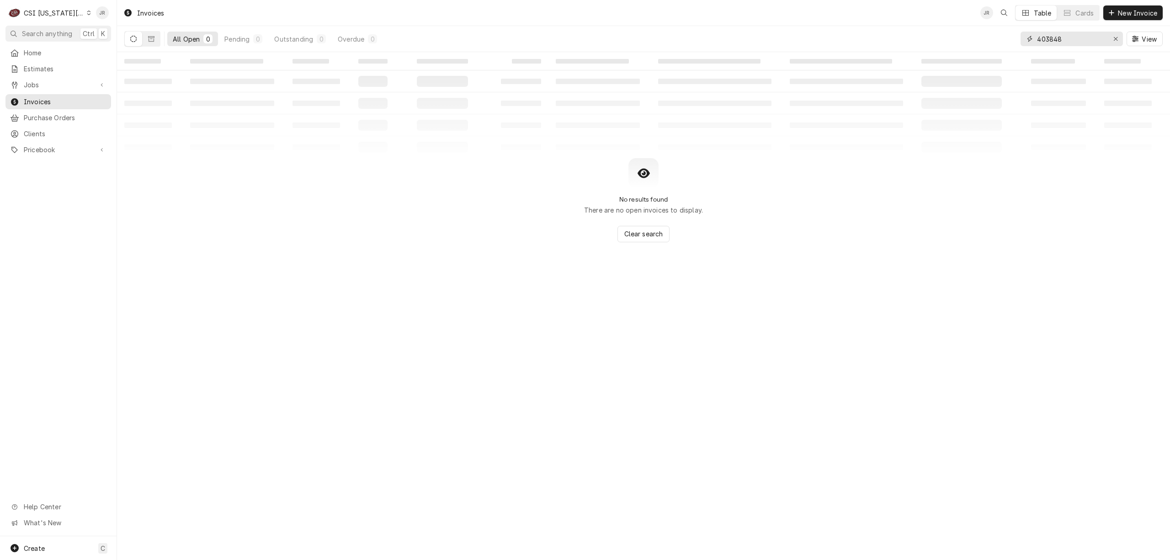
click at [1061, 36] on input "403848" at bounding box center [1071, 39] width 69 height 15
type input "302545"
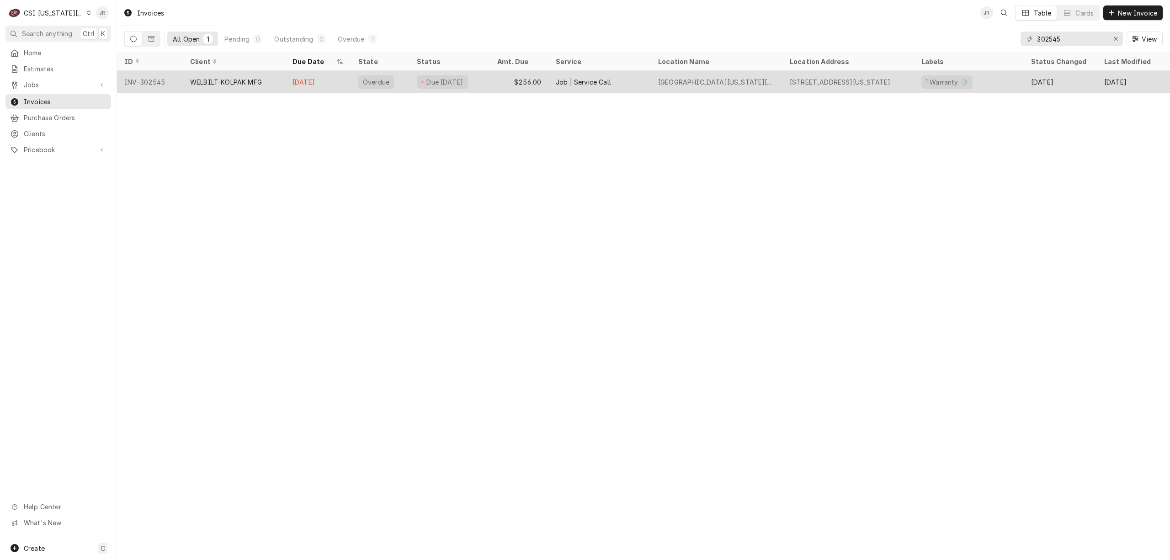
click at [244, 81] on div "WELBILT-KOLPAK MFG" at bounding box center [226, 82] width 72 height 10
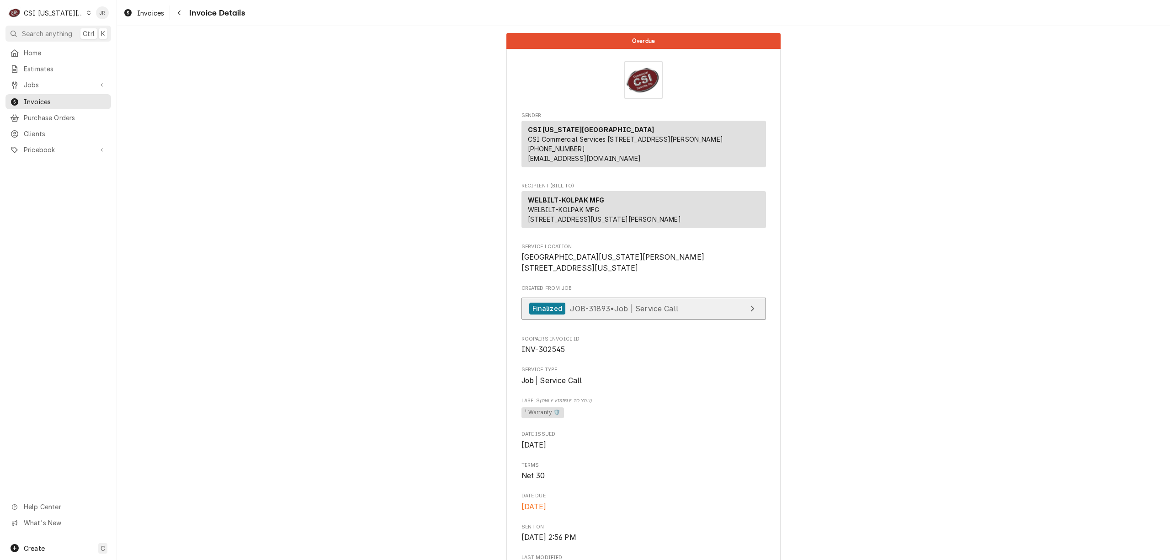
drag, startPoint x: 653, startPoint y: 322, endPoint x: 663, endPoint y: 332, distance: 13.9
click at [653, 324] on div "Created From Job Finalized JOB-31893 • Job | Service Call" at bounding box center [644, 304] width 245 height 39
click at [663, 320] on link "Finalized JOB-31893 • Job | Service Call" at bounding box center [644, 309] width 245 height 22
click at [36, 97] on span "Invoices" at bounding box center [65, 102] width 83 height 10
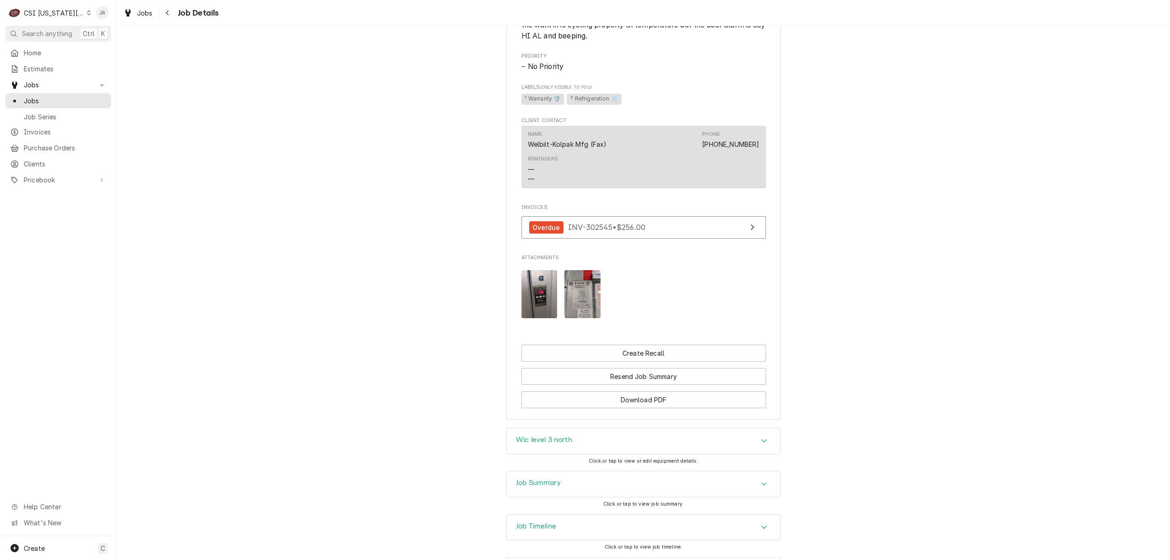
scroll to position [933, 0]
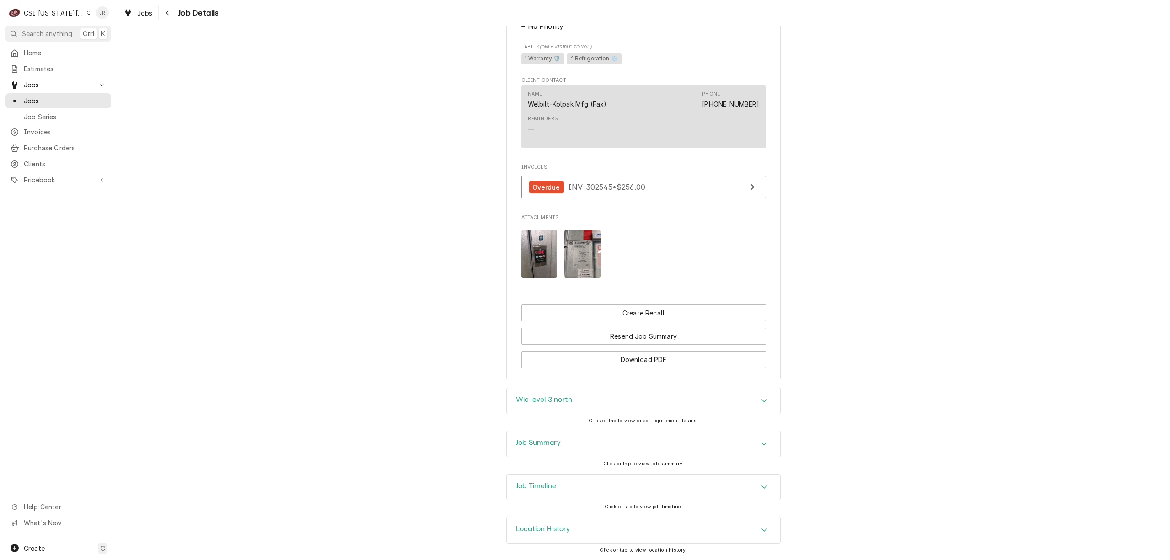
click at [562, 442] on div "Job Summary" at bounding box center [643, 444] width 273 height 26
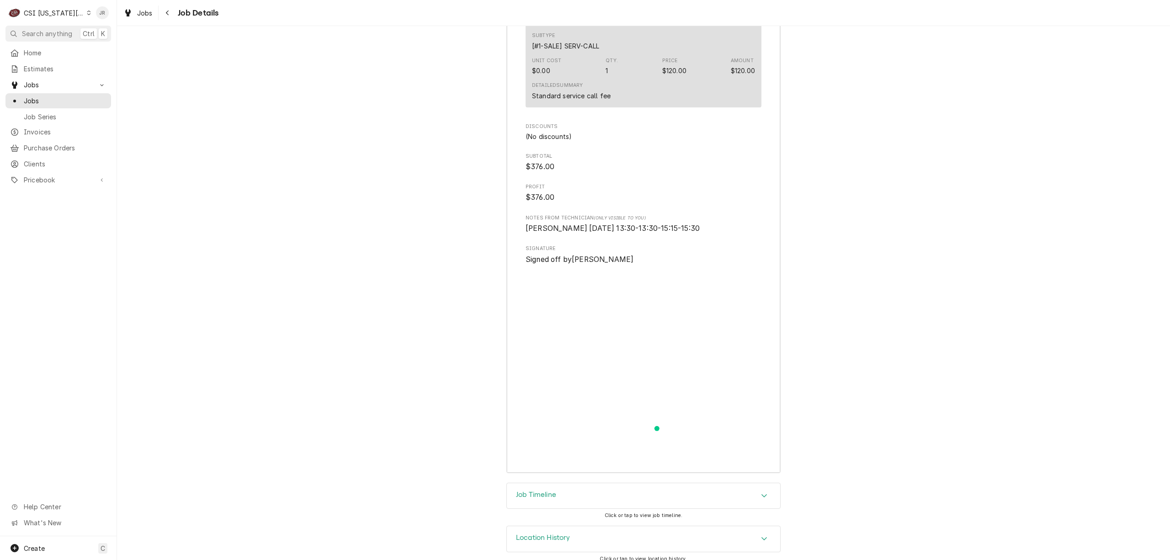
scroll to position [2575, 0]
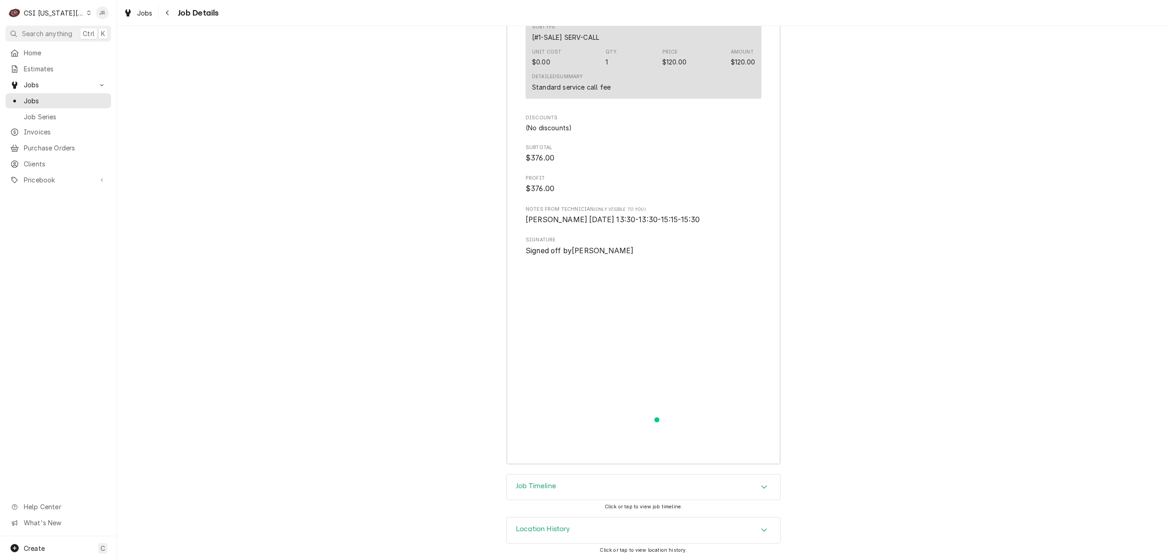
click at [537, 485] on h3 "Job Timeline" at bounding box center [536, 486] width 40 height 9
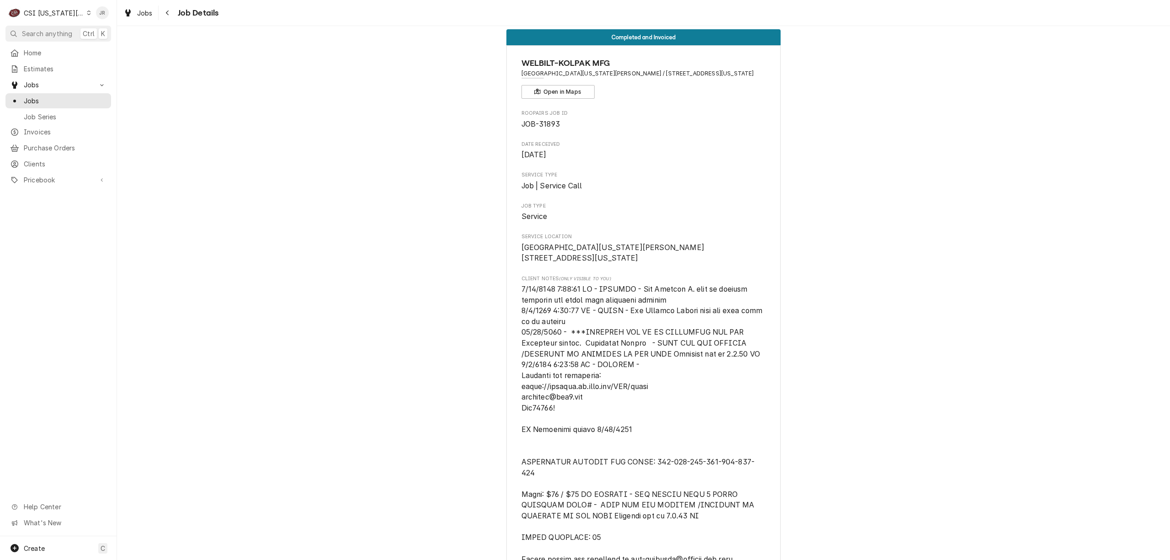
scroll to position [0, 0]
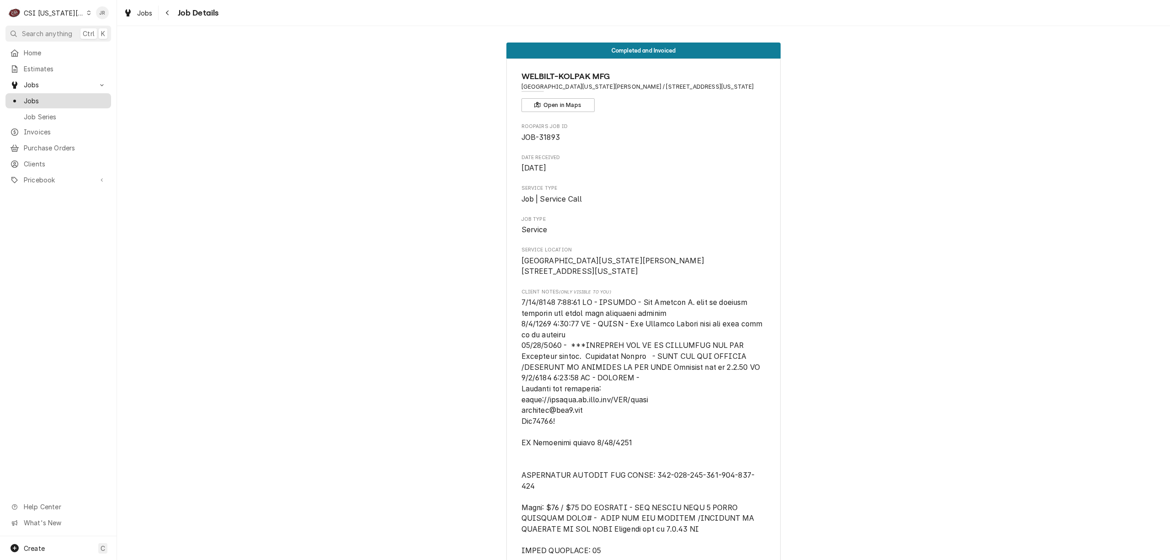
click at [41, 96] on span "Jobs" at bounding box center [65, 101] width 83 height 10
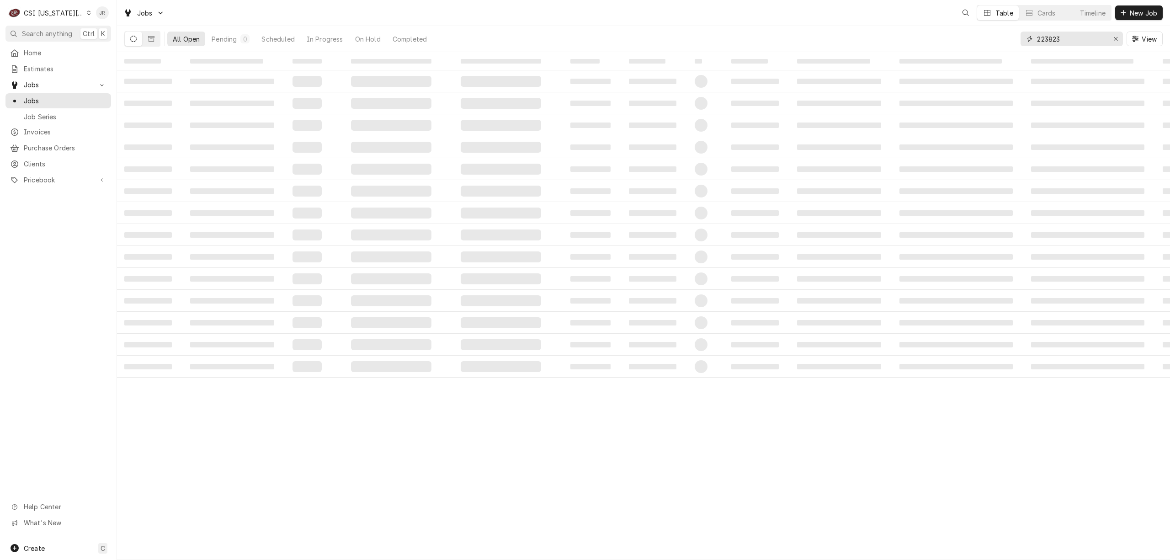
drag, startPoint x: 1077, startPoint y: 42, endPoint x: 965, endPoint y: 28, distance: 113.3
click at [965, 28] on div "All Open Pending 0 Scheduled In Progress On Hold Completed 223823 View" at bounding box center [643, 39] width 1039 height 26
paste input "15 W 66th"
type input "22315 W 66th"
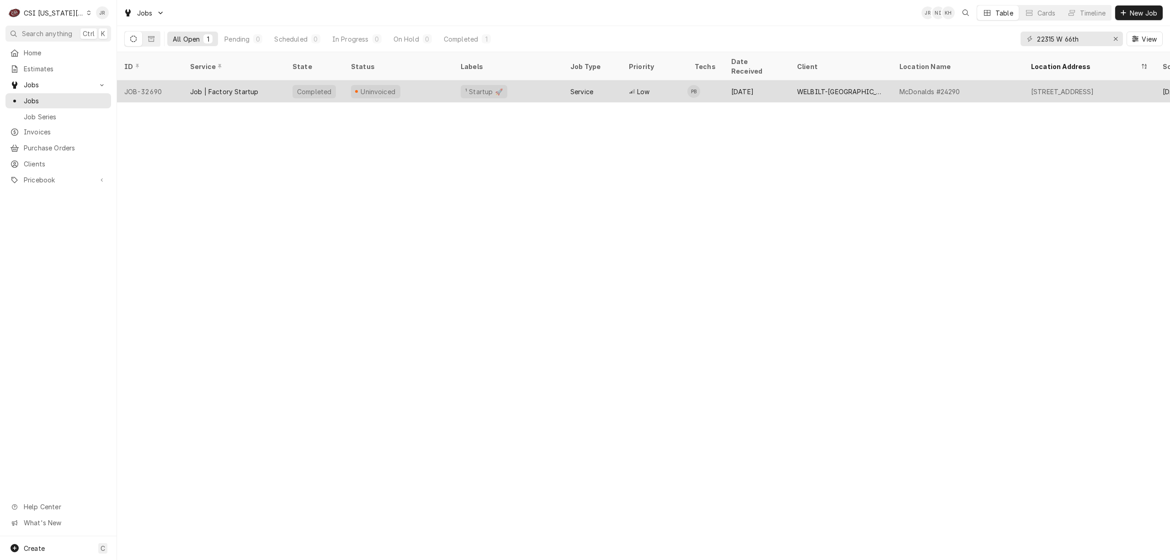
click at [521, 80] on div "¹ Startup 🚀" at bounding box center [508, 91] width 110 height 22
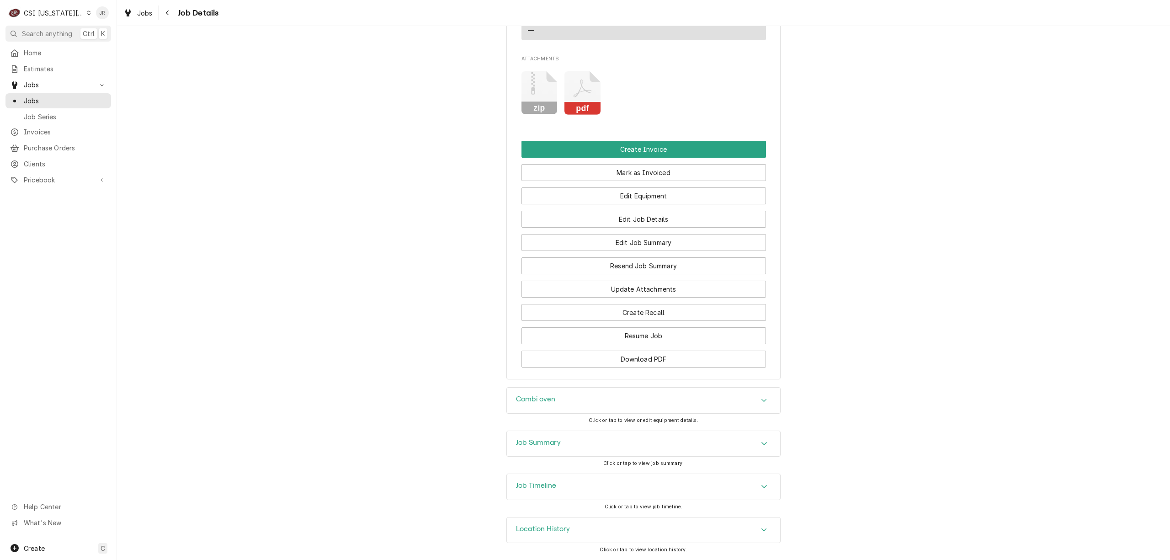
click at [544, 445] on h3 "Job Summary" at bounding box center [538, 442] width 45 height 9
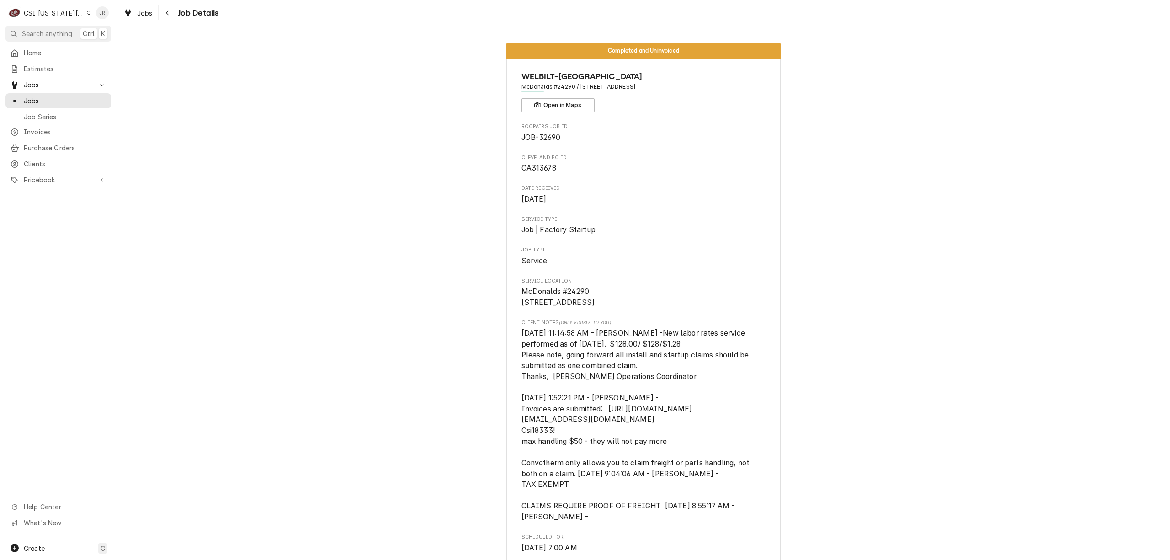
click at [545, 140] on span "JOB-32690" at bounding box center [541, 137] width 39 height 9
click at [545, 139] on span "JOB-32690" at bounding box center [541, 137] width 39 height 9
drag, startPoint x: 545, startPoint y: 137, endPoint x: 538, endPoint y: 134, distance: 7.0
click at [538, 134] on span "JOB-32690" at bounding box center [541, 137] width 39 height 9
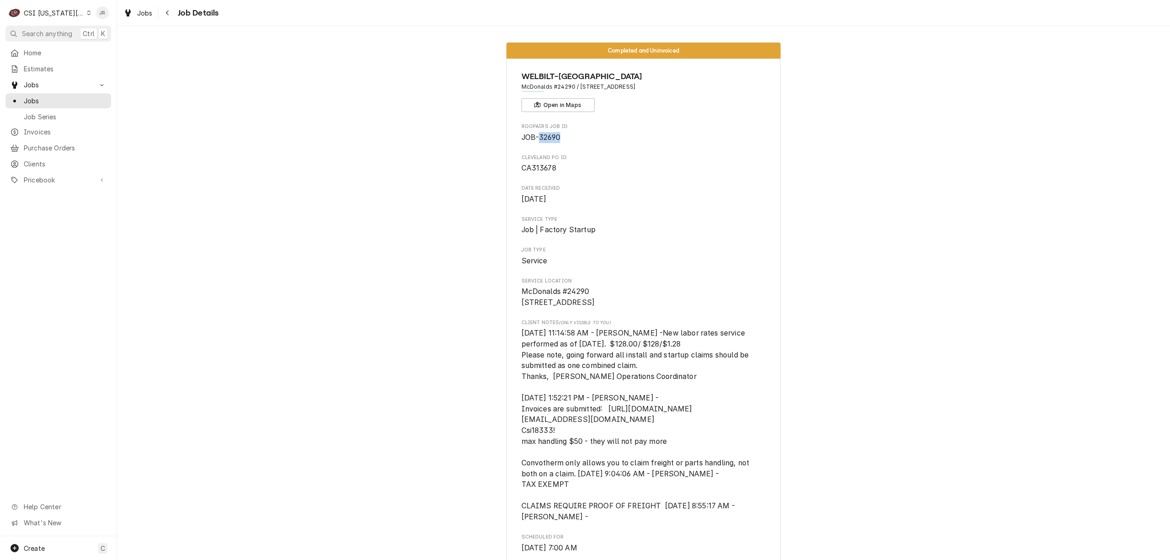
copy span "32690"
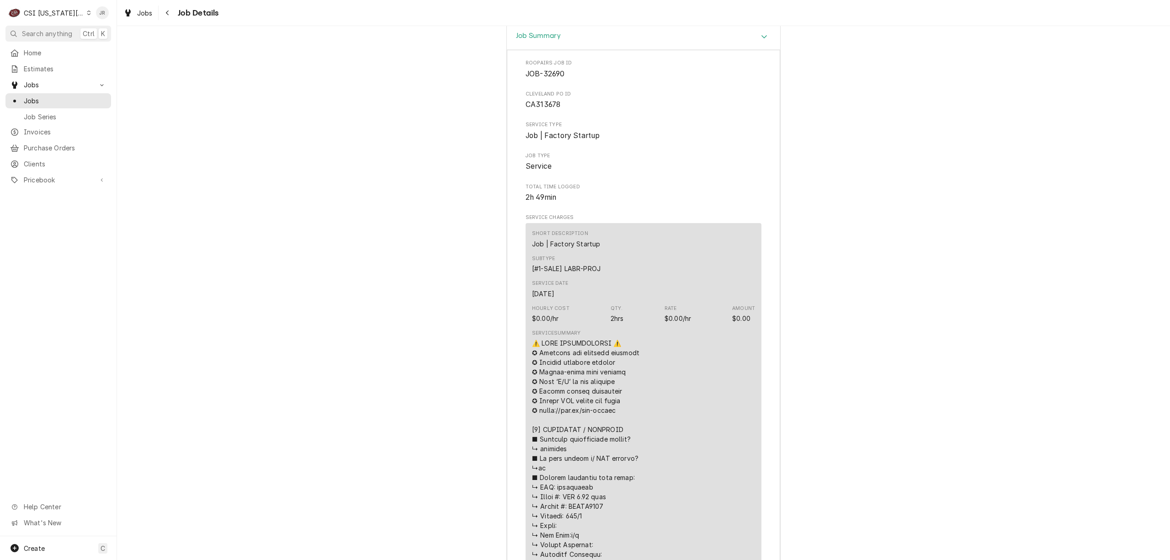
scroll to position [2377, 0]
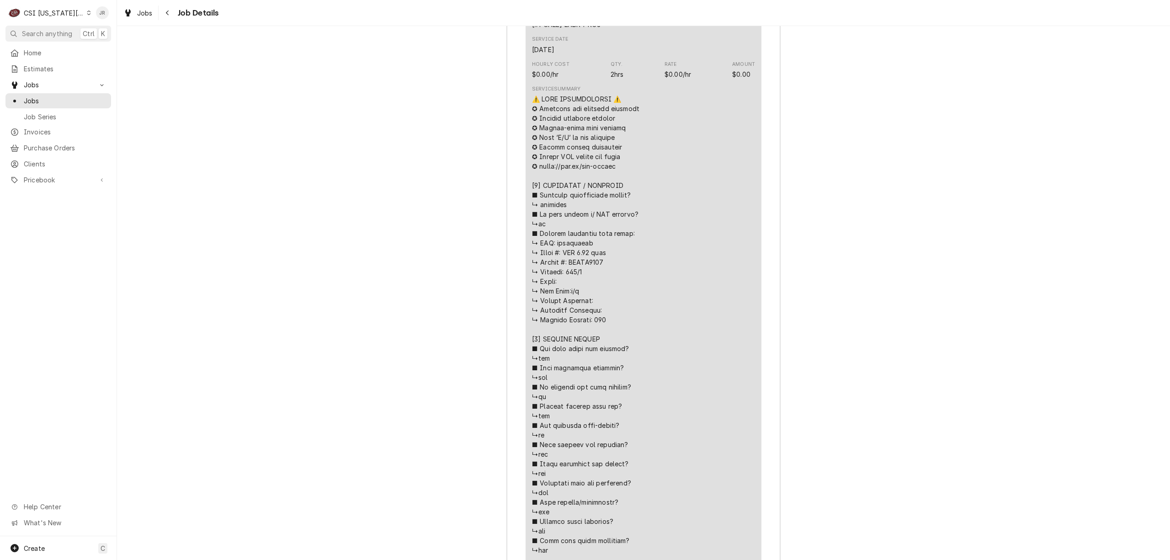
click at [598, 280] on div "Line Item" at bounding box center [643, 454] width 223 height 720
copy div "𝘀 𝗱𝗮𝘁𝗮 𝘁𝗮"
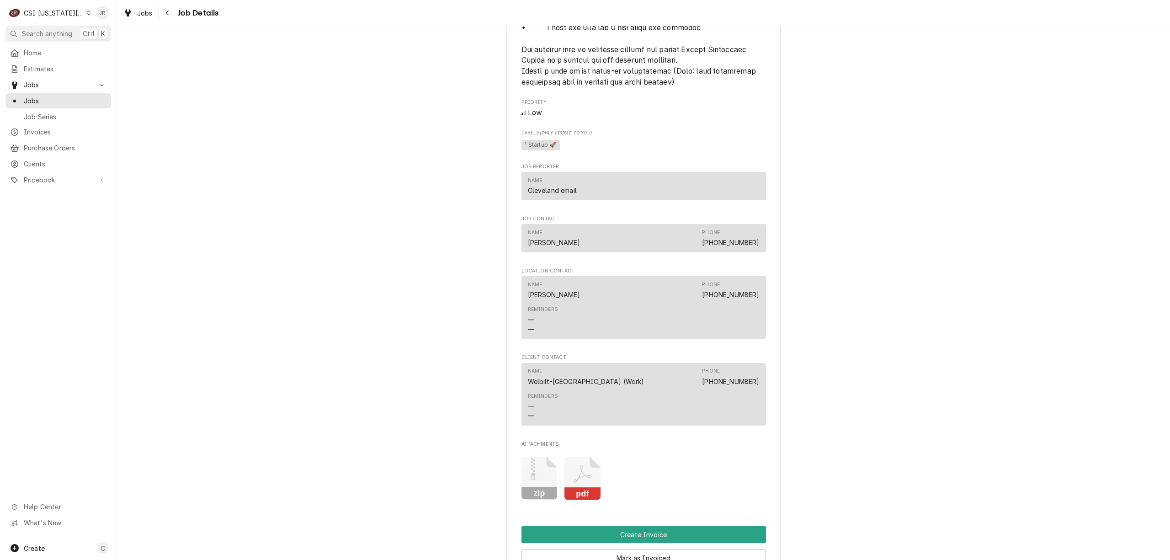
scroll to position [1706, 0]
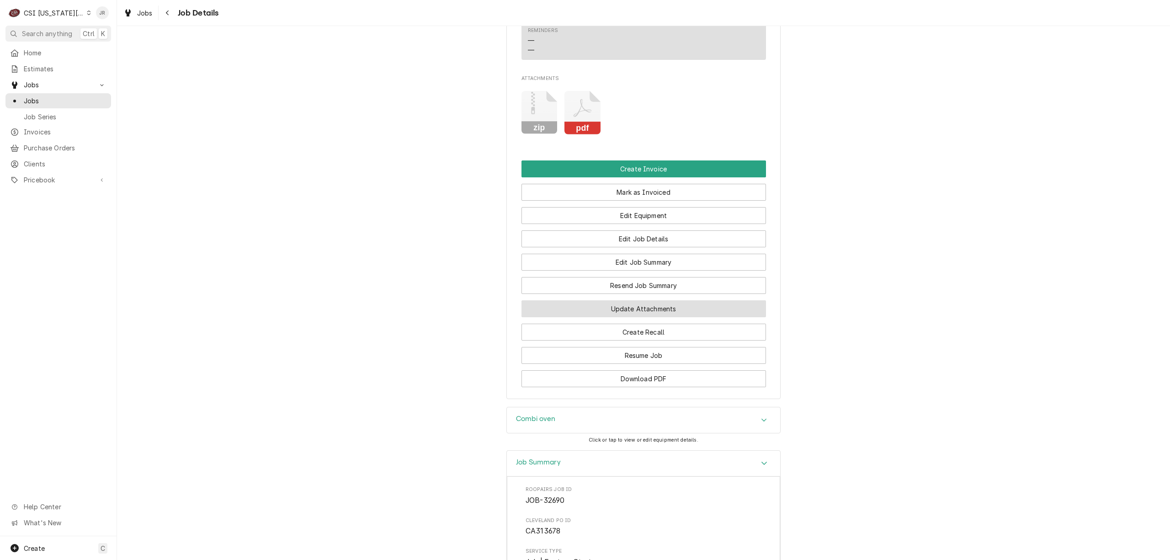
click at [645, 317] on button "Update Attachments" at bounding box center [644, 308] width 245 height 17
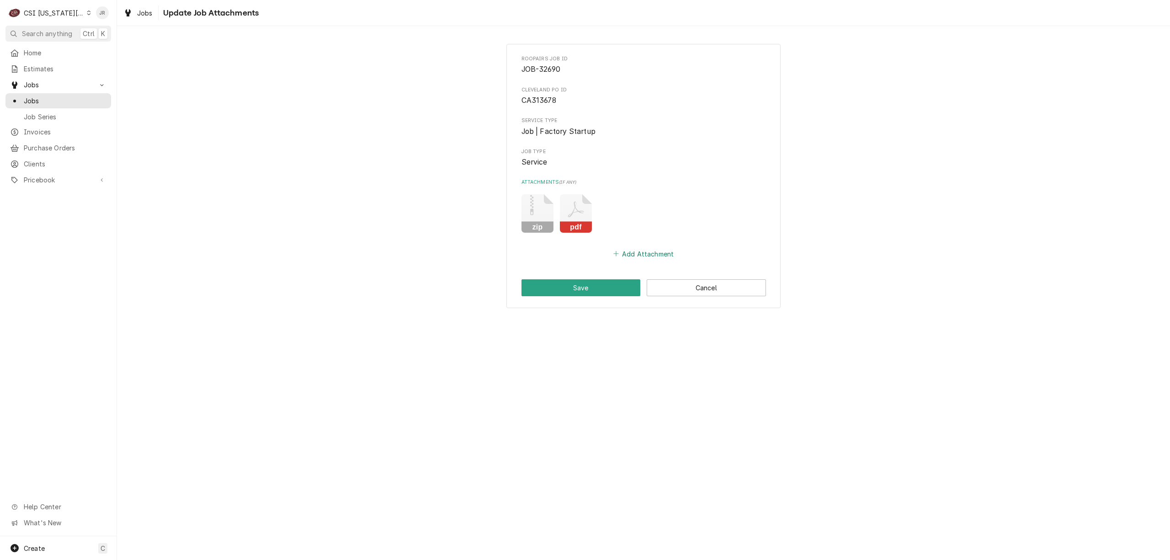
click at [639, 255] on button "Add Attachment" at bounding box center [644, 253] width 64 height 13
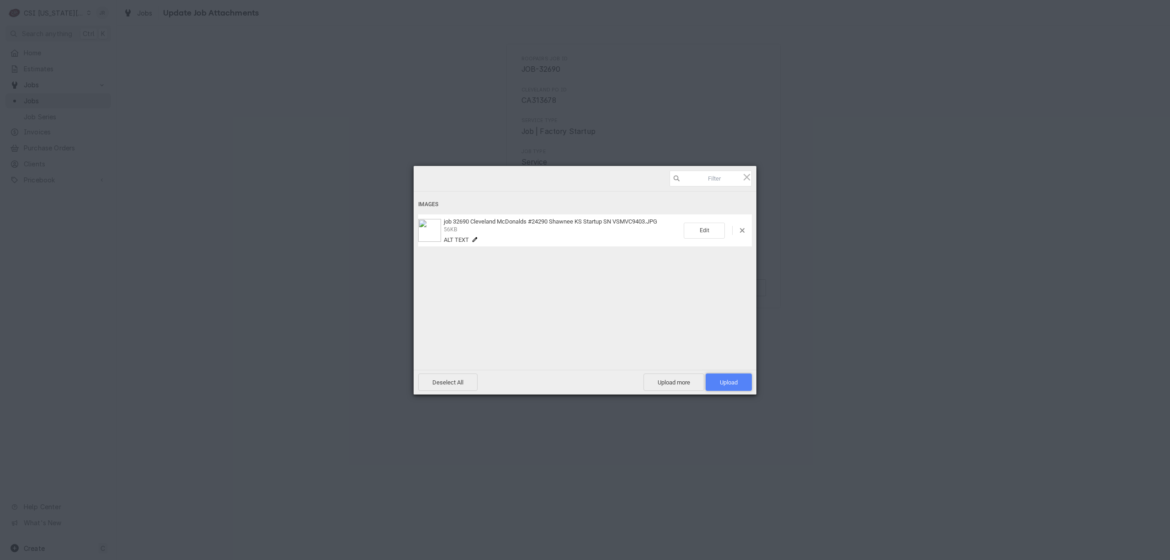
click at [732, 374] on span "Upload 1" at bounding box center [729, 381] width 46 height 17
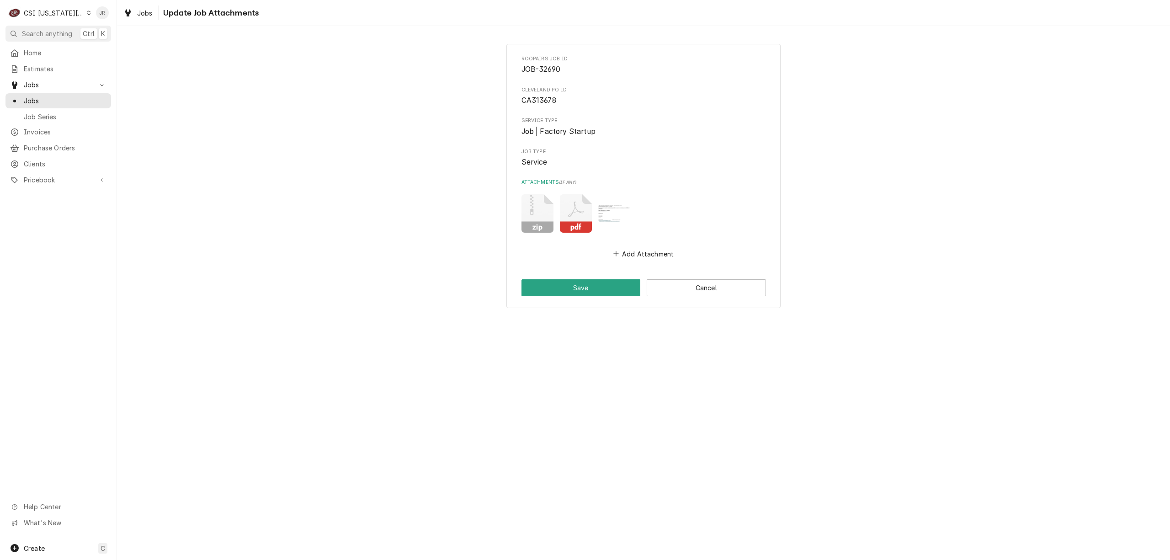
click at [565, 297] on div "Roopairs Job ID JOB-32690 Cleveland PO ID CA313678 Service Type Job | Factory S…" at bounding box center [643, 176] width 274 height 264
click at [570, 289] on button "Save" at bounding box center [581, 287] width 119 height 17
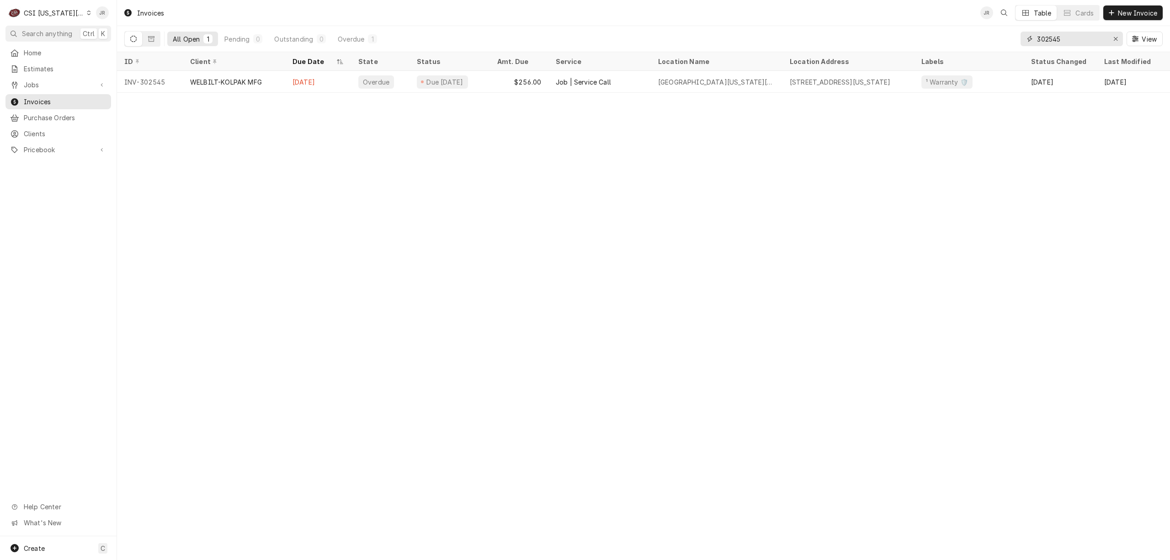
drag, startPoint x: 1070, startPoint y: 38, endPoint x: 1088, endPoint y: 37, distance: 18.8
click at [1074, 37] on input "302545" at bounding box center [1071, 39] width 69 height 15
type input "302544"
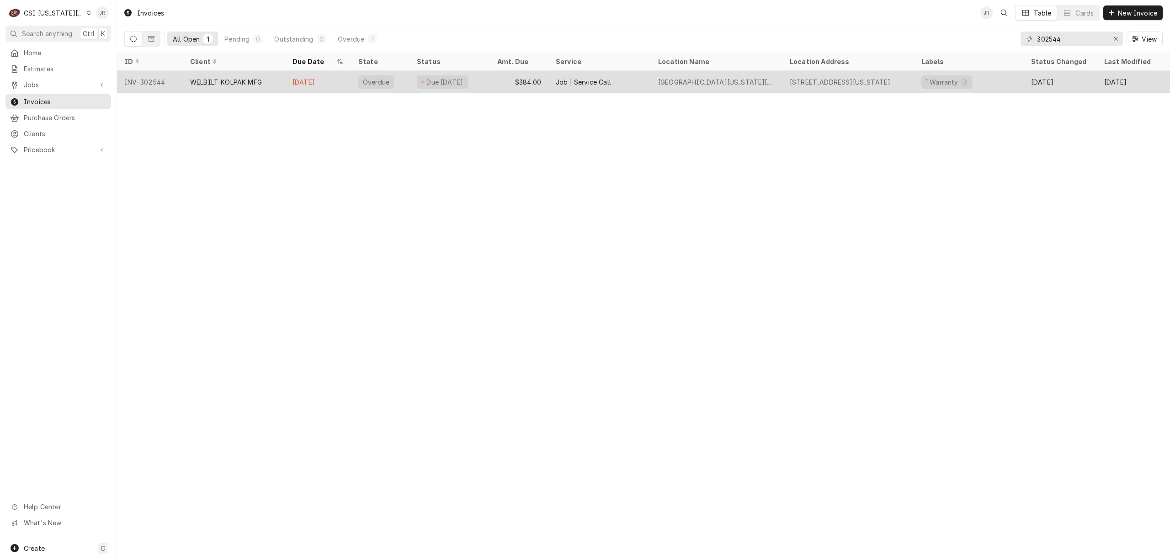
click at [339, 79] on div "Sep 14" at bounding box center [318, 82] width 66 height 22
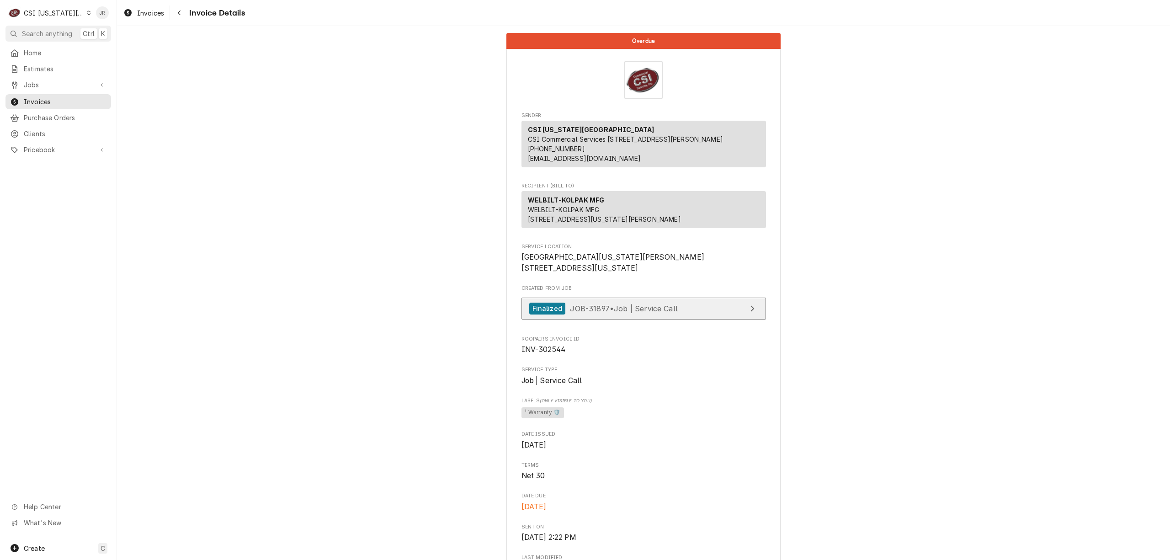
click at [632, 313] on span "JOB-31897 • Job | Service Call" at bounding box center [624, 308] width 108 height 9
click at [53, 6] on div "C CSI [US_STATE] City" at bounding box center [49, 13] width 88 height 18
click at [108, 31] on div "CSI [US_STATE]" at bounding box center [156, 34] width 133 height 10
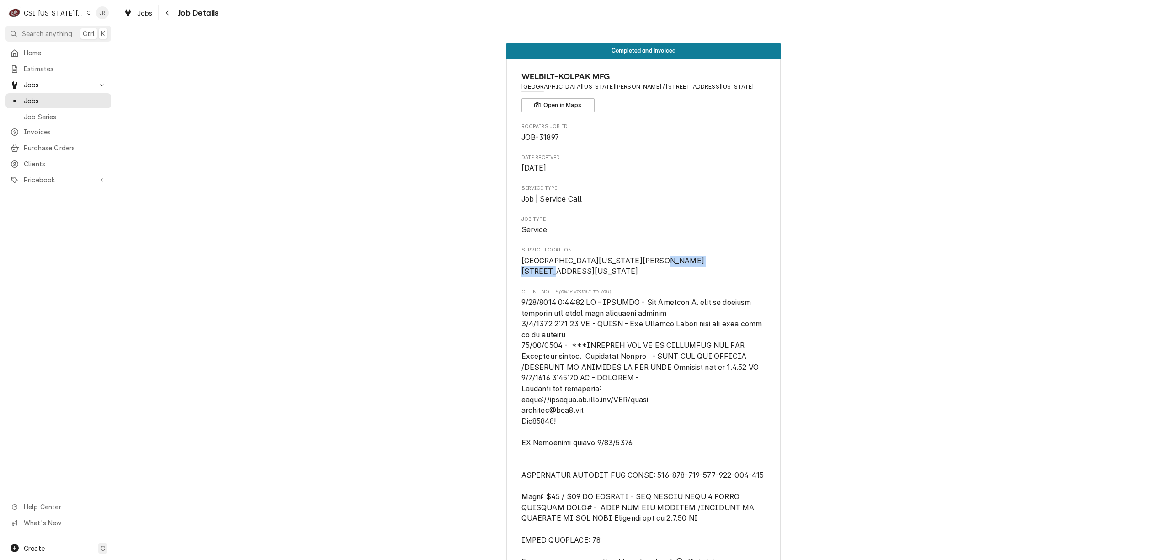
drag, startPoint x: 707, startPoint y: 266, endPoint x: 639, endPoint y: 271, distance: 68.3
click at [639, 271] on span "[GEOGRAPHIC_DATA][US_STATE][PERSON_NAME] [STREET_ADDRESS][US_STATE]" at bounding box center [644, 266] width 245 height 21
copy span "[GEOGRAPHIC_DATA]"
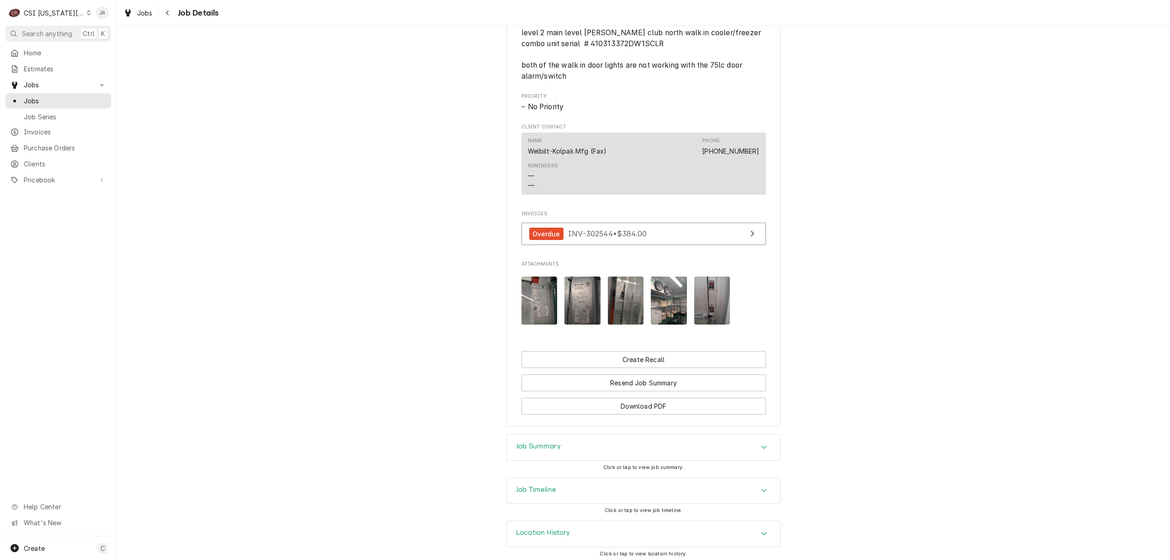
scroll to position [879, 0]
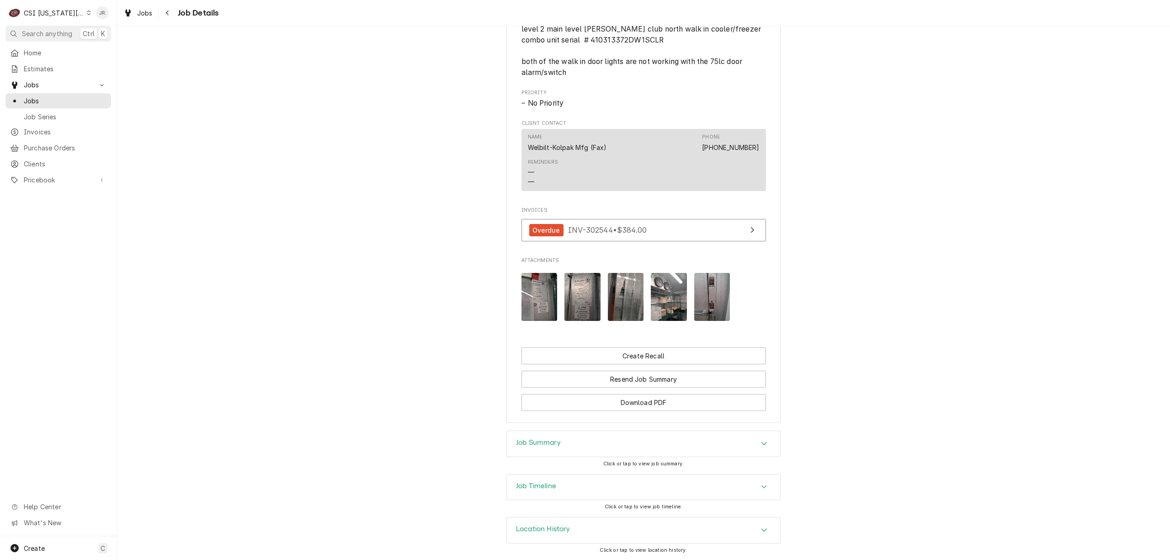
click at [522, 436] on div "Job Summary" at bounding box center [643, 444] width 273 height 26
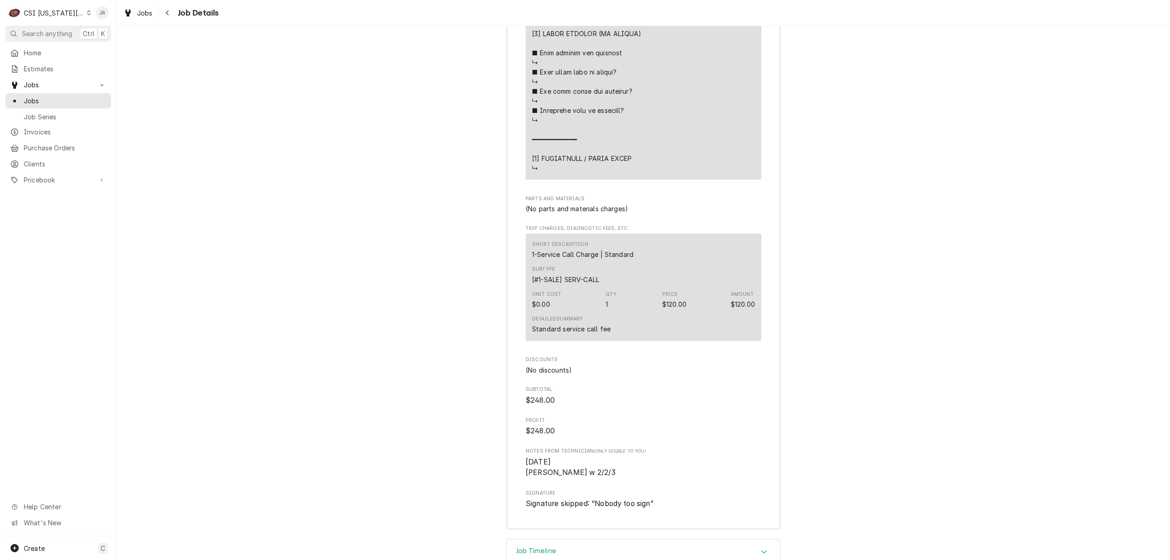
scroll to position [2371, 0]
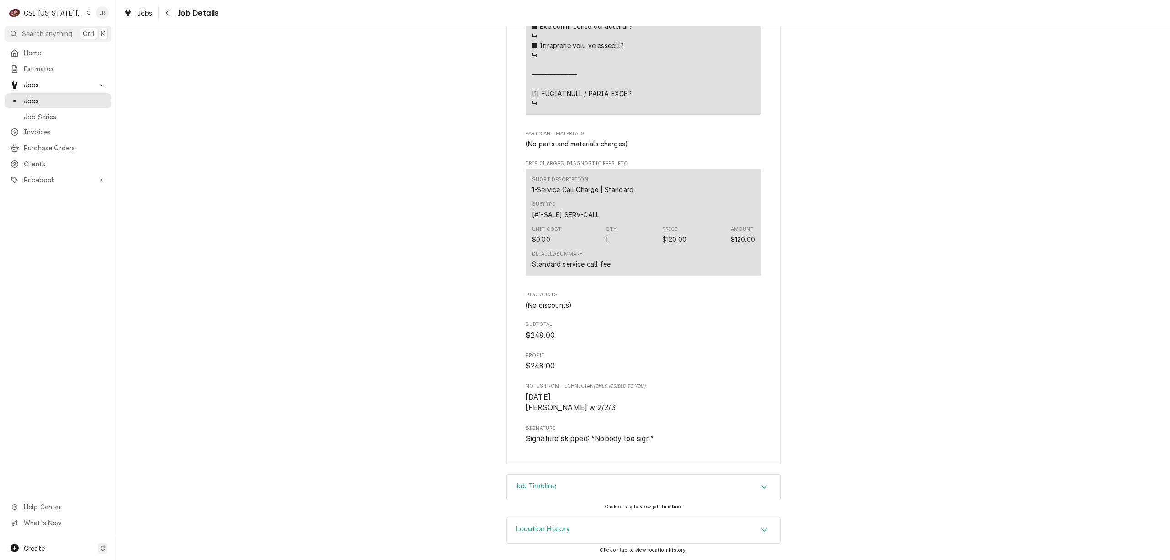
click at [564, 485] on div "Job Timeline" at bounding box center [643, 487] width 273 height 26
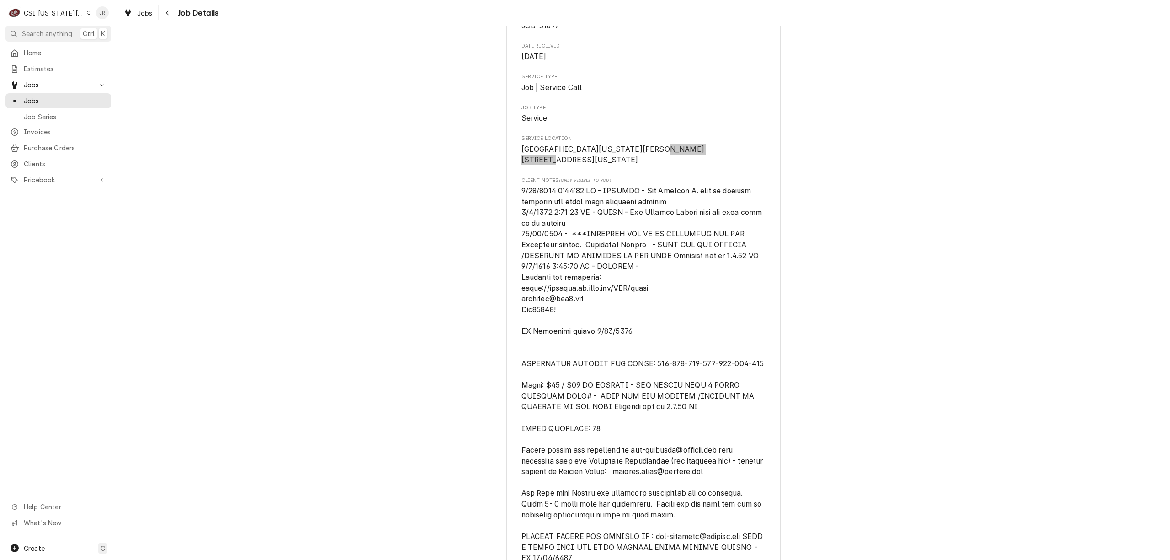
scroll to position [0, 0]
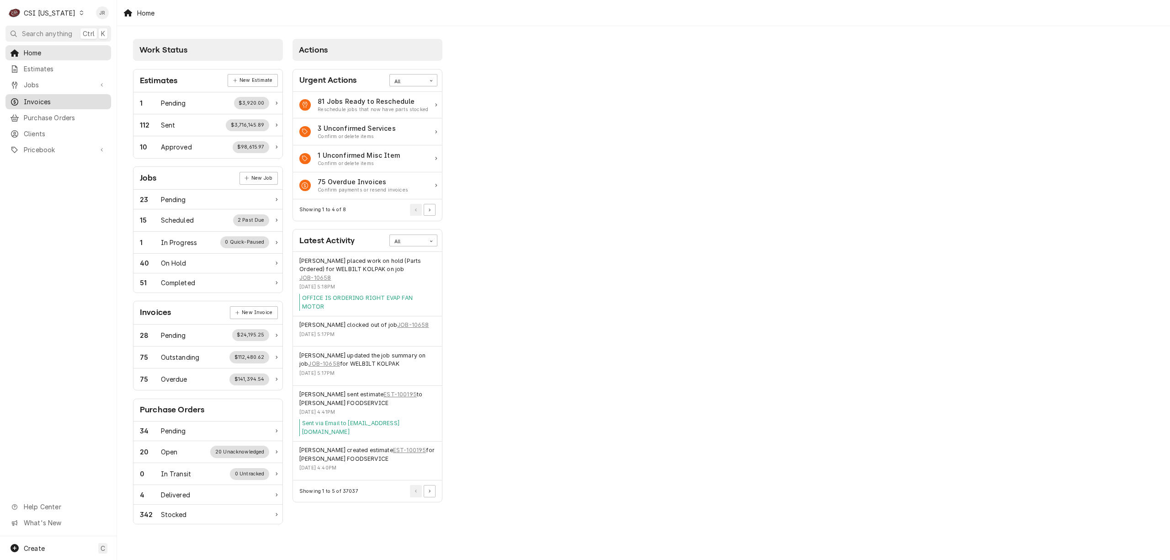
click at [53, 97] on span "Invoices" at bounding box center [65, 102] width 83 height 10
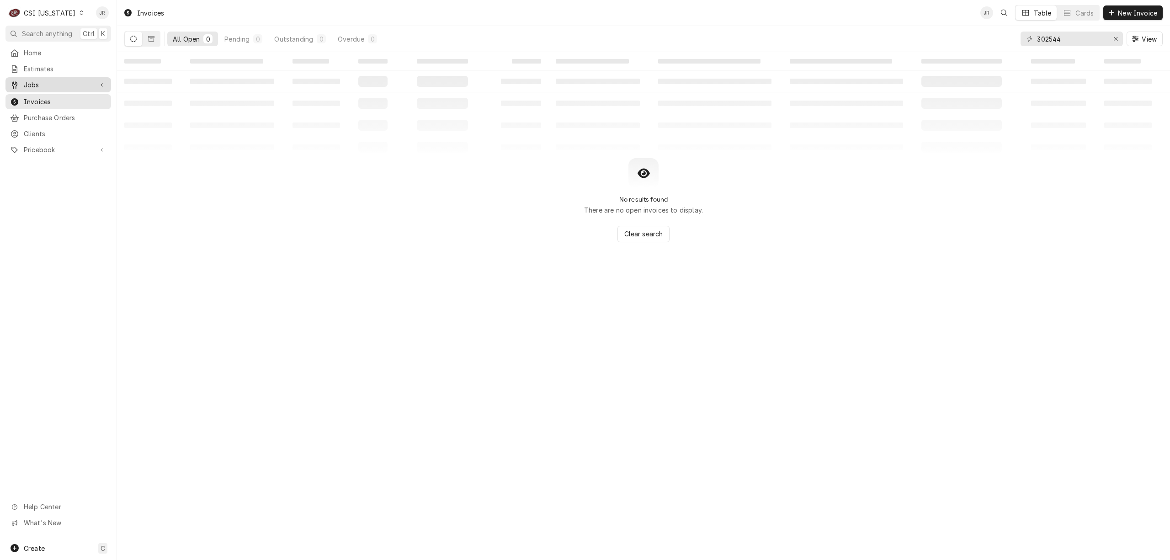
click at [26, 77] on link "Jobs" at bounding box center [58, 84] width 106 height 15
click at [37, 96] on span "Jobs" at bounding box center [65, 101] width 83 height 10
drag, startPoint x: 1066, startPoint y: 35, endPoint x: 1002, endPoint y: 28, distance: 64.8
click at [1002, 28] on div "All Open 0 Pending 0 Scheduled 0 In Progress 0 On Hold 0 Completed 0 22315 W 66…" at bounding box center [643, 39] width 1039 height 26
type input "10531"
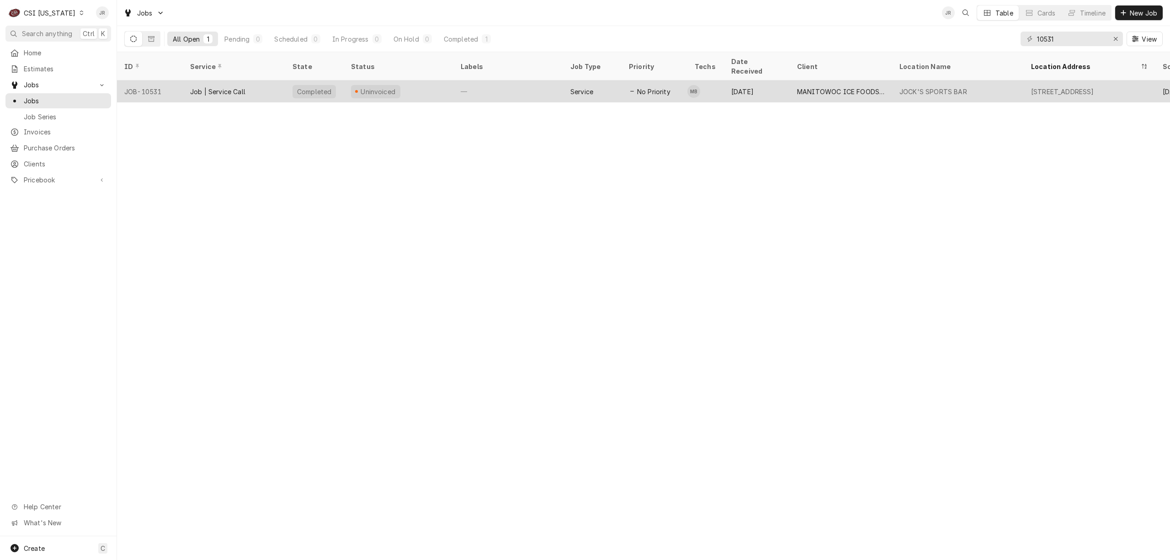
click at [251, 87] on div "Job | Service Call" at bounding box center [234, 91] width 102 height 22
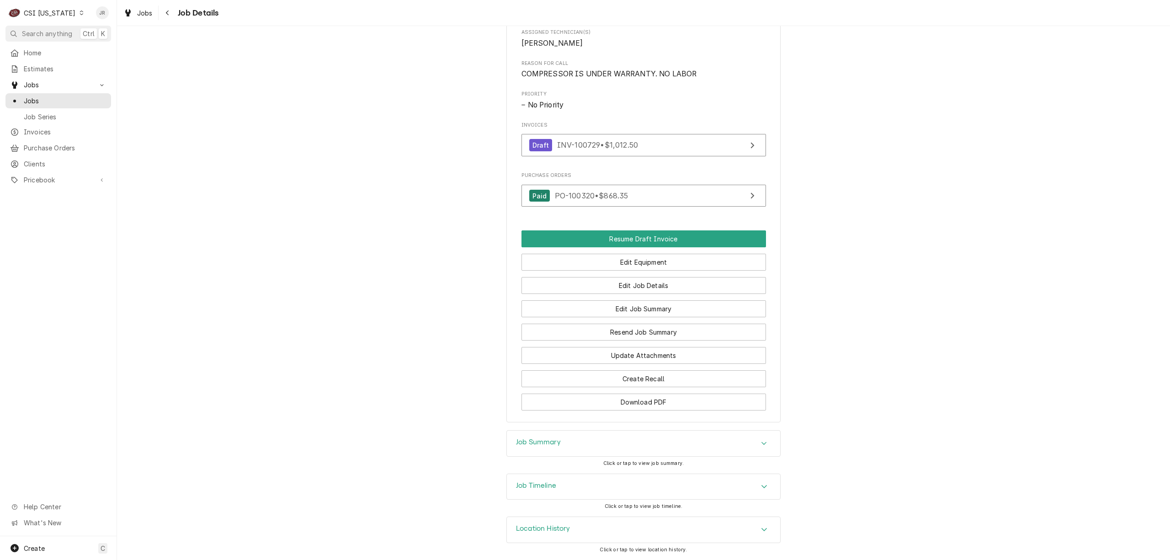
scroll to position [429, 0]
click at [562, 448] on div "Job Summary" at bounding box center [643, 444] width 273 height 26
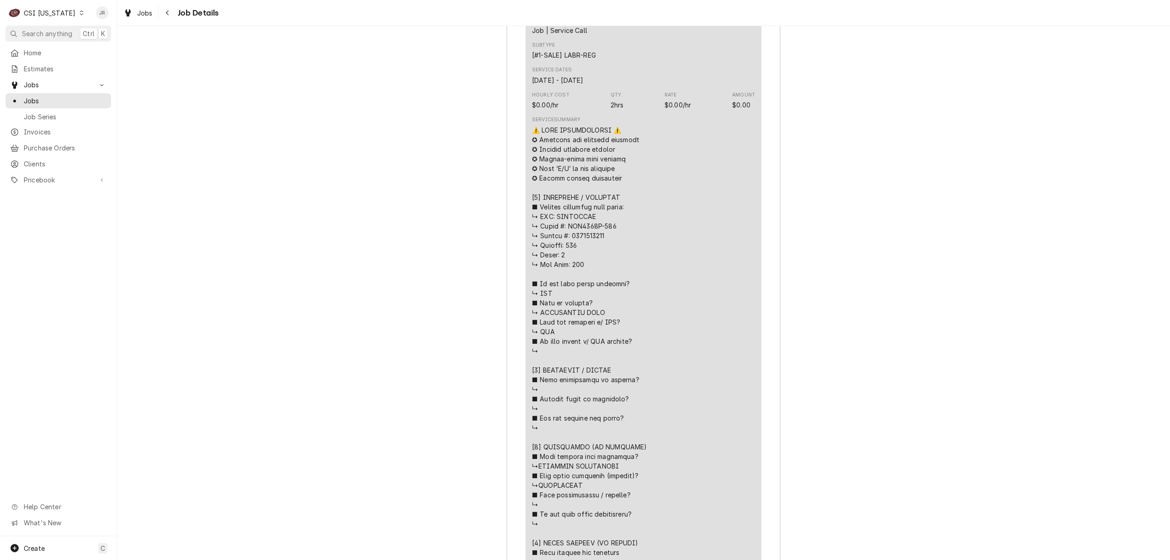
scroll to position [1039, 0]
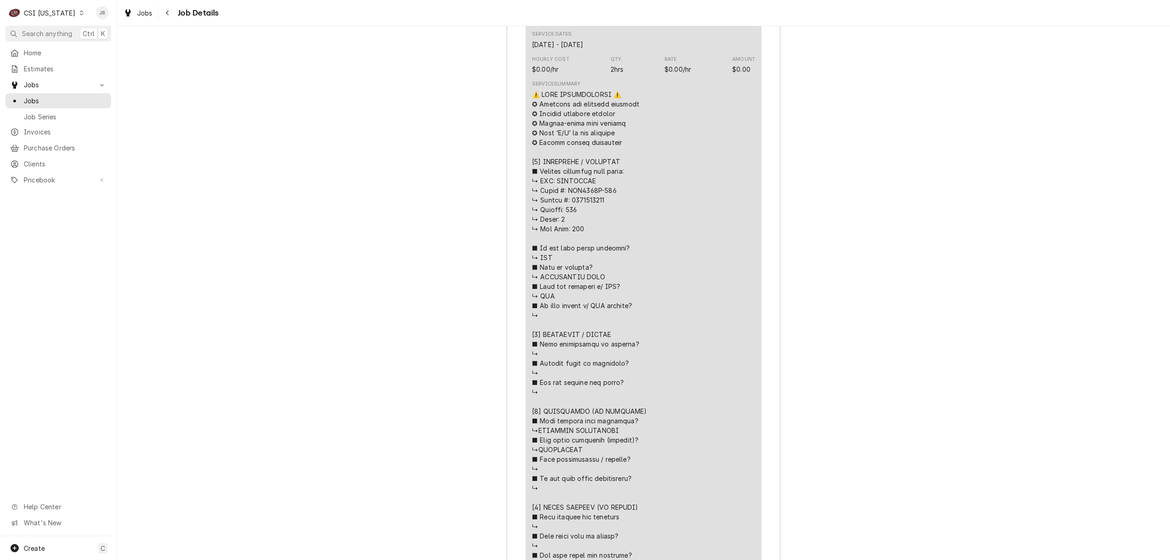
click at [576, 213] on div "Line Item" at bounding box center [643, 359] width 223 height 538
copy div "𝘀𝘁𝗶𝗰𝗸𝗲𝗿? ↳"
click at [35, 95] on div "Jobs" at bounding box center [58, 100] width 102 height 11
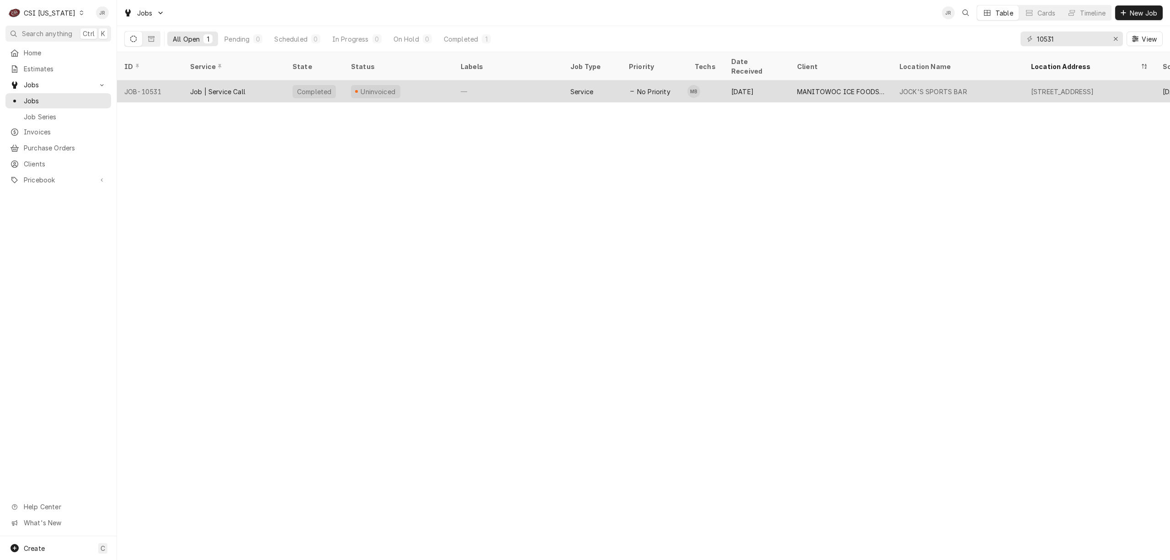
click at [287, 86] on div "Completed" at bounding box center [314, 91] width 59 height 22
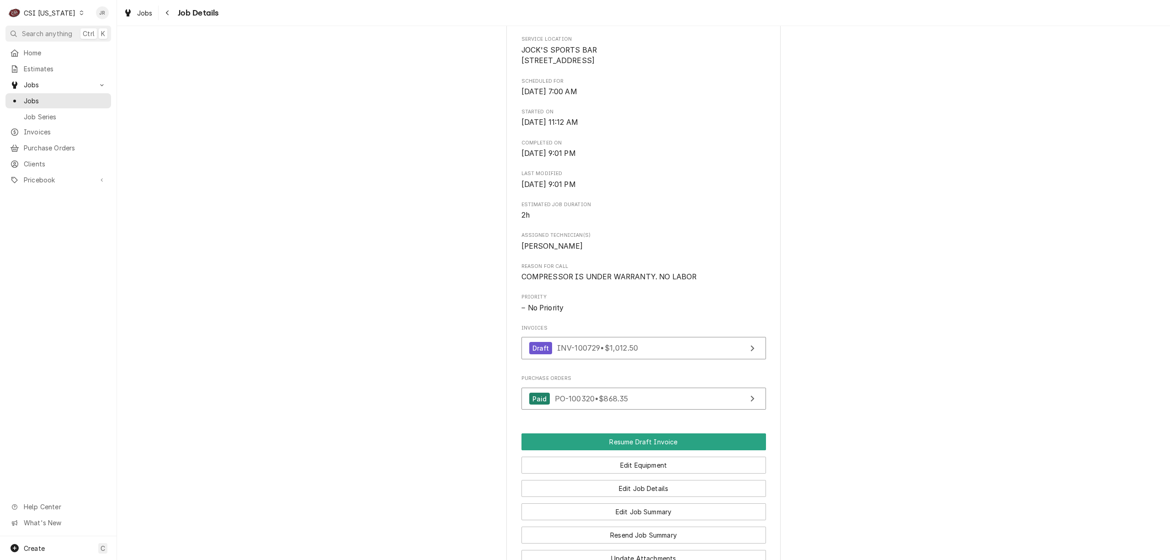
scroll to position [244, 0]
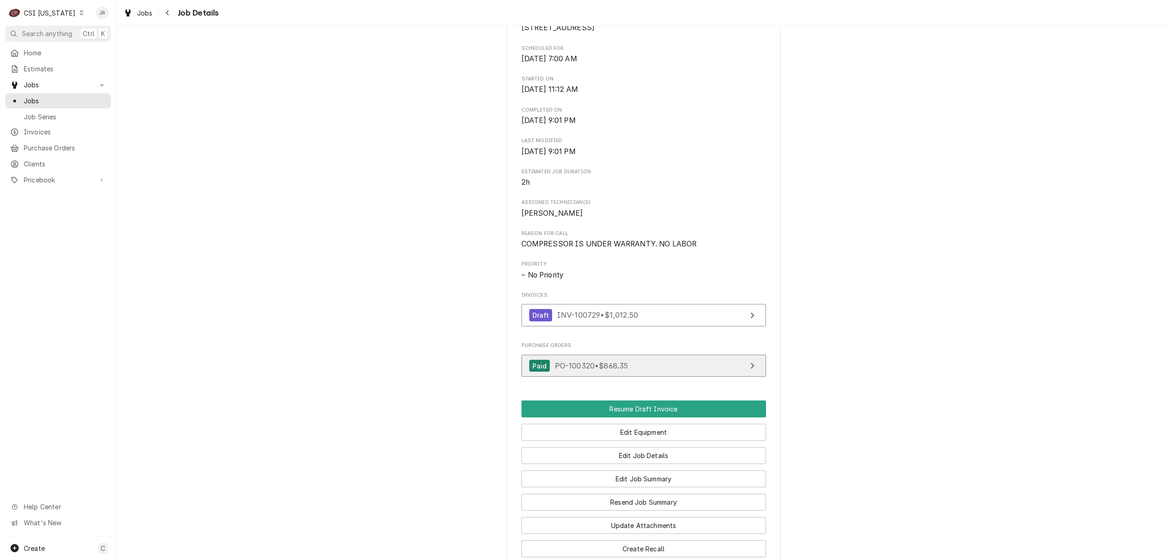
click at [696, 377] on link "Paid PO-100320 • $868.35" at bounding box center [644, 366] width 245 height 22
click at [53, 130] on span "Invoices" at bounding box center [65, 132] width 83 height 10
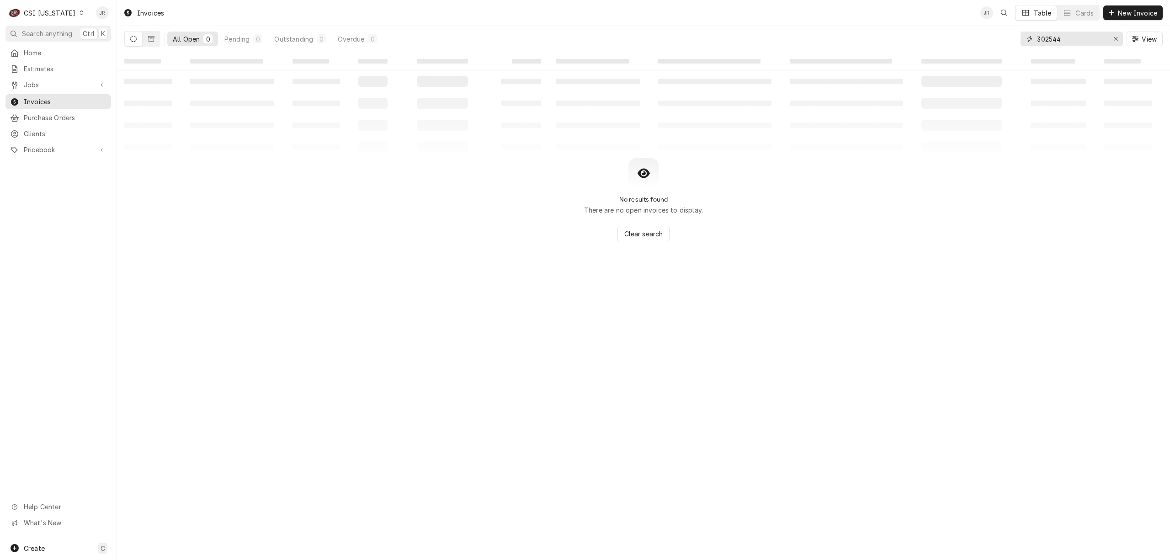
drag, startPoint x: 1077, startPoint y: 37, endPoint x: 924, endPoint y: 33, distance: 153.2
click at [924, 33] on div "All Open 0 Pending 0 Outstanding 0 Overdue 0 302544 View" at bounding box center [643, 39] width 1039 height 26
paste input "100729"
type input "100729"
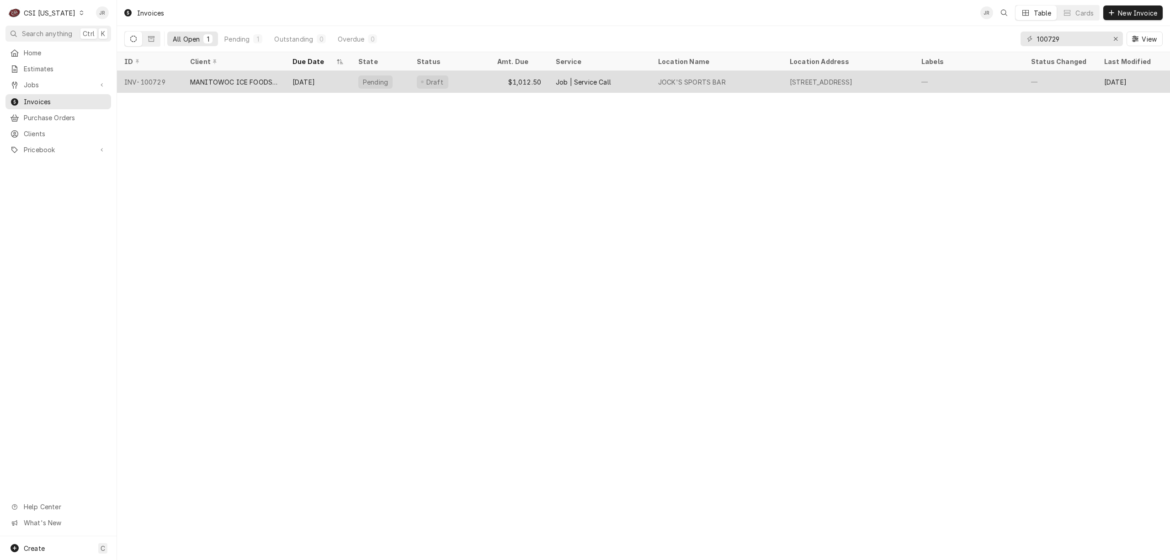
click at [283, 76] on div "MANITOWOC ICE FOODSERVICE" at bounding box center [234, 82] width 102 height 22
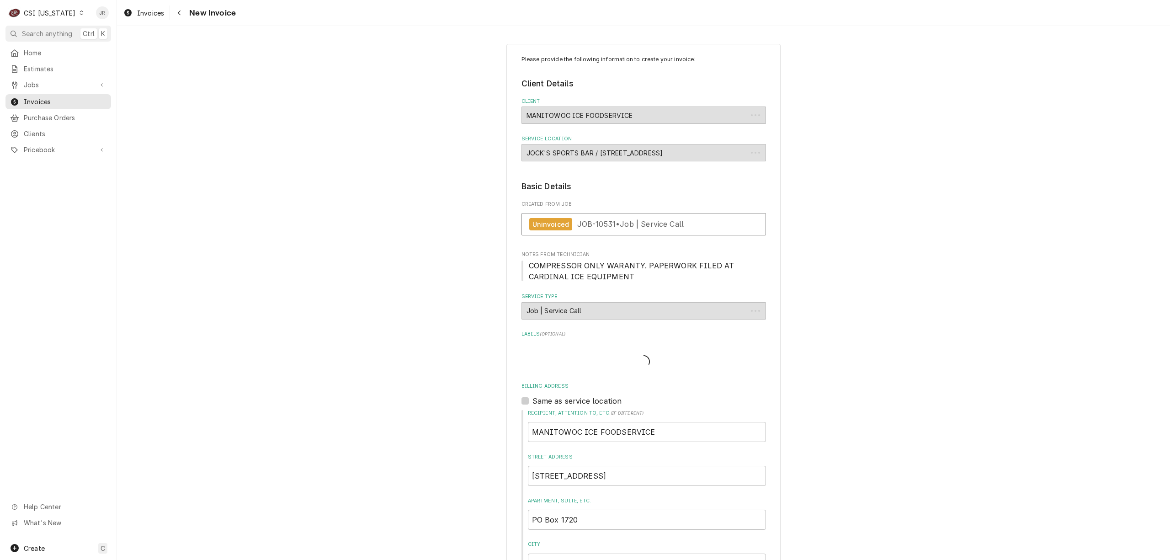
type textarea "x"
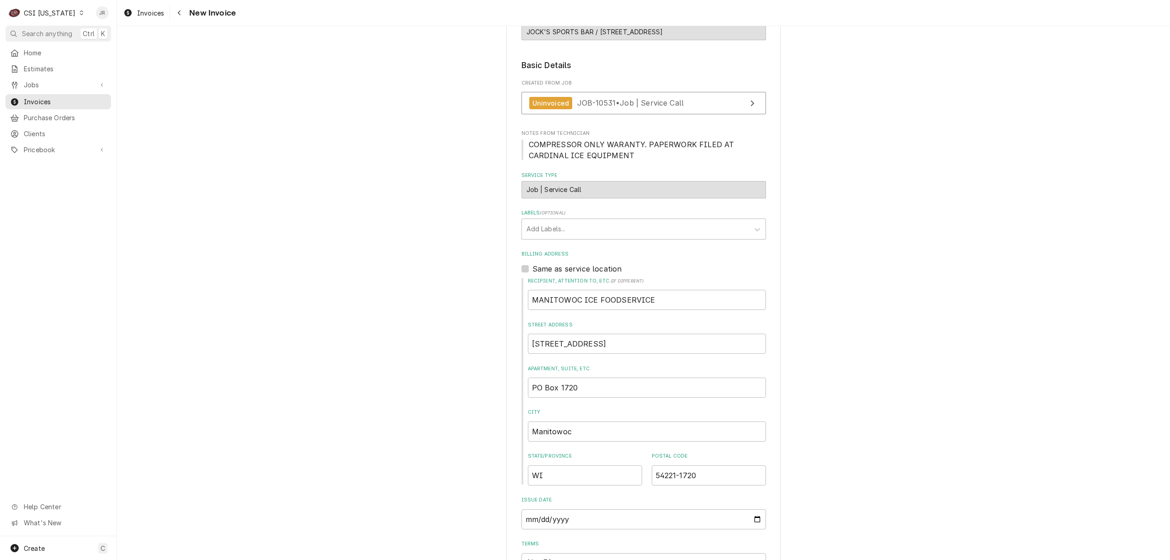
scroll to position [121, 0]
click at [707, 114] on div "Uninvoiced JOB-10531 • Job | Service Call" at bounding box center [644, 105] width 245 height 27
click at [708, 101] on link "Uninvoiced JOB-10531 • Job | Service Call" at bounding box center [644, 103] width 245 height 22
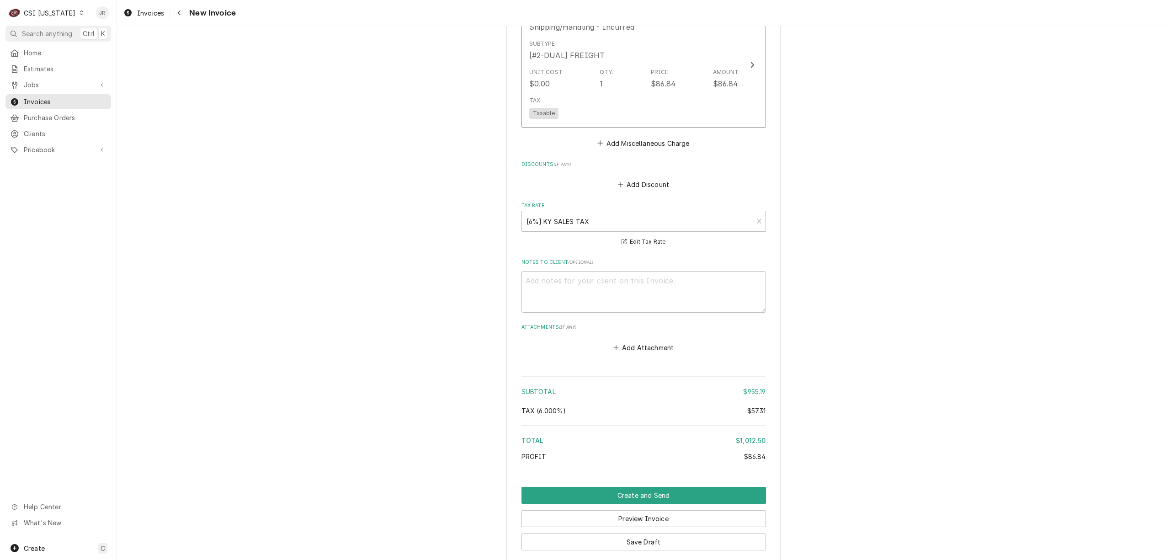
scroll to position [1339, 0]
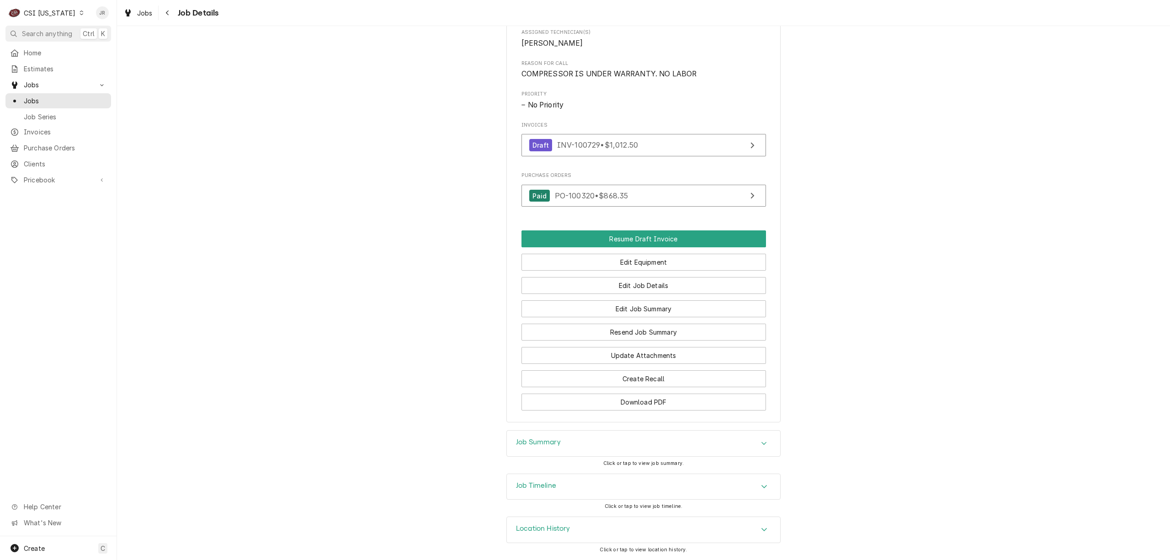
scroll to position [429, 0]
click at [657, 432] on div "Job Summary" at bounding box center [643, 444] width 273 height 26
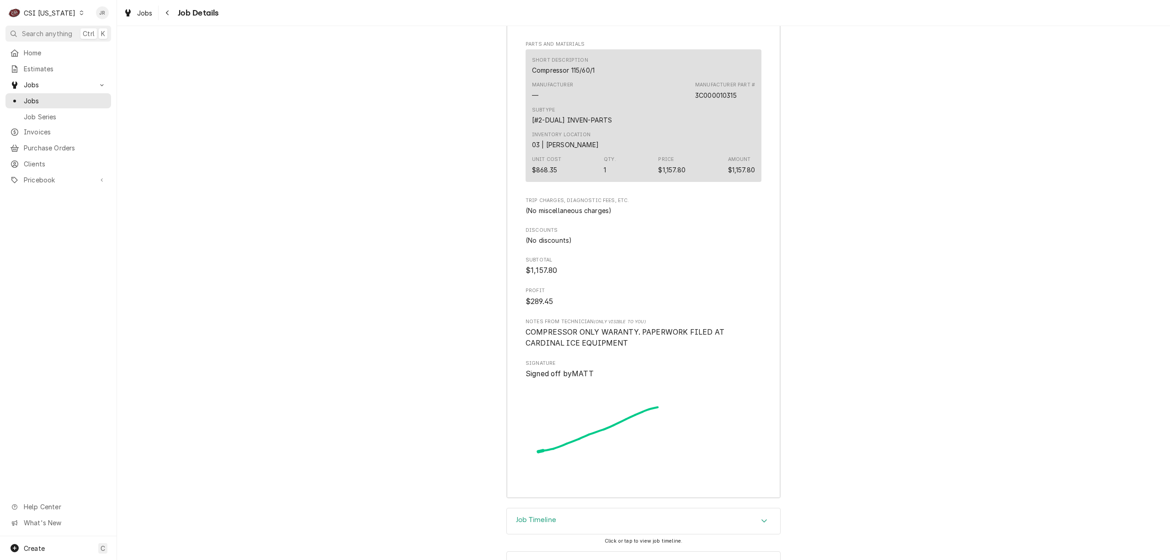
scroll to position [1697, 0]
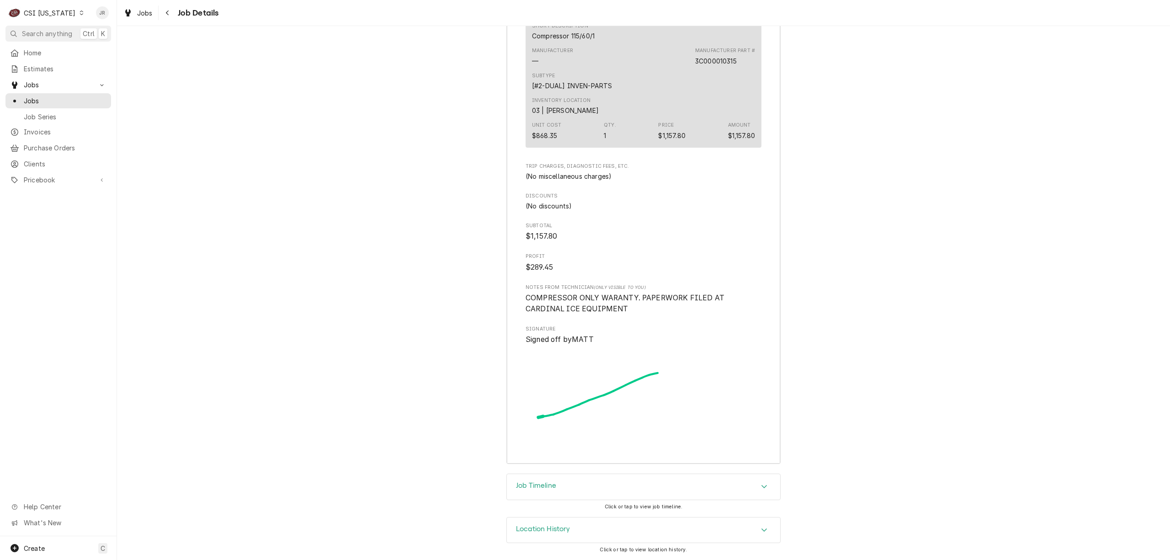
click at [549, 479] on div "Job Timeline" at bounding box center [643, 487] width 273 height 26
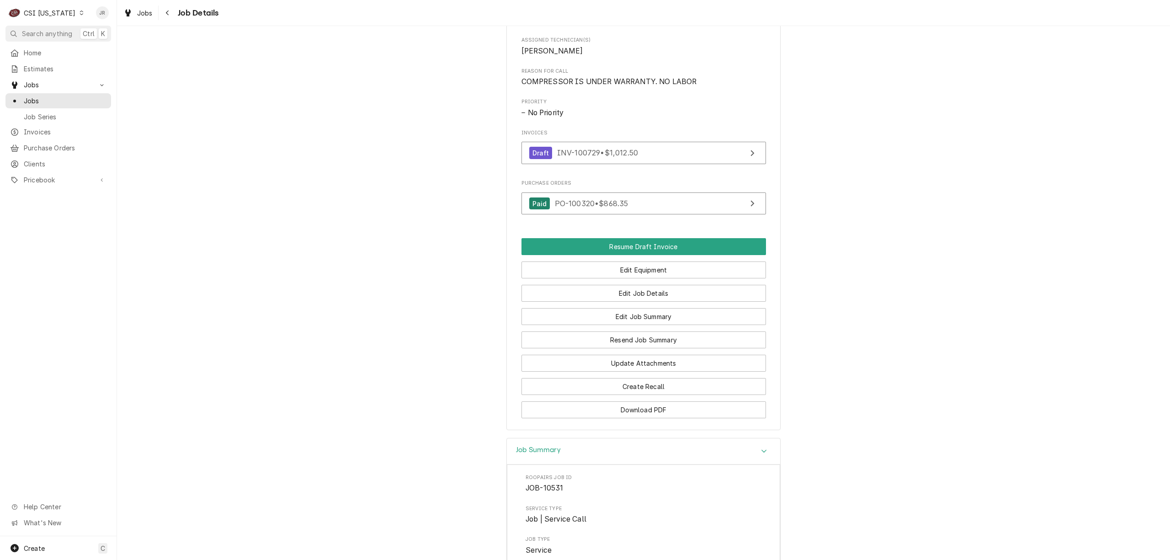
scroll to position [427, 0]
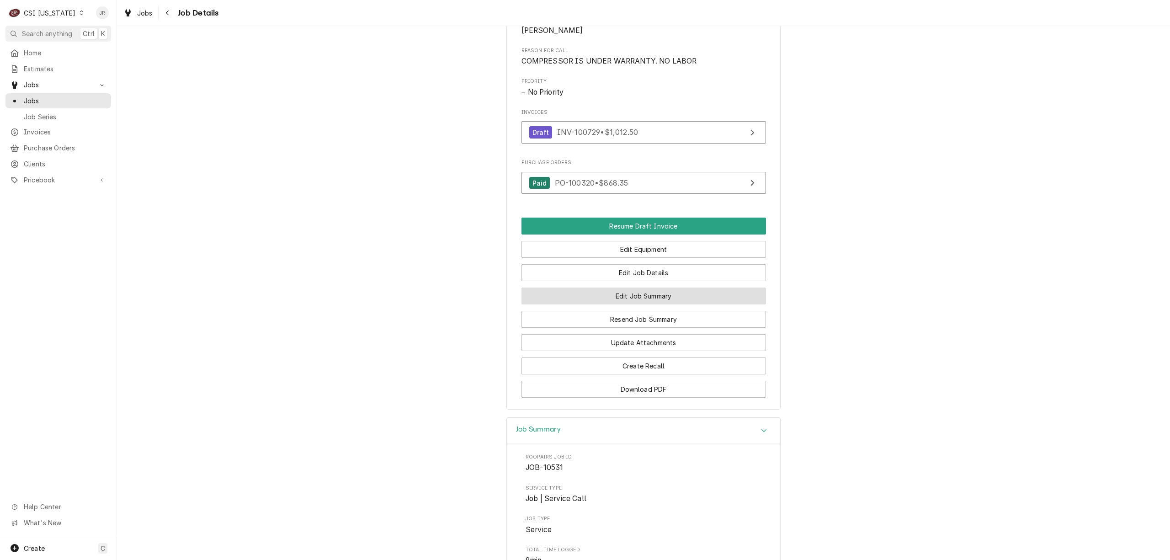
click at [673, 304] on button "Edit Job Summary" at bounding box center [644, 296] width 245 height 17
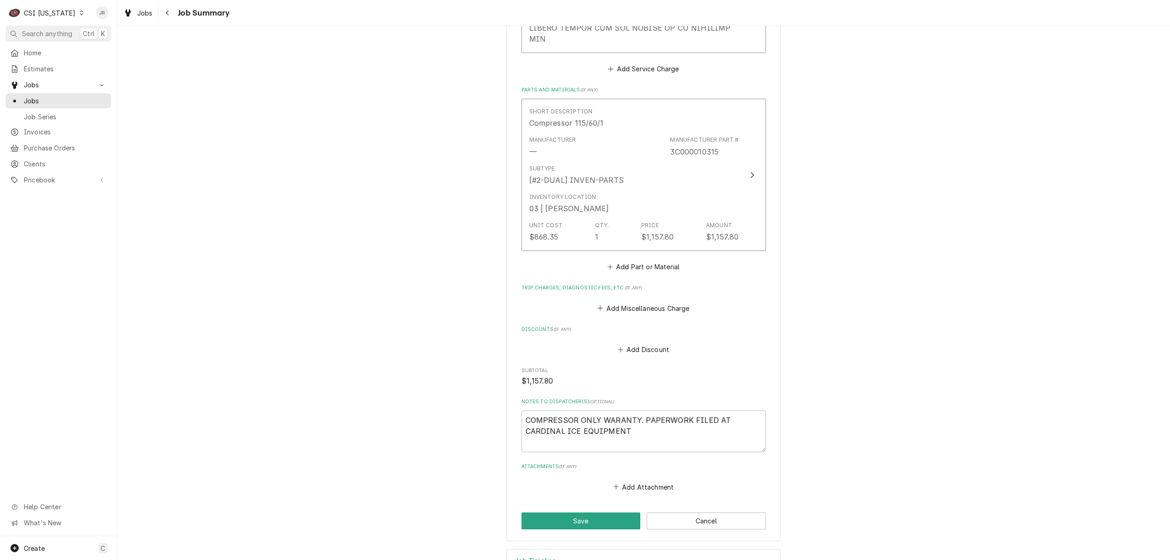
scroll to position [997, 0]
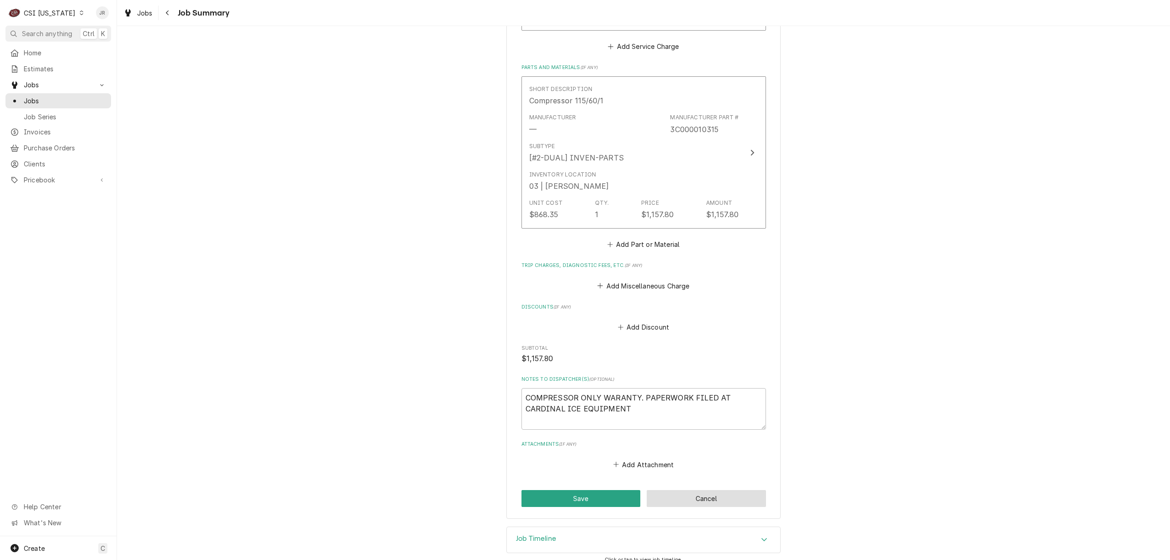
click at [728, 490] on button "Cancel" at bounding box center [706, 498] width 119 height 17
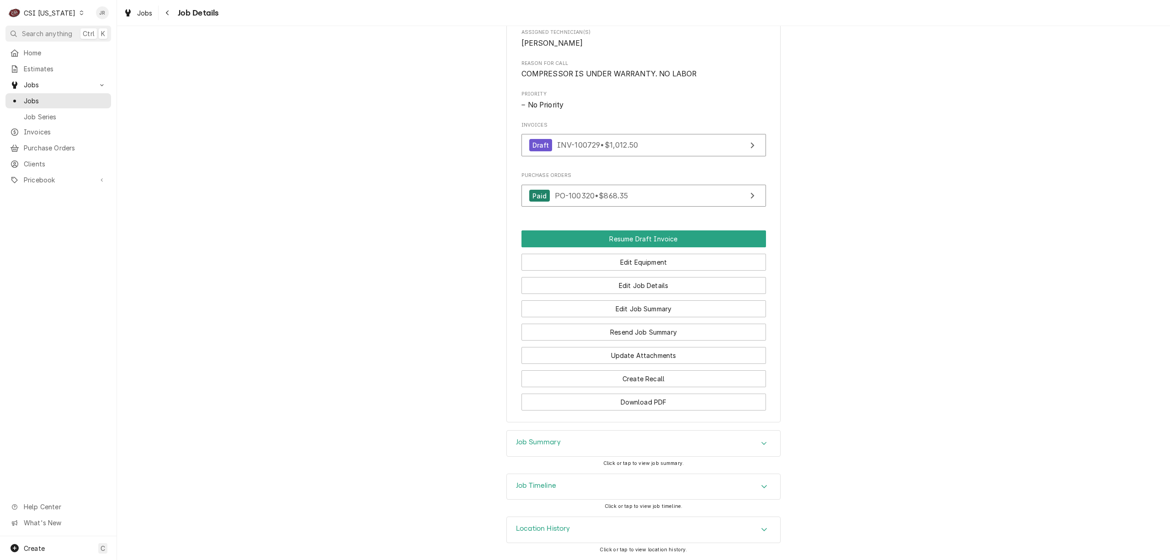
scroll to position [429, 0]
drag, startPoint x: 533, startPoint y: 443, endPoint x: 865, endPoint y: 390, distance: 336.9
click at [535, 443] on h3 "Job Summary" at bounding box center [538, 442] width 45 height 9
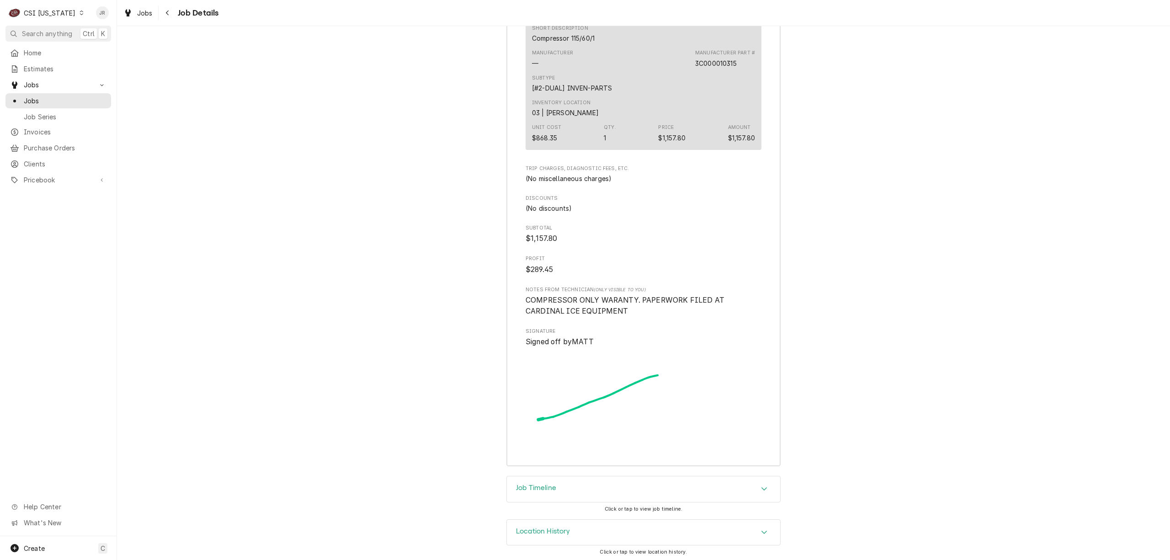
scroll to position [1697, 0]
click at [600, 490] on div "Job Timeline" at bounding box center [643, 487] width 273 height 26
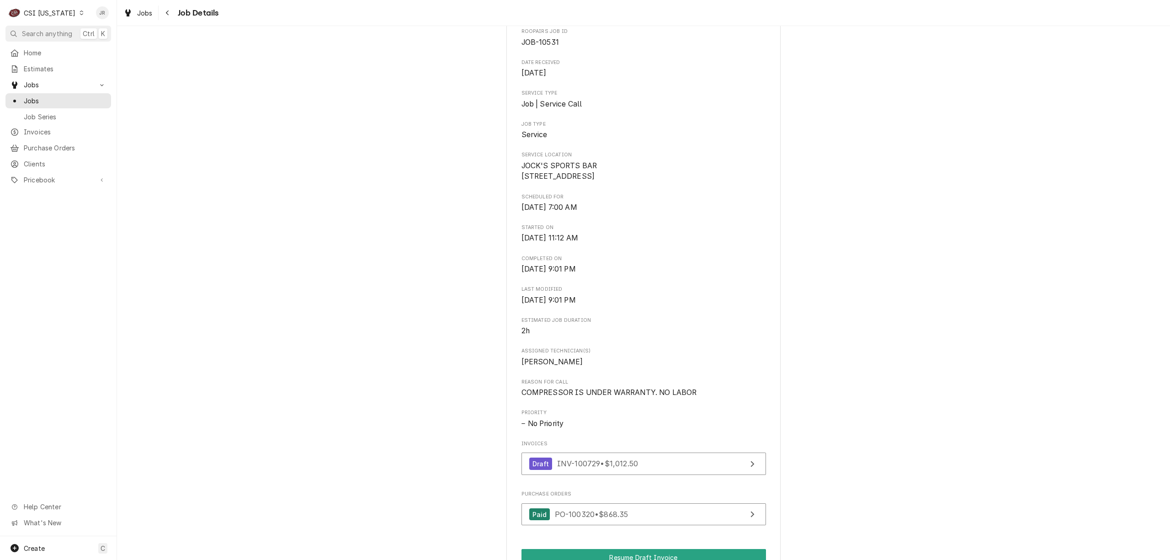
scroll to position [0, 0]
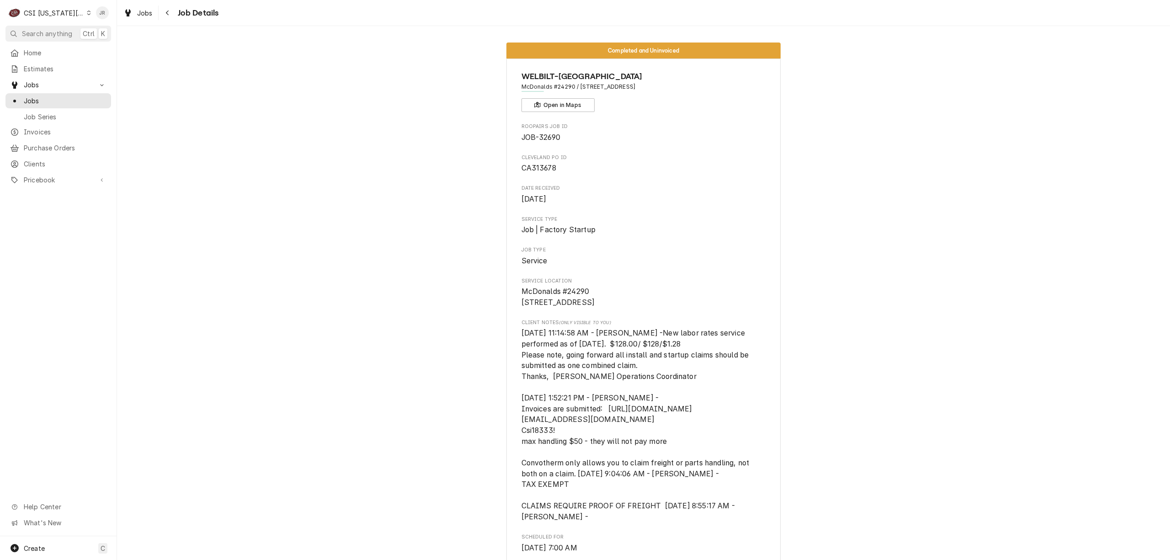
click at [97, 13] on div "Jessica Rentfro's Avatar" at bounding box center [102, 12] width 13 height 13
drag, startPoint x: 114, startPoint y: 108, endPoint x: 131, endPoint y: 121, distance: 20.9
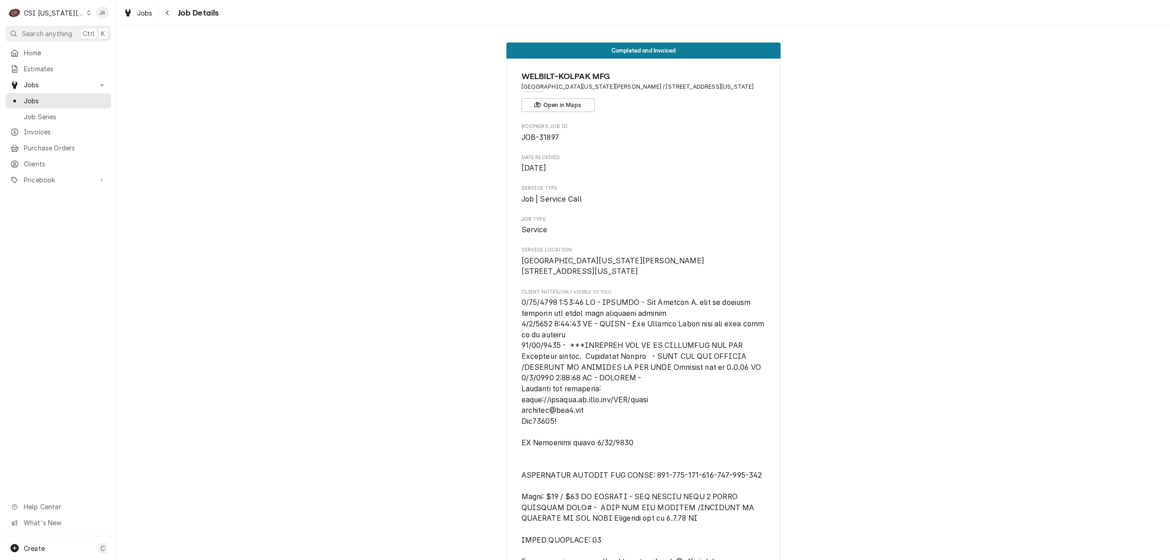
click at [92, 11] on div "C CSI [US_STATE] City JR" at bounding box center [58, 13] width 117 height 26
click at [101, 11] on div "Jessica Rentfro's Avatar" at bounding box center [102, 12] width 13 height 13
click at [128, 121] on div "Log Out" at bounding box center [146, 122] width 69 height 10
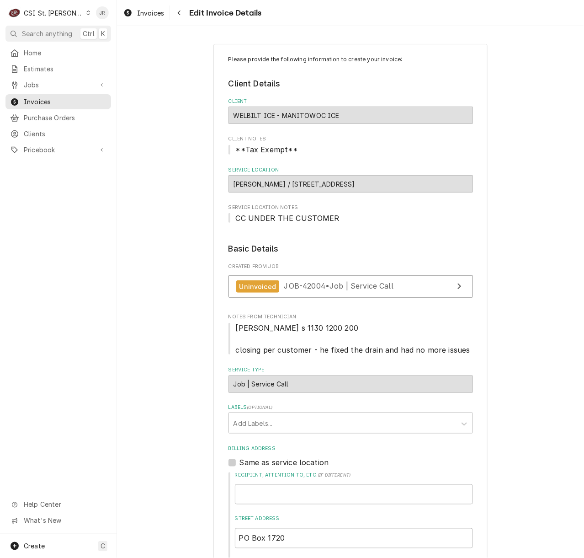
scroll to position [1131, 0]
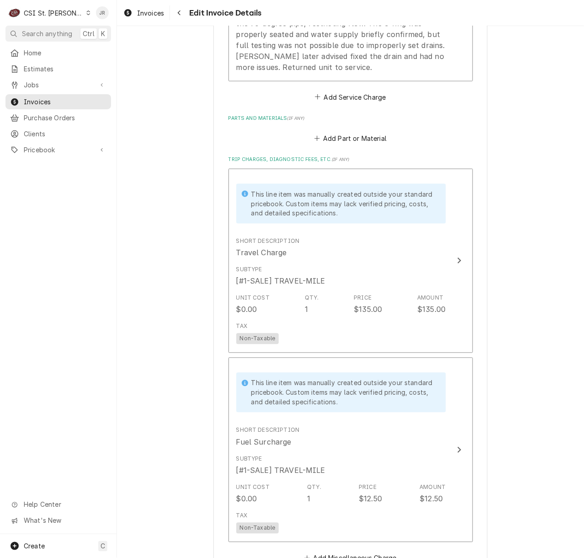
click at [99, 11] on div "Jessica Rentfro's Avatar" at bounding box center [102, 12] width 13 height 13
click at [119, 119] on div "Log Out" at bounding box center [146, 122] width 69 height 10
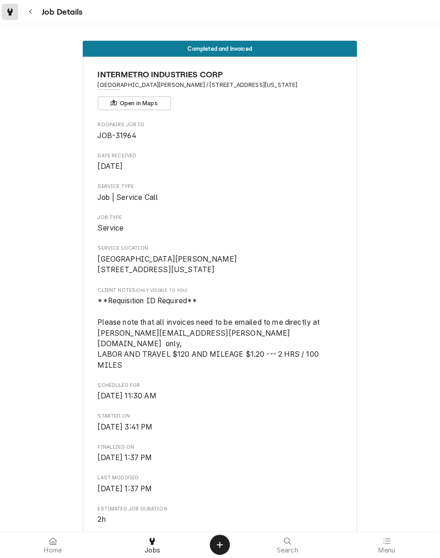
scroll to position [487, 0]
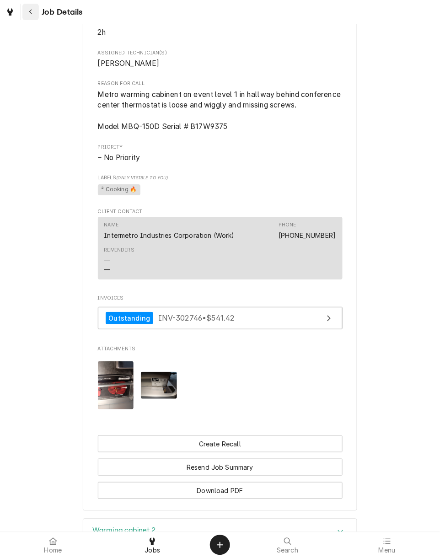
click at [24, 11] on button "Navigate back" at bounding box center [30, 12] width 16 height 16
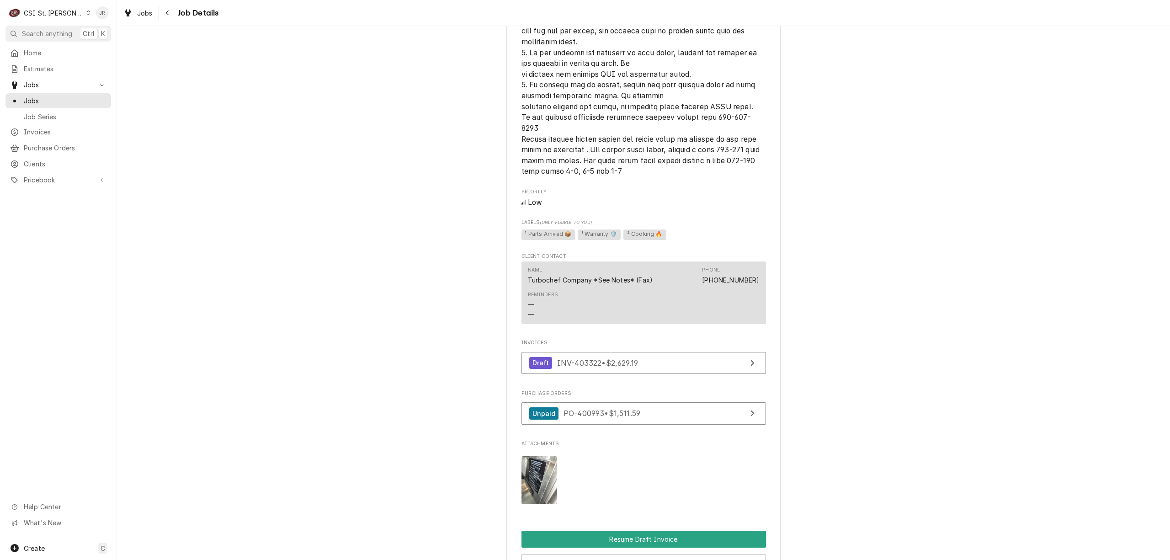
scroll to position [914, 0]
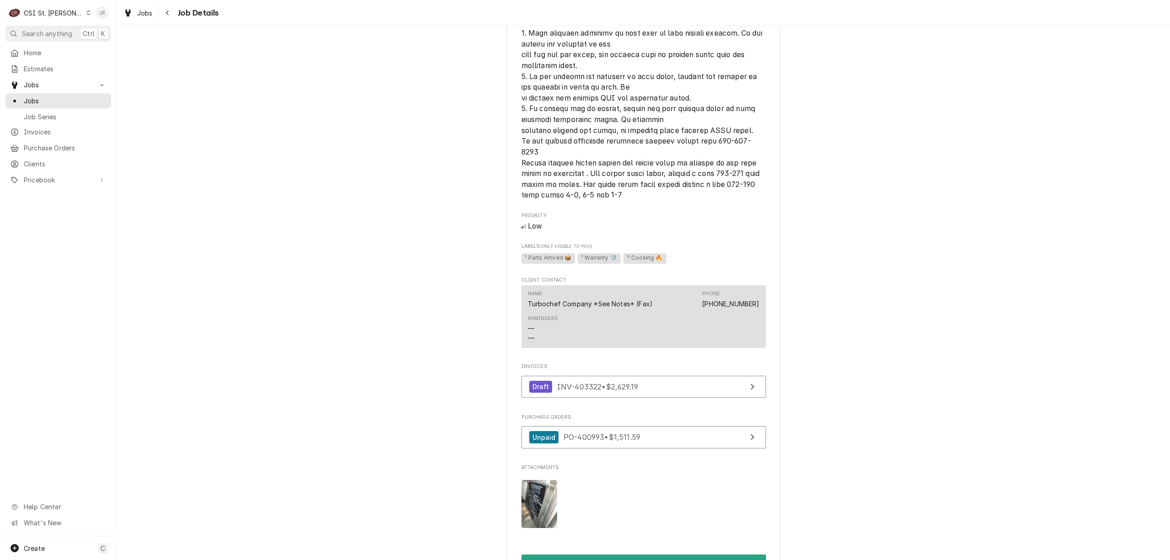
click at [107, 7] on div "Jessica Rentfro's Avatar" at bounding box center [102, 12] width 13 height 13
click at [131, 128] on html "C CSI [GEOGRAPHIC_DATA][PERSON_NAME] Search anything Ctrl K Home Estimates Jobs…" at bounding box center [585, 280] width 1170 height 560
click at [101, 10] on div "Jessica Rentfro's Avatar" at bounding box center [102, 12] width 13 height 13
click at [120, 119] on div "Log Out" at bounding box center [146, 122] width 69 height 10
